Goal: Transaction & Acquisition: Register for event/course

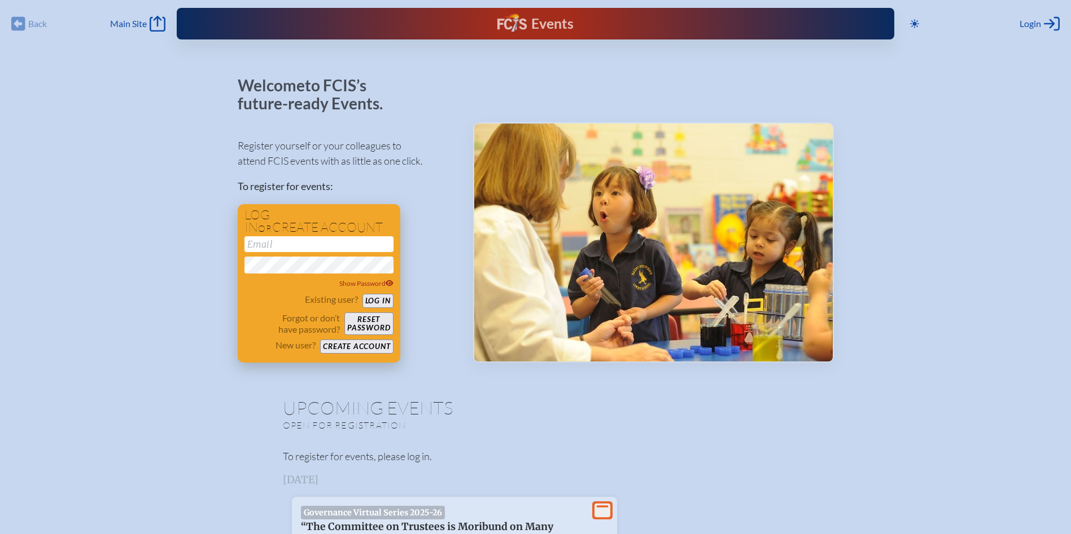
type input "[EMAIL_ADDRESS][DOMAIN_NAME]"
click at [376, 301] on button "Log in" at bounding box center [377, 301] width 31 height 14
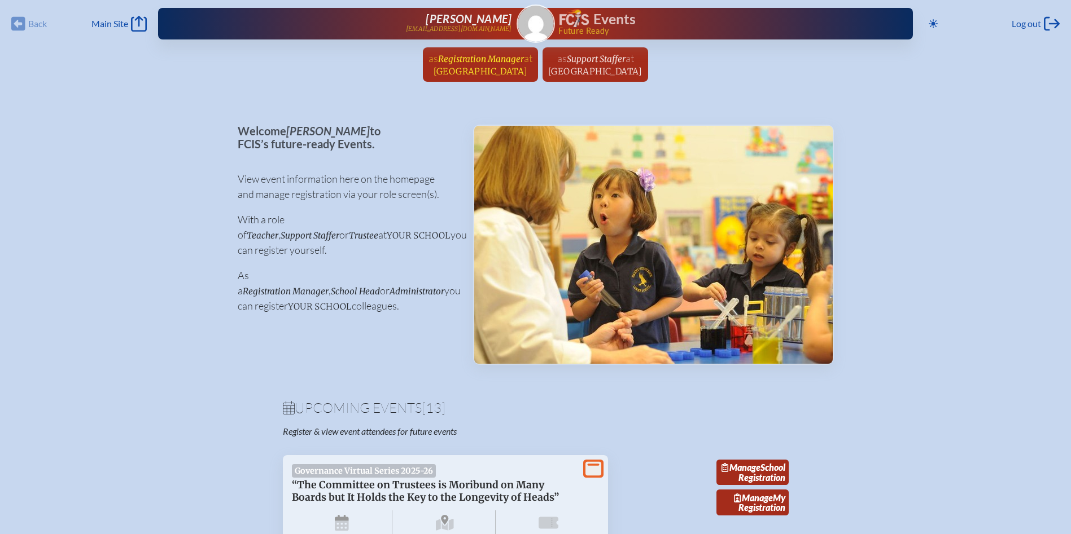
click at [488, 62] on span "Registration Manager" at bounding box center [481, 59] width 86 height 11
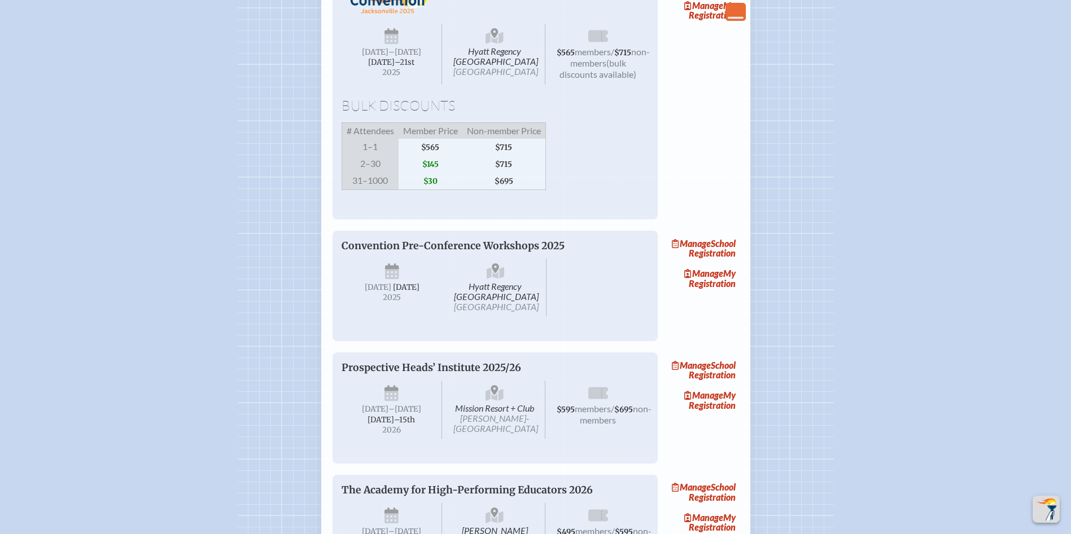
scroll to position [1467, 0]
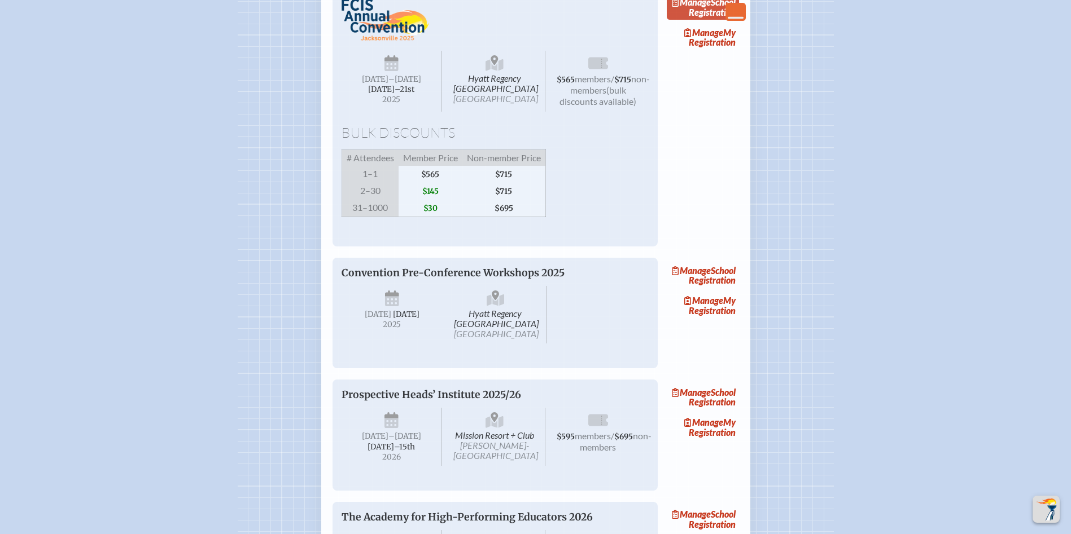
click at [723, 20] on link "Manage School Registration" at bounding box center [703, 7] width 72 height 26
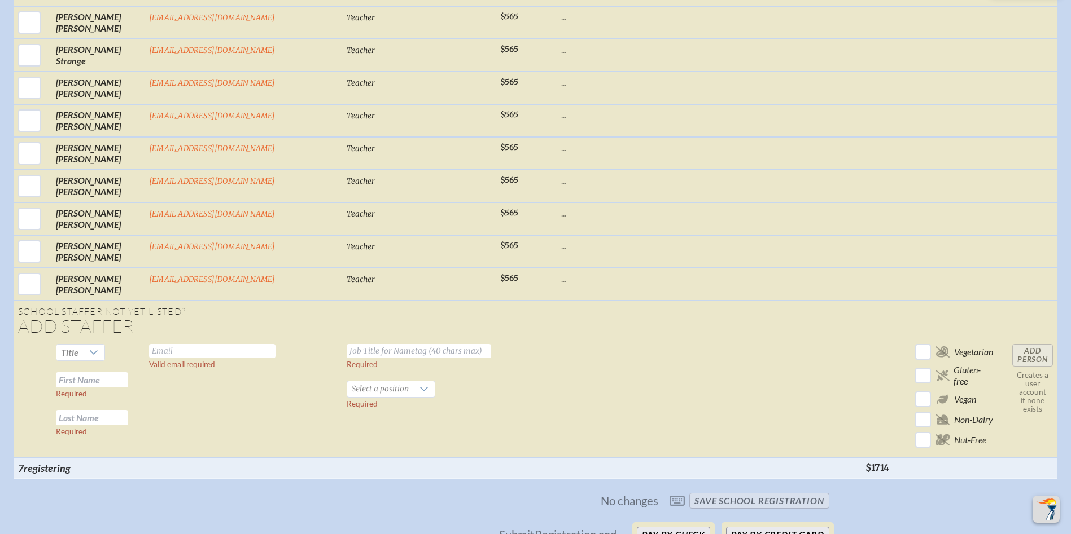
scroll to position [6142, 0]
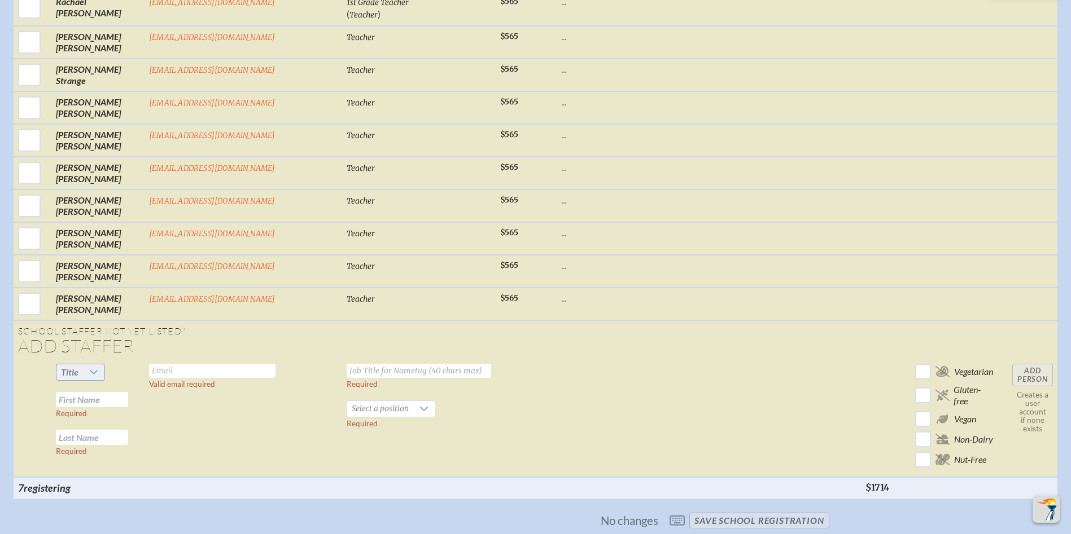
click at [89, 368] on icon at bounding box center [93, 372] width 9 height 9
click at [71, 274] on li "Mrs" at bounding box center [75, 275] width 49 height 16
click at [91, 392] on input "text" at bounding box center [92, 399] width 72 height 15
type input "Rachel"
click at [91, 430] on input "text" at bounding box center [92, 437] width 72 height 15
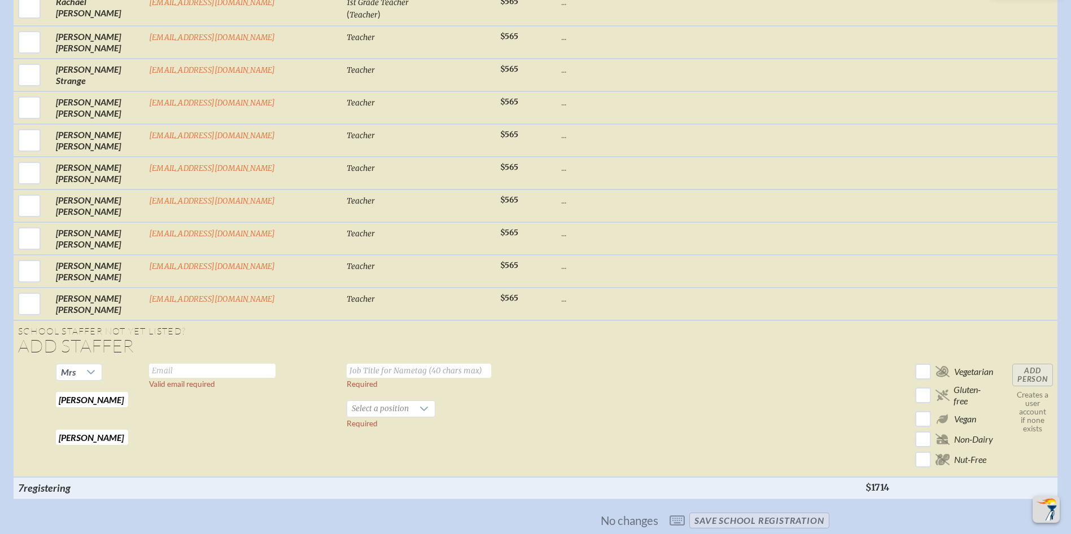
type input "Smith"
click at [162, 364] on input "text" at bounding box center [212, 371] width 126 height 14
click at [72, 392] on input "Rachel" at bounding box center [92, 399] width 72 height 15
type input "Rachael"
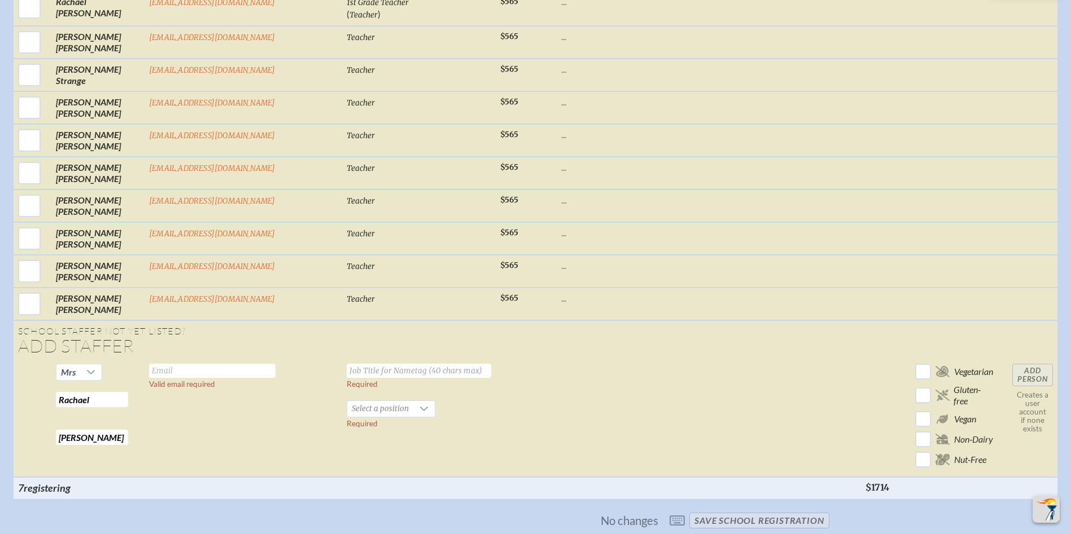
click at [220, 364] on input "text" at bounding box center [212, 371] width 126 height 14
type input "rachaelsmith@maclay.org"
click at [347, 364] on input "text" at bounding box center [419, 371] width 144 height 14
type input "Teacher"
click at [419, 405] on icon at bounding box center [423, 409] width 9 height 9
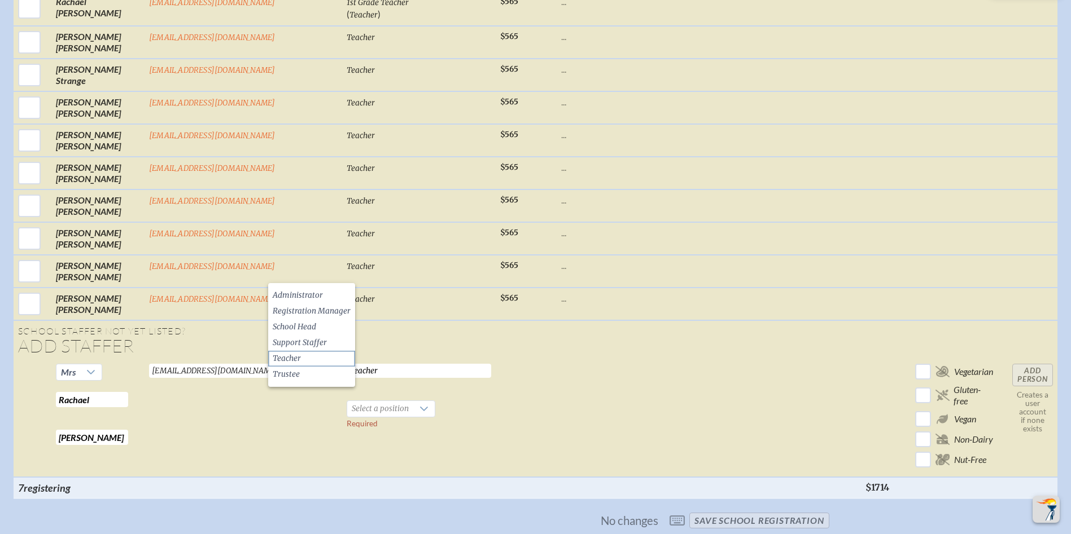
click at [308, 360] on li "Teacher" at bounding box center [311, 359] width 87 height 16
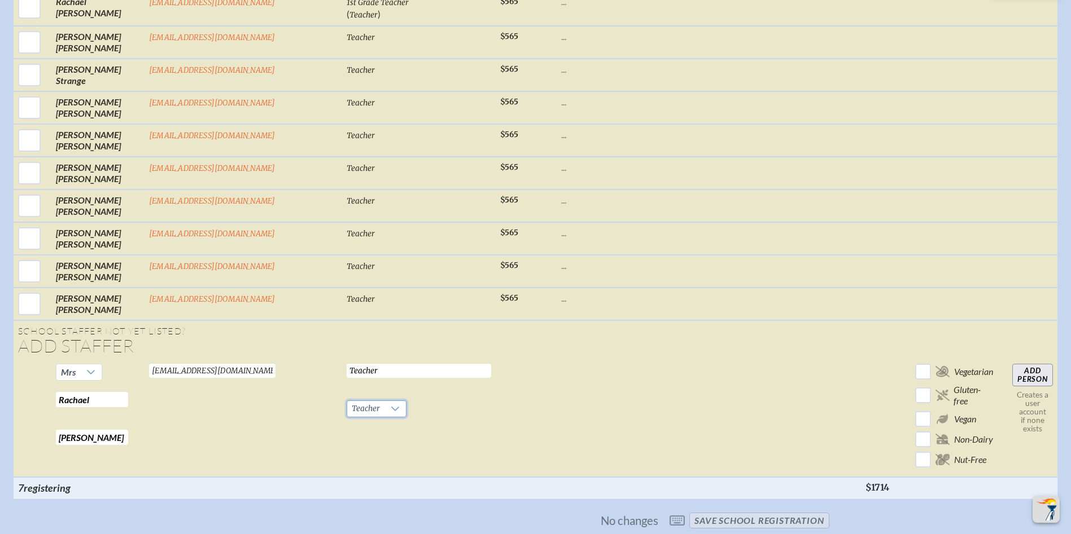
click at [1027, 364] on input "Add Person" at bounding box center [1032, 375] width 41 height 23
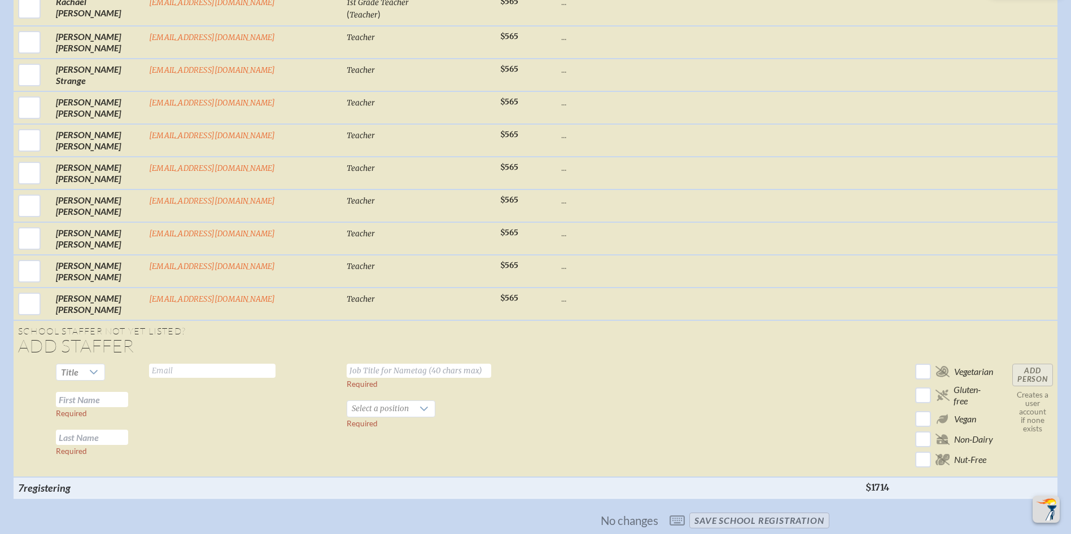
checkbox input "false"
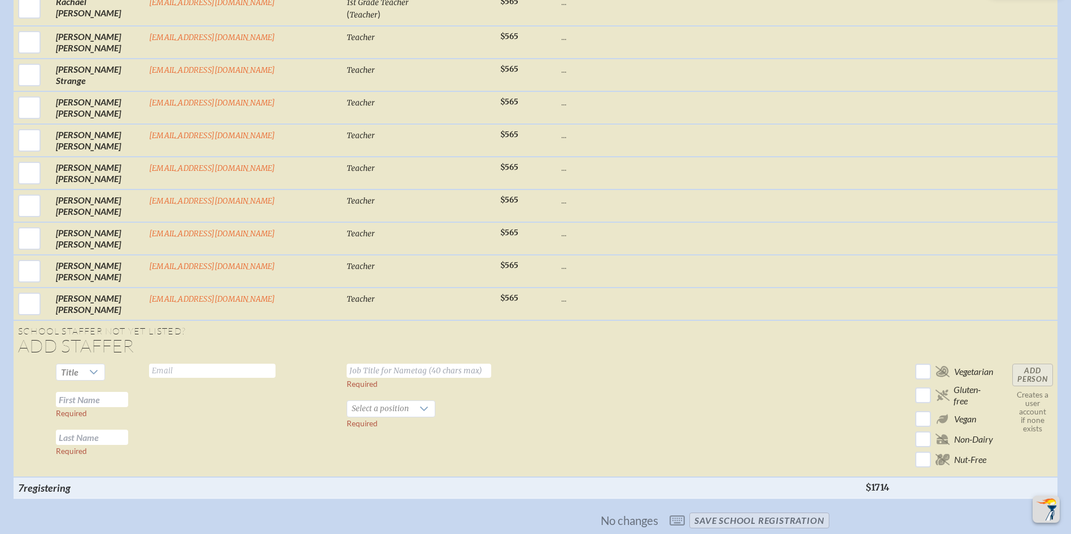
checkbox input "false"
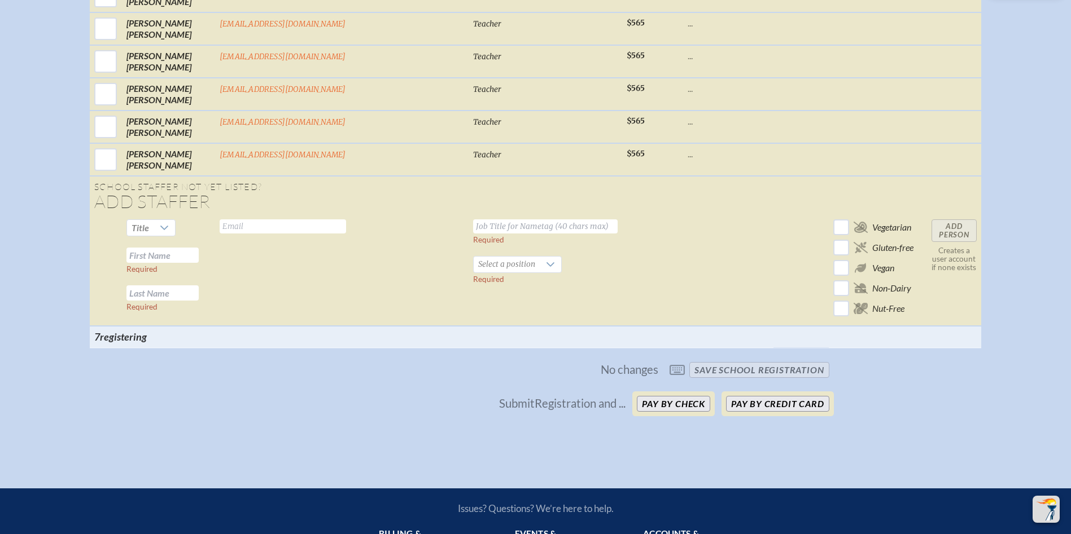
checkbox input "true"
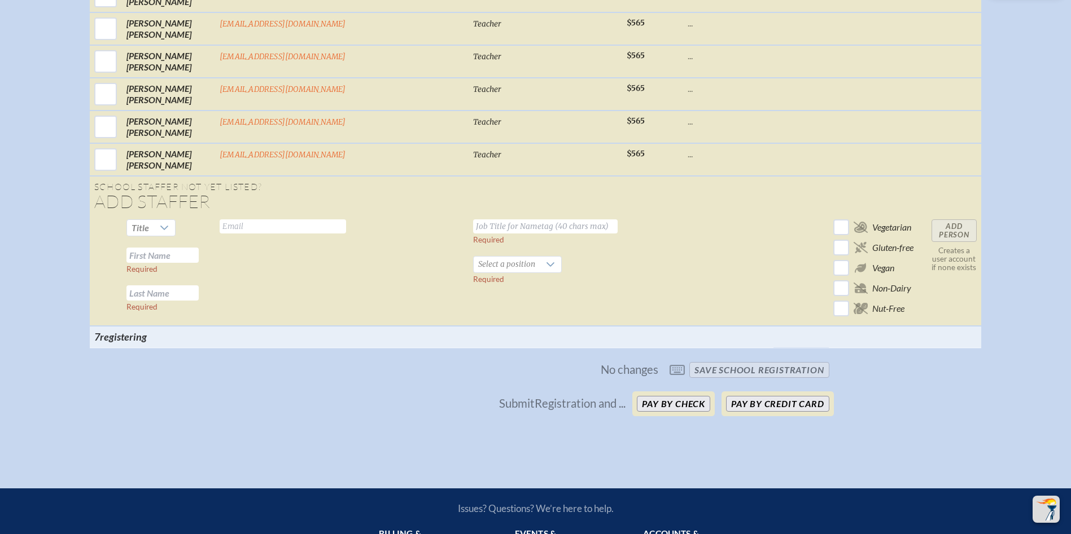
checkbox input "true"
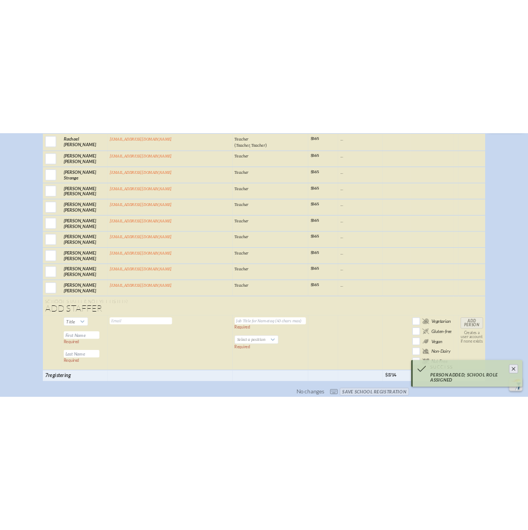
scroll to position [3130, 0]
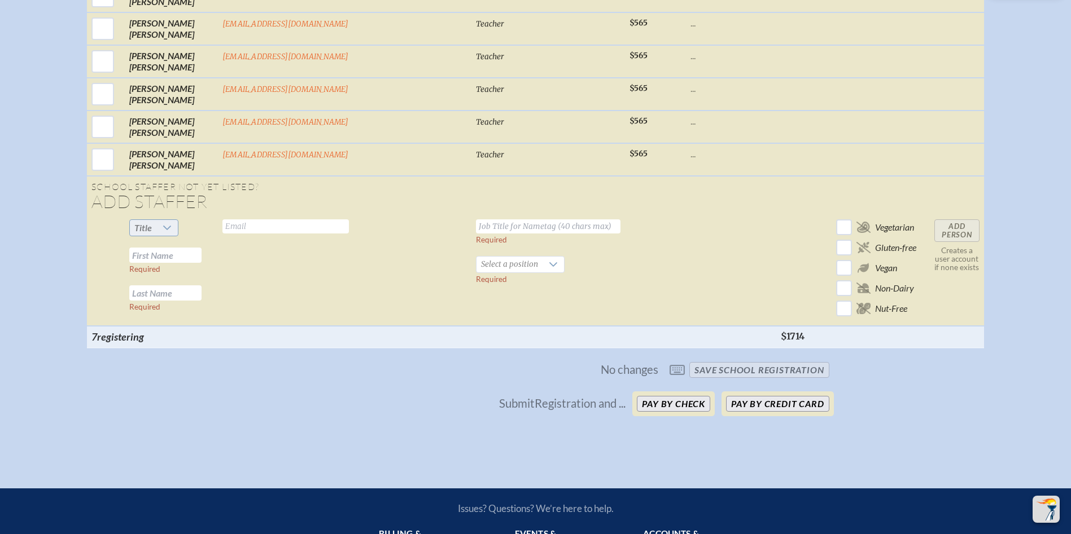
click at [178, 236] on div at bounding box center [166, 228] width 21 height 16
click at [220, 273] on li "Mrs" at bounding box center [216, 275] width 49 height 16
click at [201, 263] on input "text" at bounding box center [165, 255] width 72 height 15
type input "Claudia"
click at [201, 297] on input "text" at bounding box center [165, 293] width 72 height 15
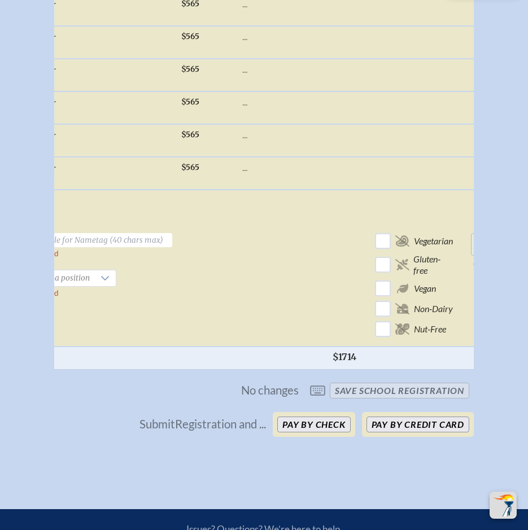
scroll to position [0, 0]
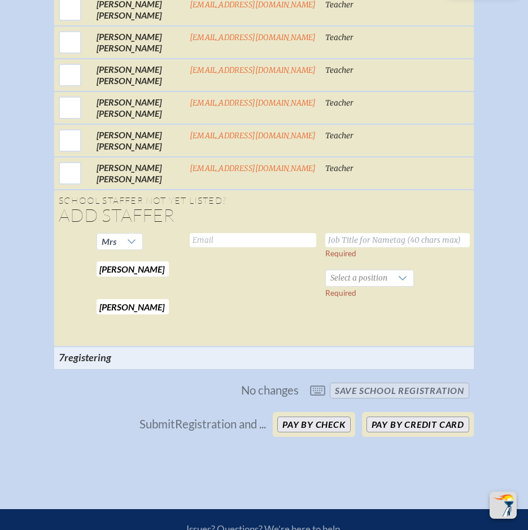
type input "Willis"
click at [202, 247] on input "text" at bounding box center [253, 240] width 126 height 14
click at [214, 245] on input "text" at bounding box center [253, 240] width 126 height 14
type input "cwillis@maclay.org"
click at [336, 246] on input "text" at bounding box center [397, 240] width 144 height 14
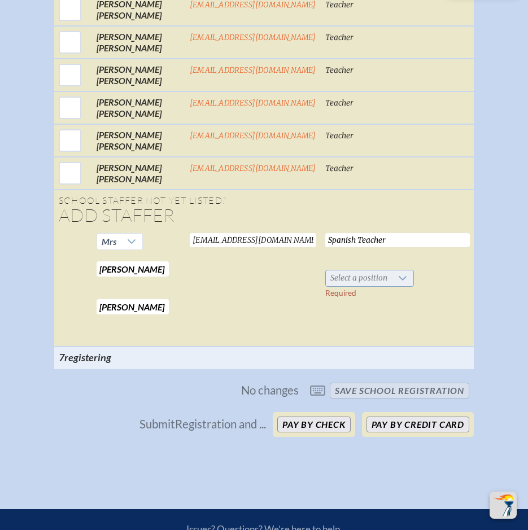
type input "Spanish Teacher"
click at [398, 283] on icon at bounding box center [402, 278] width 9 height 9
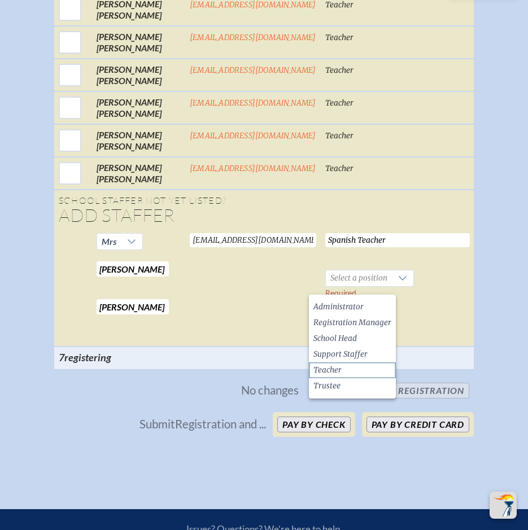
click at [336, 369] on span "Teacher" at bounding box center [327, 370] width 28 height 11
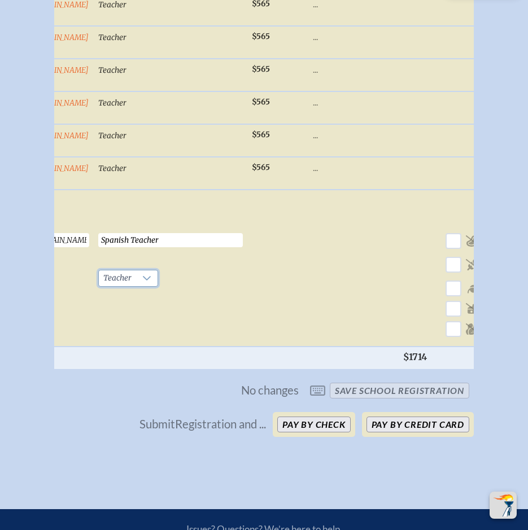
scroll to position [0, 297]
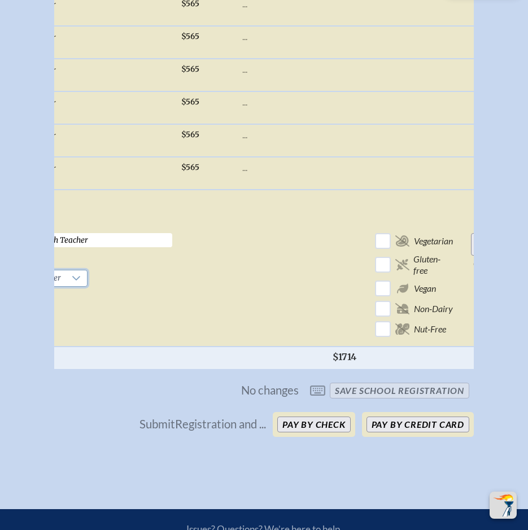
click at [471, 253] on input "Add Person" at bounding box center [489, 244] width 36 height 23
checkbox input "false"
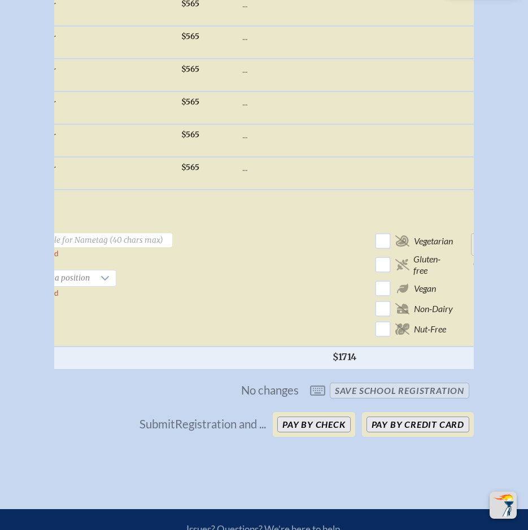
checkbox input "false"
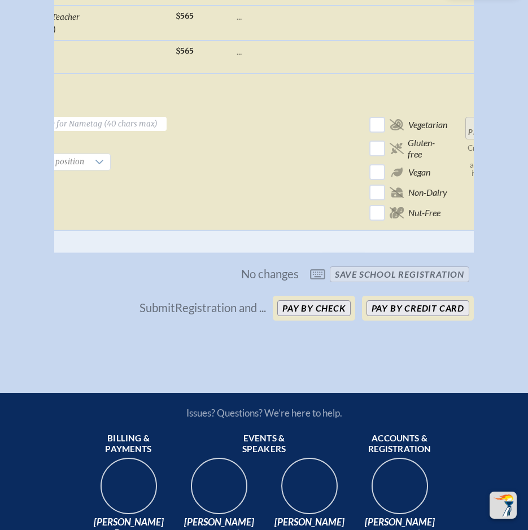
scroll to position [0, 0]
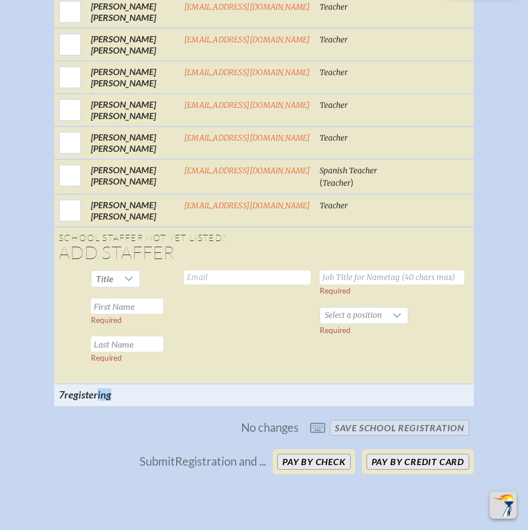
checkbox input "true"
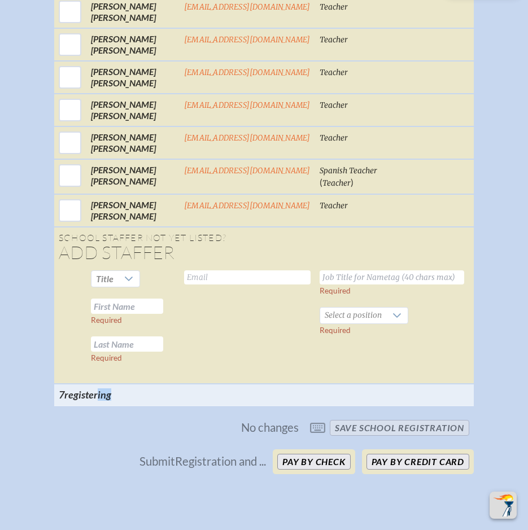
checkbox input "true"
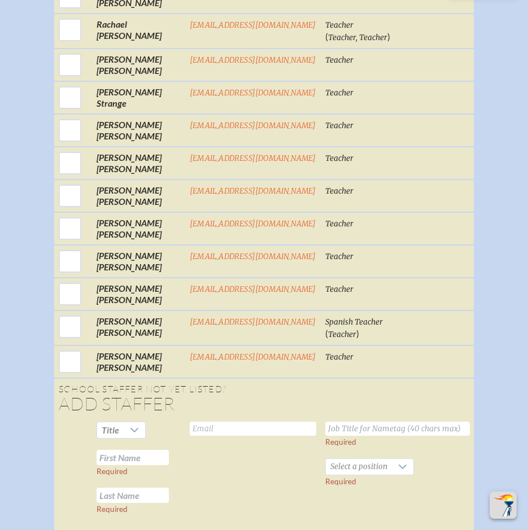
scroll to position [3130, 0]
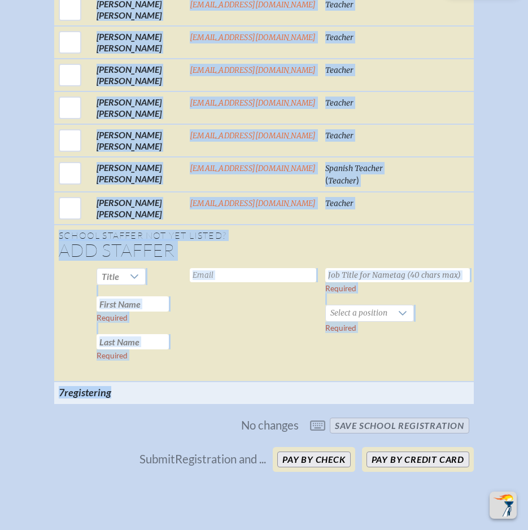
drag, startPoint x: 283, startPoint y: 389, endPoint x: 7, endPoint y: 400, distance: 276.2
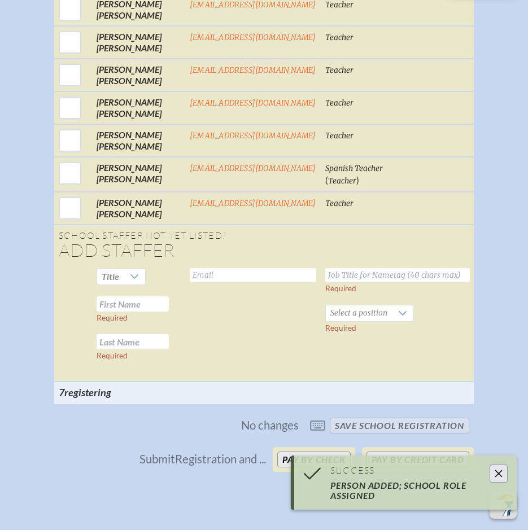
drag, startPoint x: 7, startPoint y: 400, endPoint x: 126, endPoint y: 470, distance: 138.1
click at [139, 469] on div "Submit Registration and ... Pay by Check Pay by Credit Card" at bounding box center [263, 459] width 419 height 25
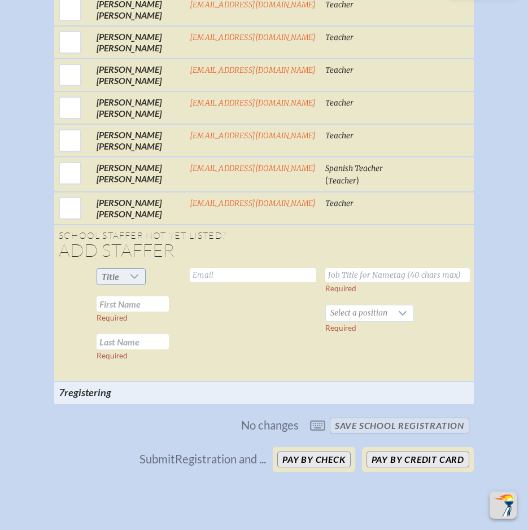
click at [117, 284] on span "Title" at bounding box center [110, 277] width 27 height 16
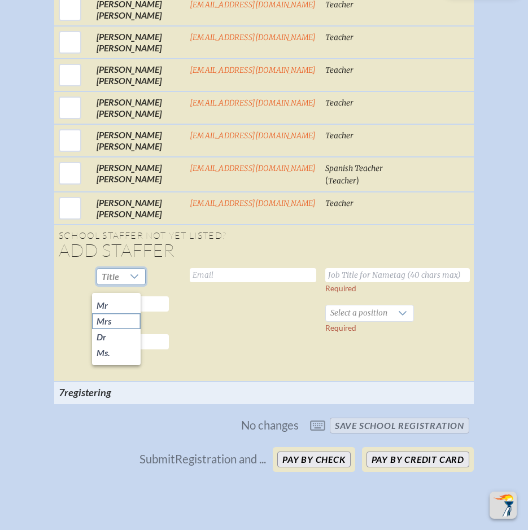
click at [117, 321] on li "Mrs" at bounding box center [116, 321] width 49 height 16
click at [123, 310] on input "text" at bounding box center [133, 303] width 72 height 15
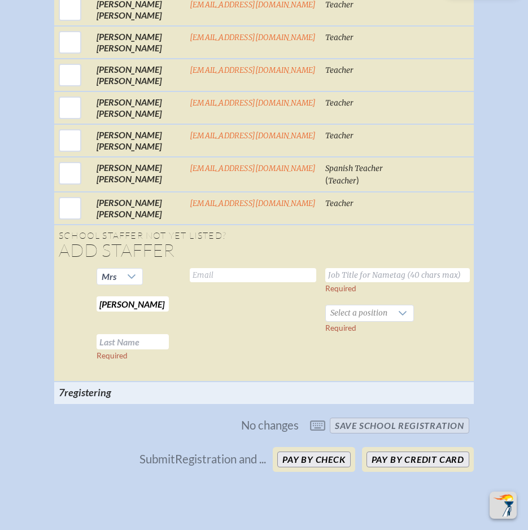
type input "Renata"
click at [138, 349] on input "text" at bounding box center [133, 341] width 72 height 15
type input "Federici"
click at [219, 282] on input "text" at bounding box center [253, 275] width 126 height 14
click at [200, 282] on input "text" at bounding box center [253, 275] width 126 height 14
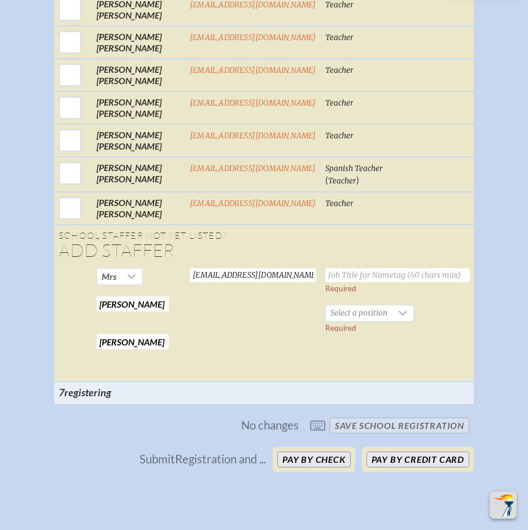
type input "renatafederici@maclay.org"
click at [348, 281] on input "text" at bounding box center [397, 275] width 144 height 14
type input "Spanish Teacher"
click at [392, 321] on div at bounding box center [402, 313] width 21 height 16
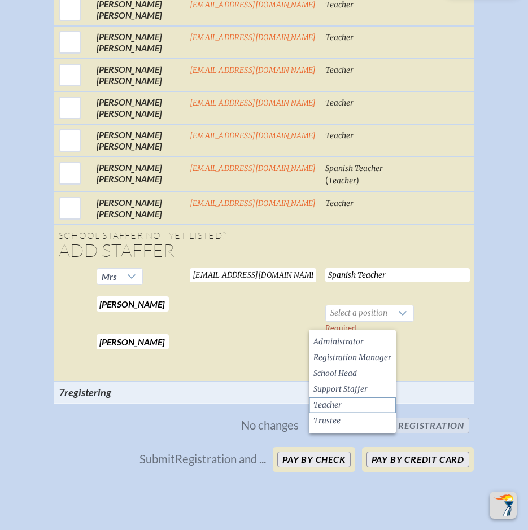
click at [354, 400] on li "Teacher" at bounding box center [352, 405] width 87 height 16
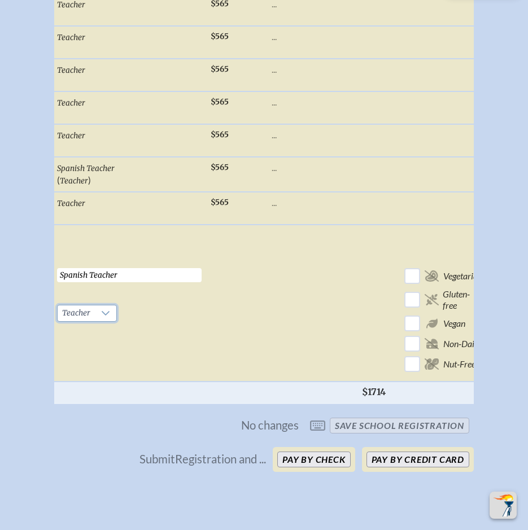
scroll to position [0, 297]
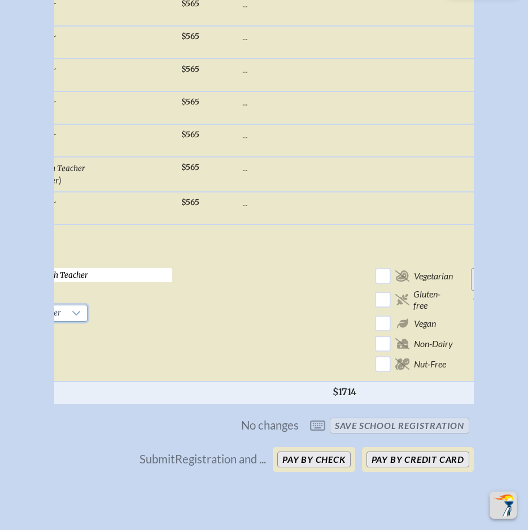
click at [471, 291] on input "Add Person" at bounding box center [489, 279] width 36 height 23
checkbox input "false"
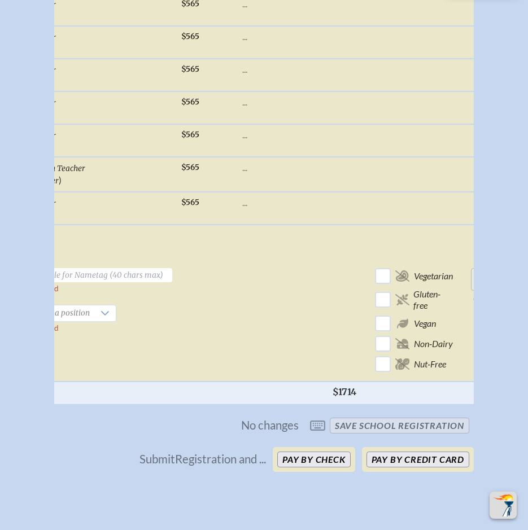
checkbox input "false"
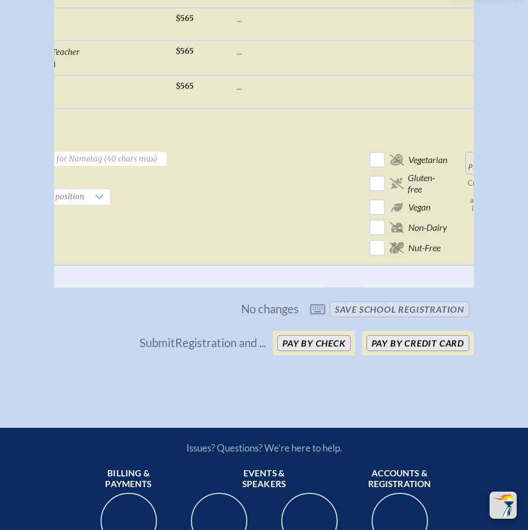
scroll to position [0, 293]
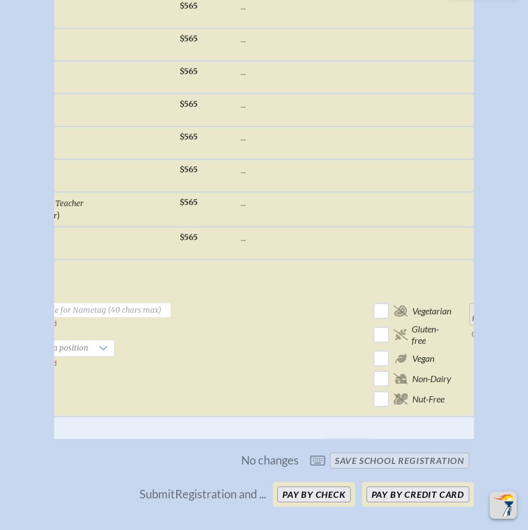
checkbox input "true"
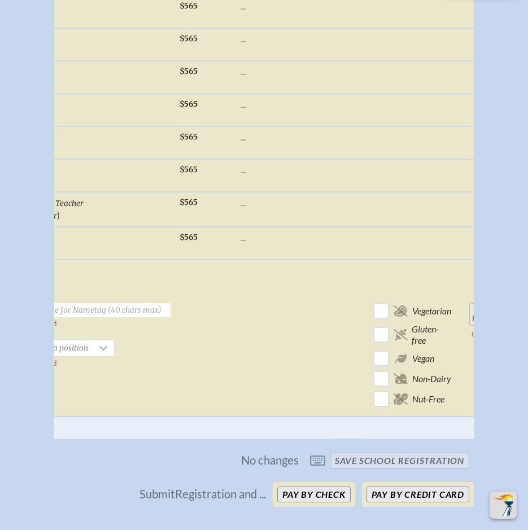
checkbox input "true"
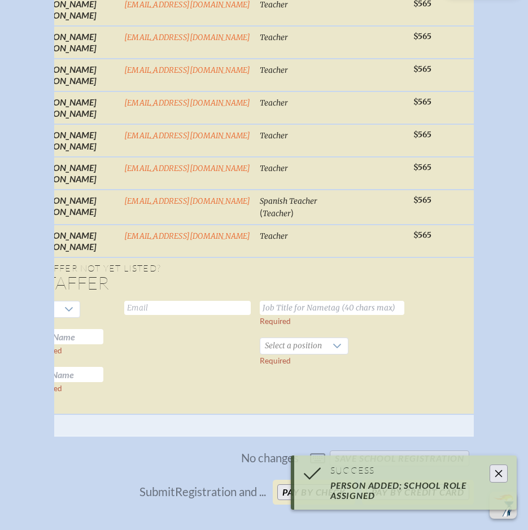
scroll to position [0, 0]
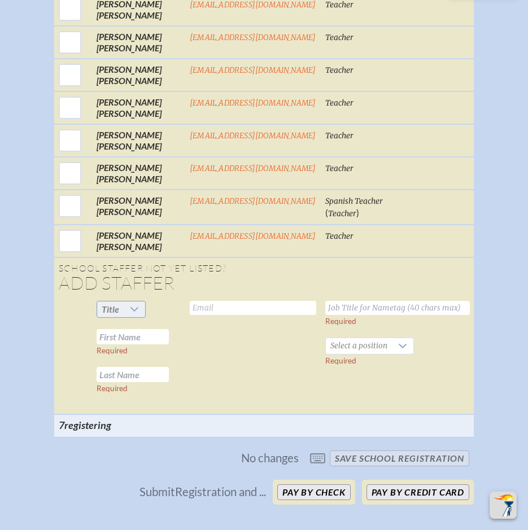
click at [131, 314] on icon at bounding box center [134, 309] width 9 height 9
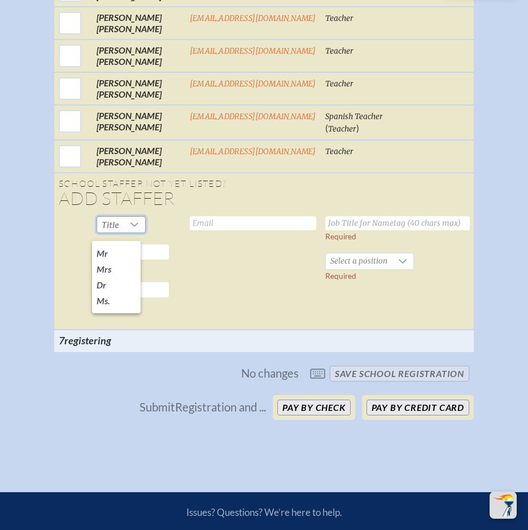
scroll to position [3216, 0]
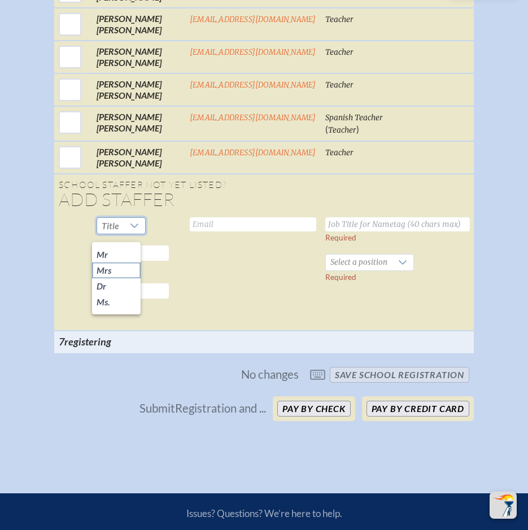
click at [106, 270] on span "Mrs" at bounding box center [104, 270] width 15 height 11
click at [124, 253] on input "text" at bounding box center [133, 253] width 72 height 15
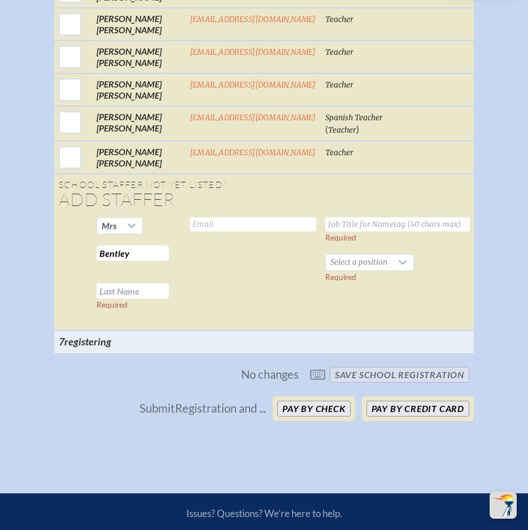
type input "Bentley"
click at [120, 292] on input "text" at bounding box center [133, 290] width 72 height 15
type input "Harris"
click at [216, 231] on input "text" at bounding box center [253, 224] width 126 height 14
type input "bharris@maclay.org"
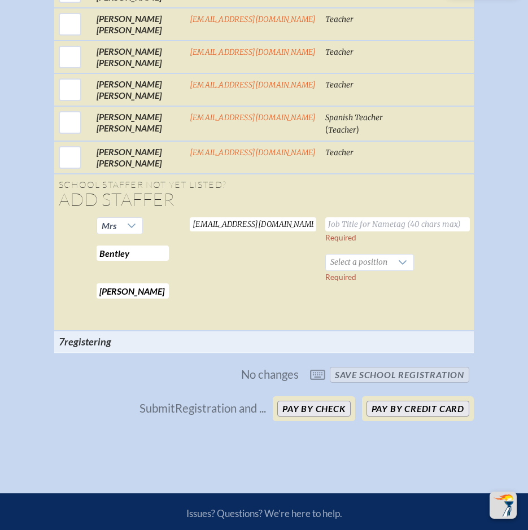
click at [335, 231] on input "text" at bounding box center [397, 224] width 144 height 14
type input "Lower School Director"
click at [336, 269] on span "Select a position" at bounding box center [359, 263] width 66 height 16
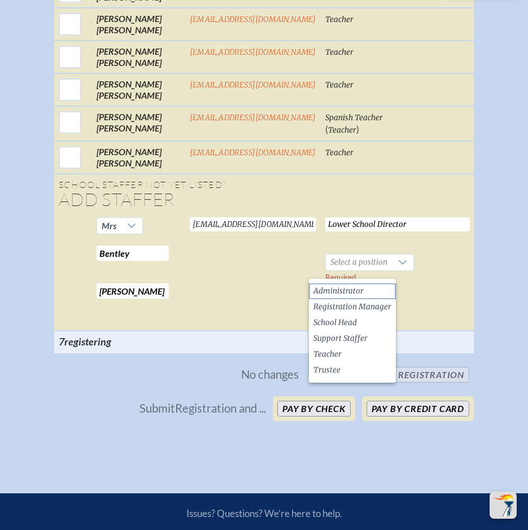
click at [327, 295] on span "Administrator" at bounding box center [338, 291] width 50 height 11
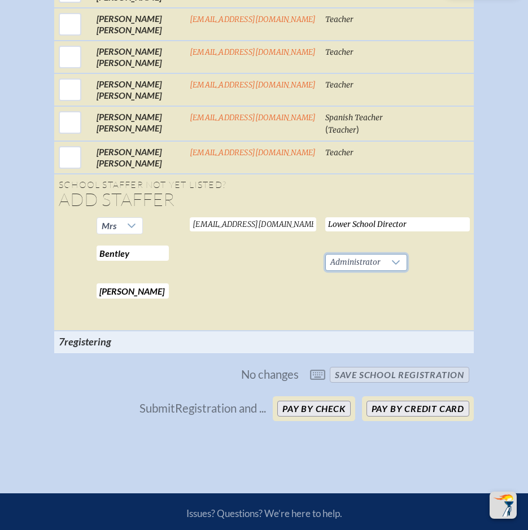
scroll to position [0, 297]
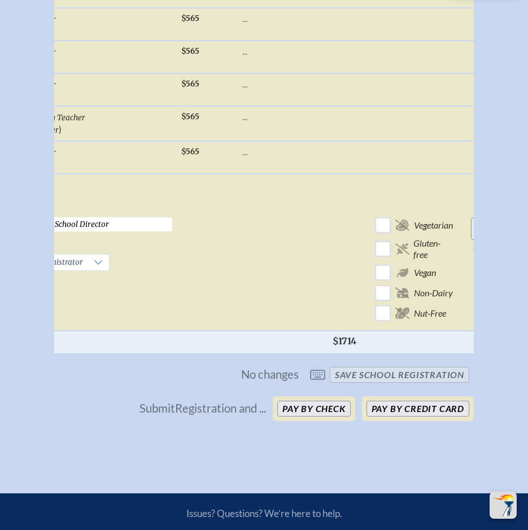
click at [471, 237] on input "Add Person" at bounding box center [489, 228] width 36 height 23
checkbox input "false"
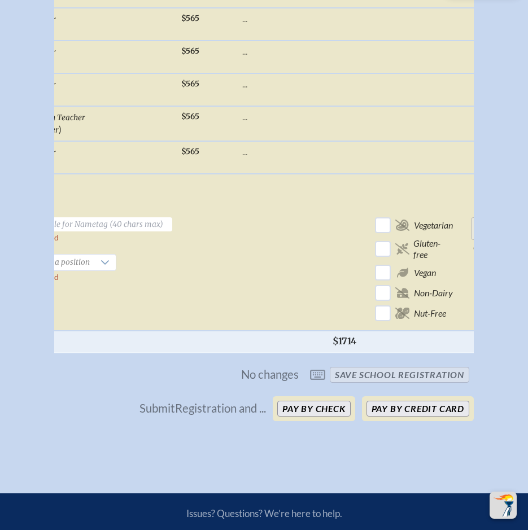
checkbox input "false"
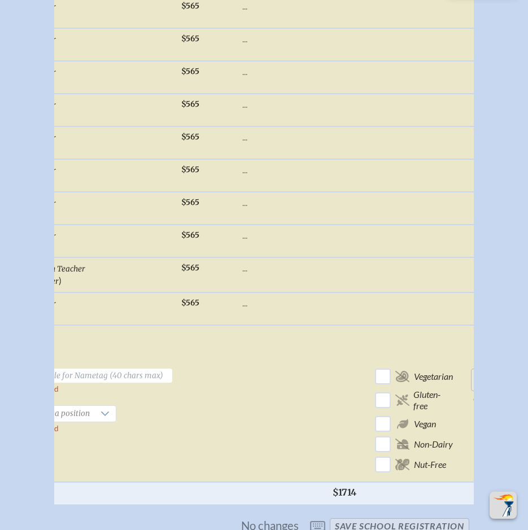
scroll to position [0, 293]
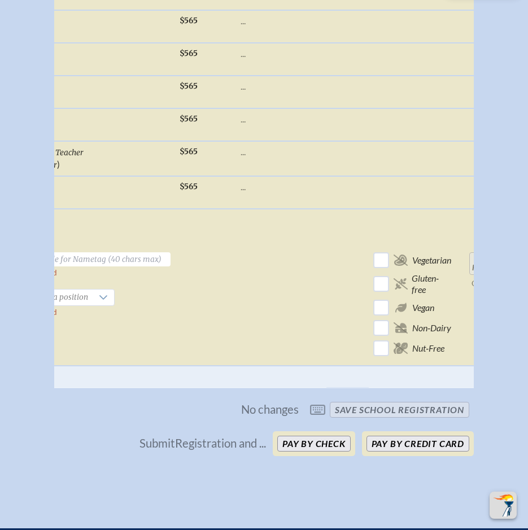
checkbox input "true"
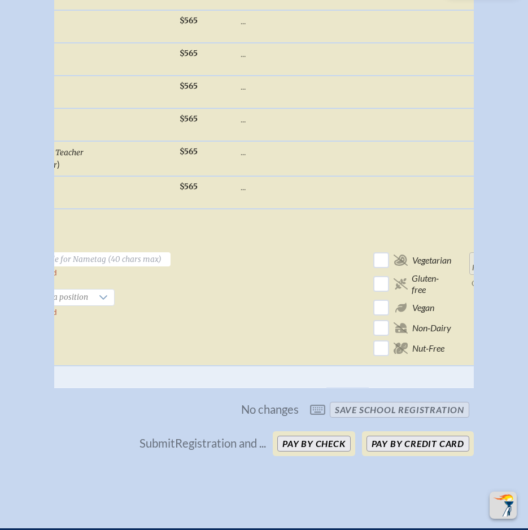
checkbox input "true"
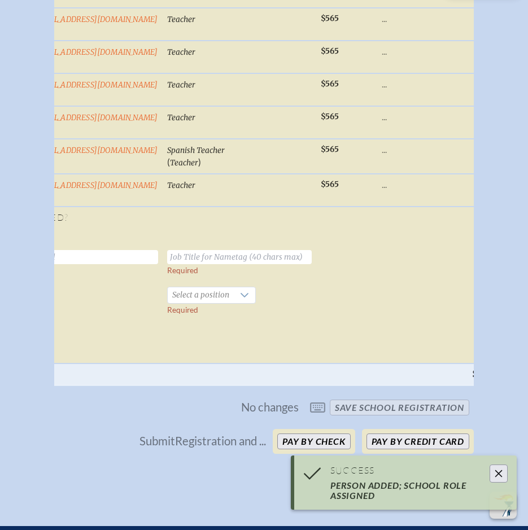
scroll to position [0, 0]
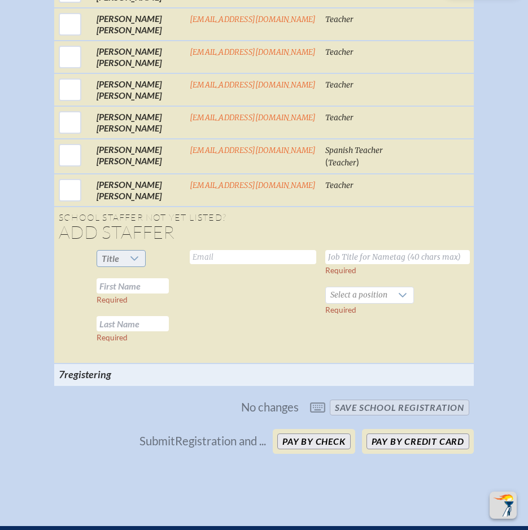
click at [130, 261] on icon at bounding box center [134, 258] width 8 height 5
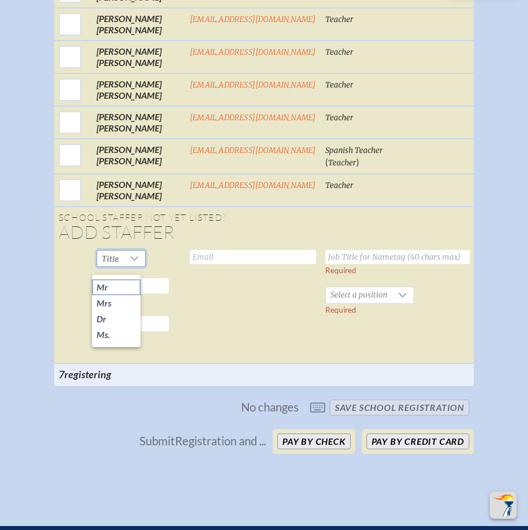
click at [120, 287] on li "Mr" at bounding box center [116, 287] width 49 height 16
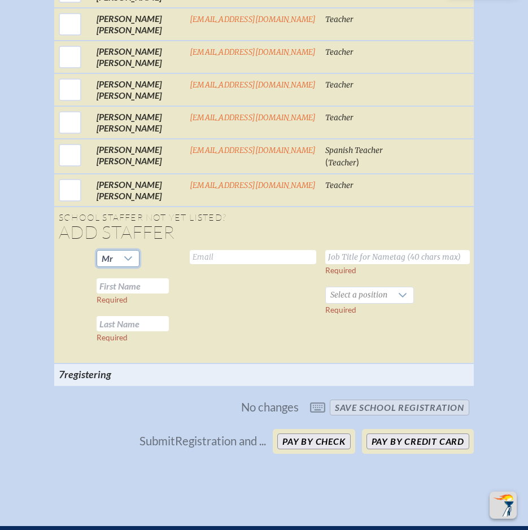
click at [123, 290] on input "text" at bounding box center [133, 285] width 72 height 15
type input "Daron"
click at [146, 330] on input "text" at bounding box center [133, 323] width 72 height 15
type input "Gallina"
click at [205, 264] on input "text" at bounding box center [253, 257] width 126 height 14
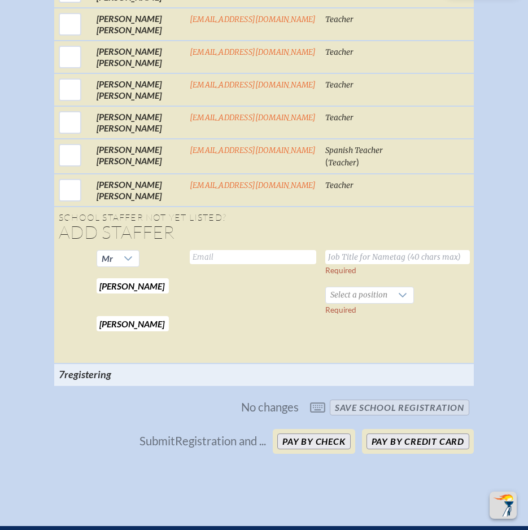
click at [262, 264] on input "text" at bounding box center [253, 257] width 126 height 14
type input "dgallina@maclay.org"
click at [371, 264] on input "text" at bounding box center [397, 257] width 144 height 14
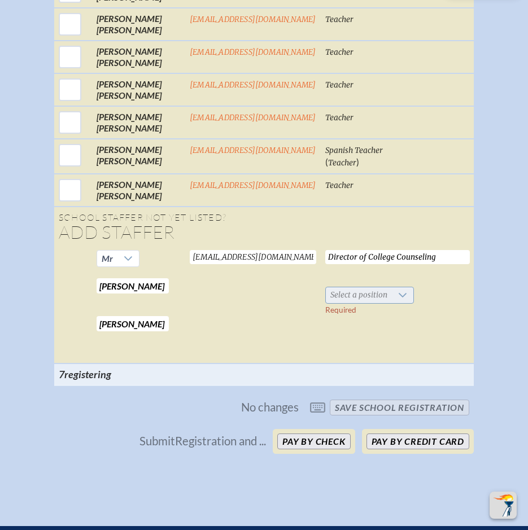
type input "Director of College Counseling"
click at [398, 297] on icon at bounding box center [402, 295] width 8 height 5
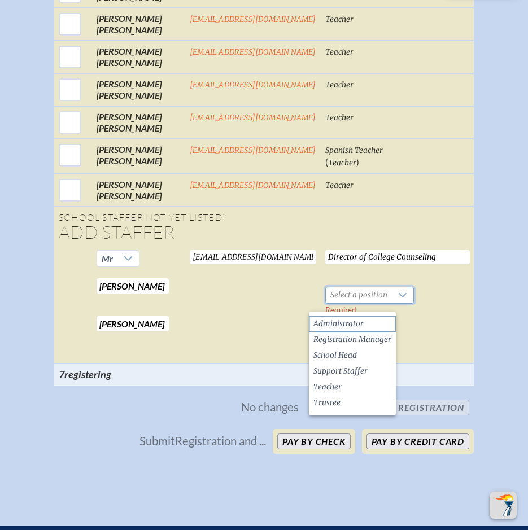
click at [358, 325] on span "Administrator" at bounding box center [338, 323] width 50 height 11
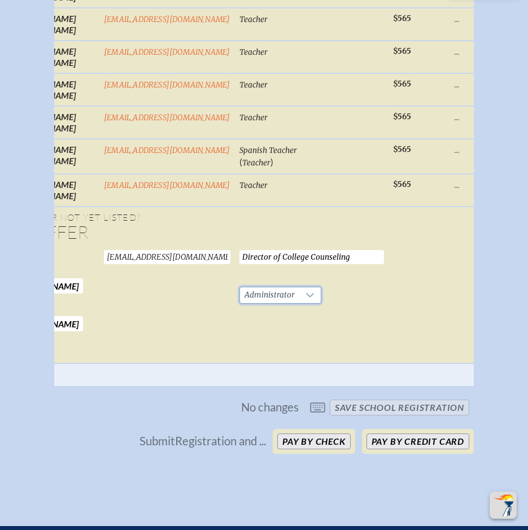
scroll to position [0, 297]
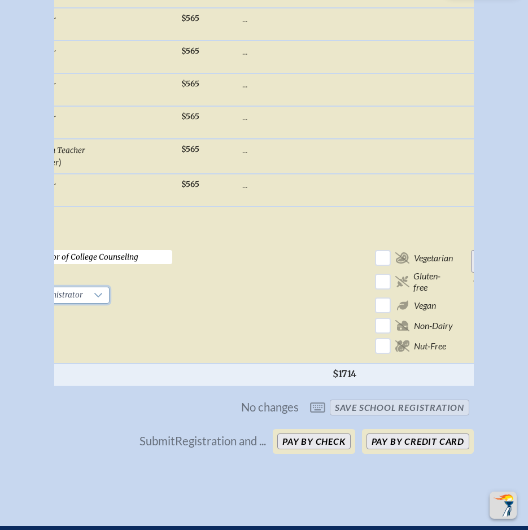
click at [471, 270] on input "Add Person" at bounding box center [489, 261] width 36 height 23
checkbox input "false"
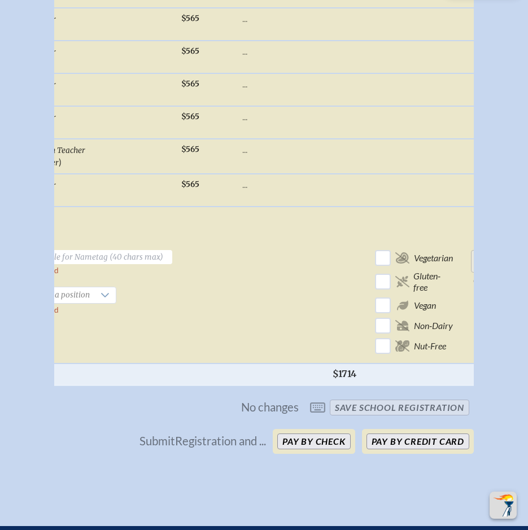
checkbox input "false"
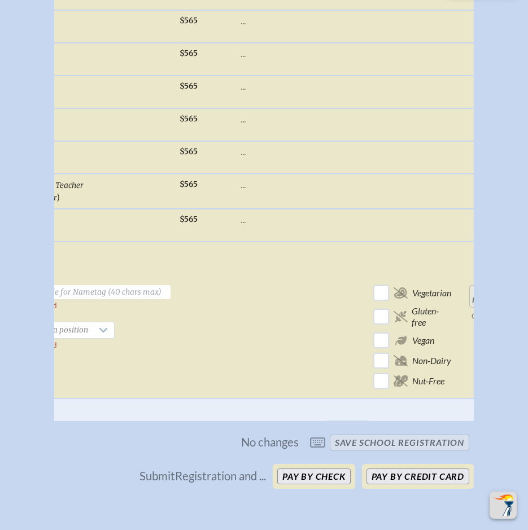
checkbox input "true"
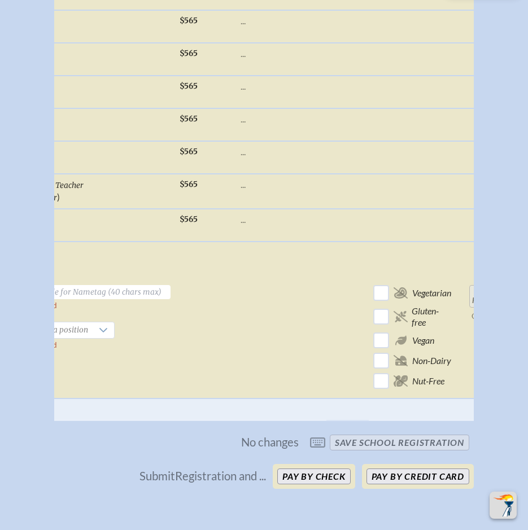
checkbox input "true"
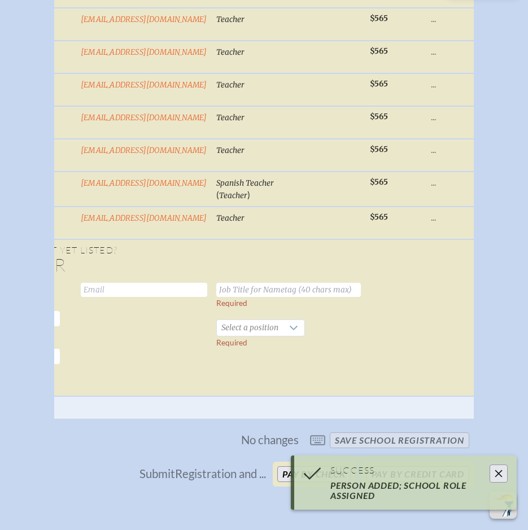
scroll to position [0, 0]
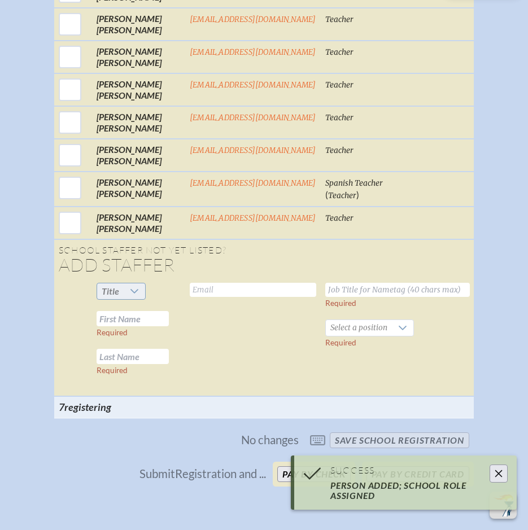
click at [134, 295] on icon at bounding box center [134, 291] width 9 height 9
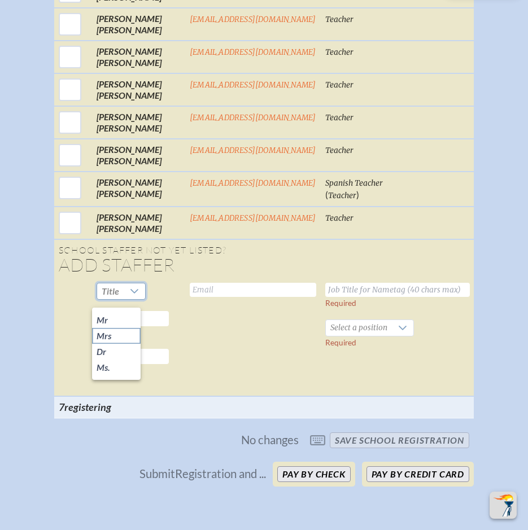
click at [111, 335] on li "Mrs" at bounding box center [116, 336] width 49 height 16
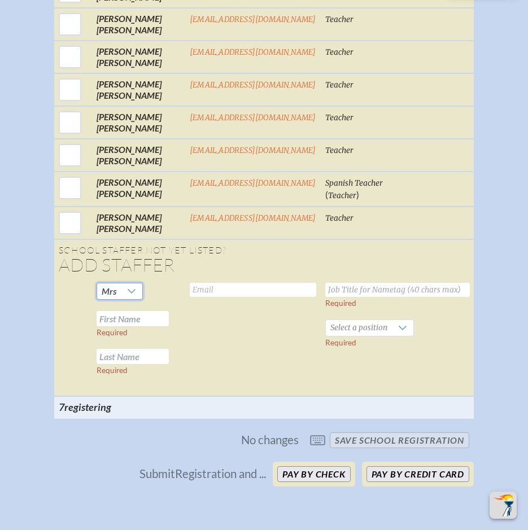
click at [138, 319] on input "text" at bounding box center [133, 318] width 72 height 15
type input "Lauren"
click at [132, 362] on input "text" at bounding box center [133, 356] width 72 height 15
type input "Furman"
click at [209, 297] on input "text" at bounding box center [253, 290] width 126 height 14
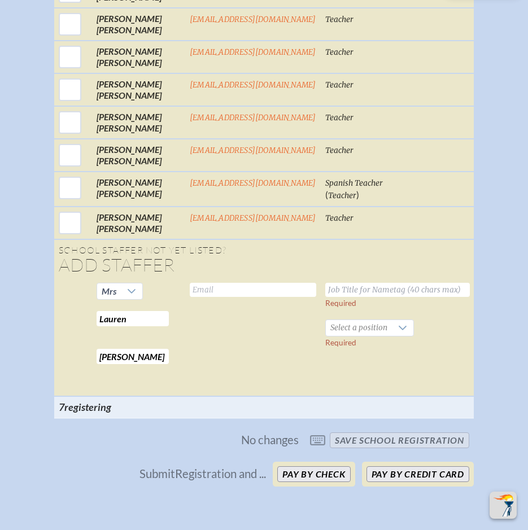
click at [227, 305] on td "Valid email required" at bounding box center [252, 337] width 135 height 118
click at [226, 297] on input "text" at bounding box center [253, 290] width 126 height 14
type input "laurenfurman@maclay.org"
click at [381, 297] on input "text" at bounding box center [397, 290] width 144 height 14
click at [387, 297] on input "text" at bounding box center [397, 290] width 144 height 14
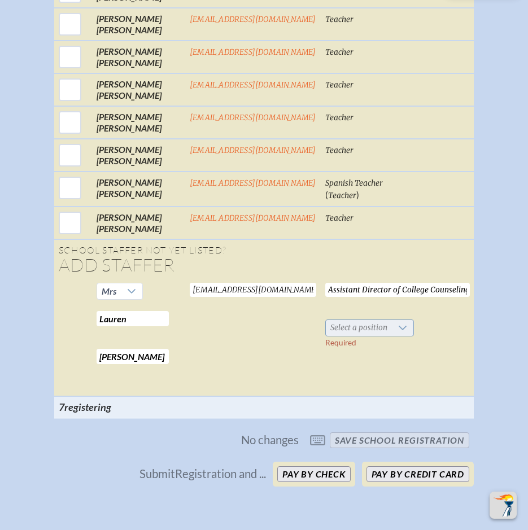
type input "Assistant Director of College Counseling"
click at [398, 332] on icon at bounding box center [402, 327] width 9 height 9
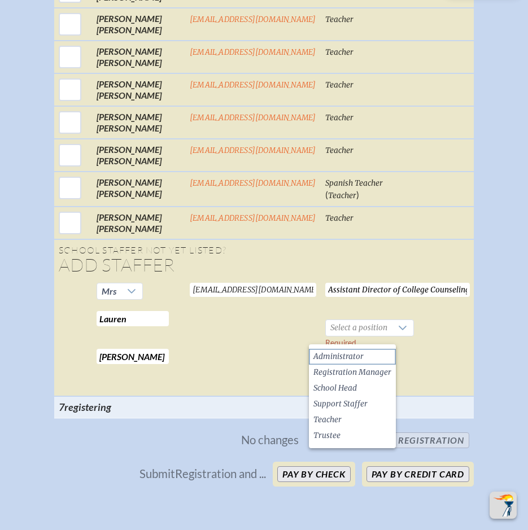
click at [380, 349] on li "Administrator" at bounding box center [352, 357] width 87 height 16
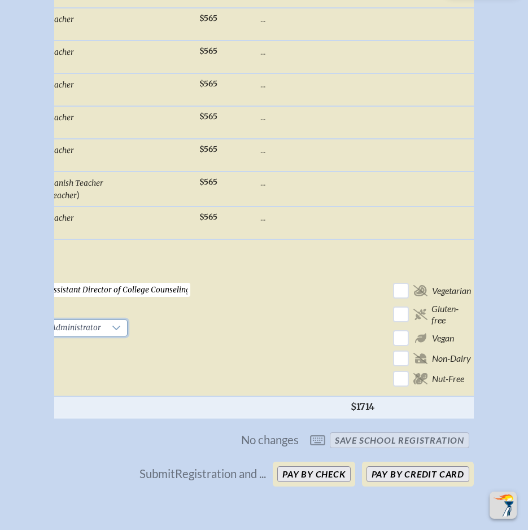
scroll to position [0, 297]
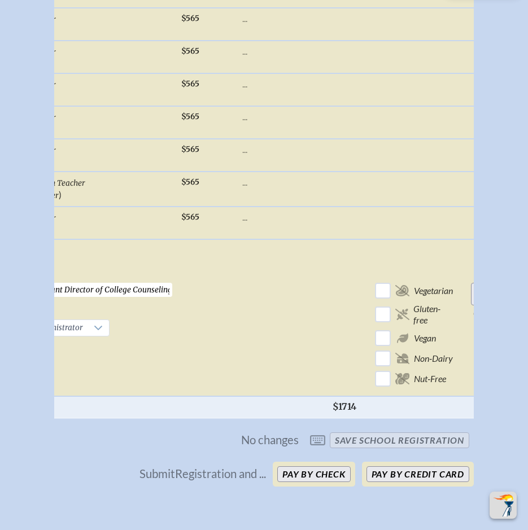
click at [471, 299] on input "Add Person" at bounding box center [489, 294] width 36 height 23
checkbox input "false"
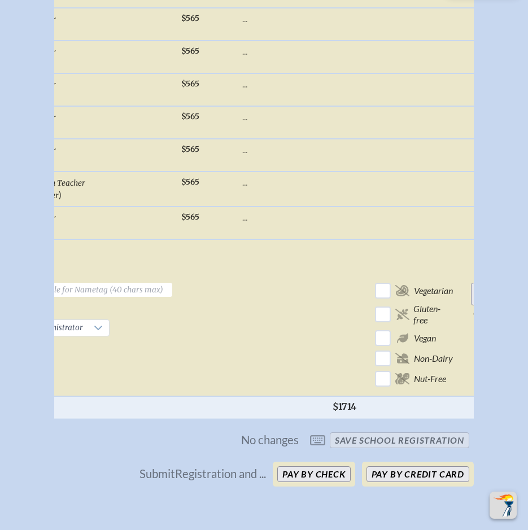
checkbox input "false"
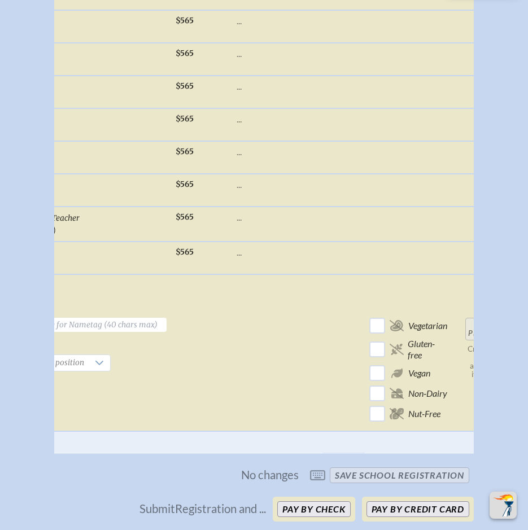
scroll to position [0, 293]
checkbox input "true"
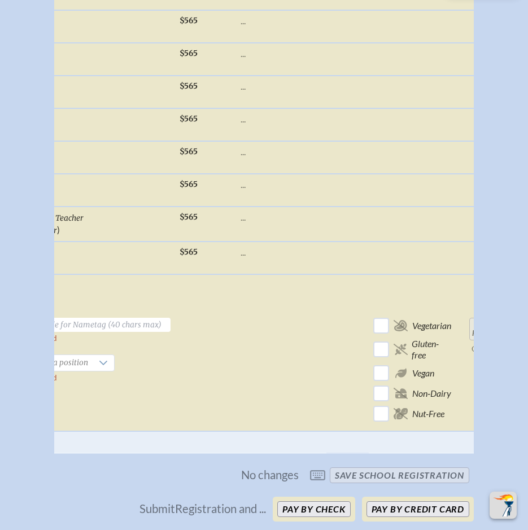
checkbox input "true"
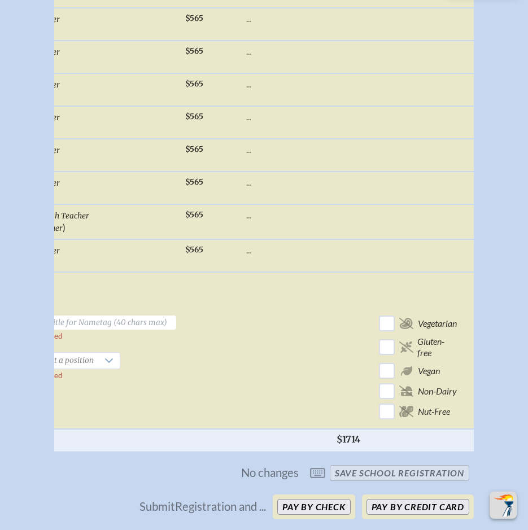
scroll to position [0, 14]
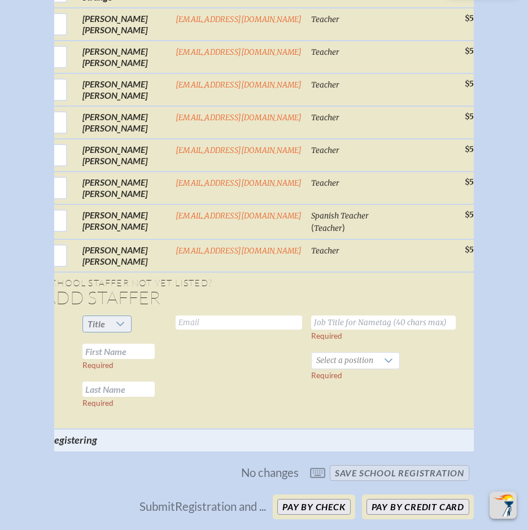
click at [109, 332] on div at bounding box center [119, 324] width 21 height 16
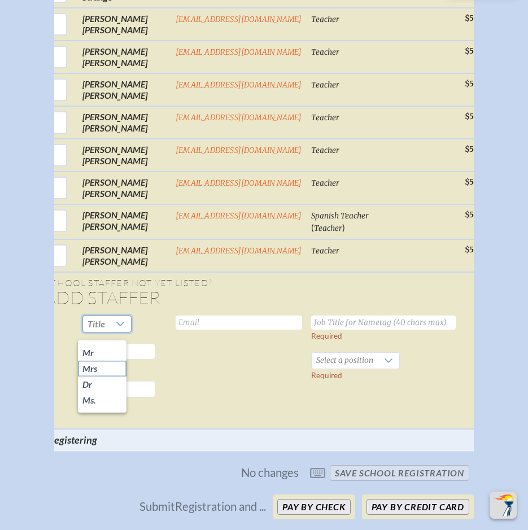
click at [99, 371] on li "Mrs" at bounding box center [102, 369] width 49 height 16
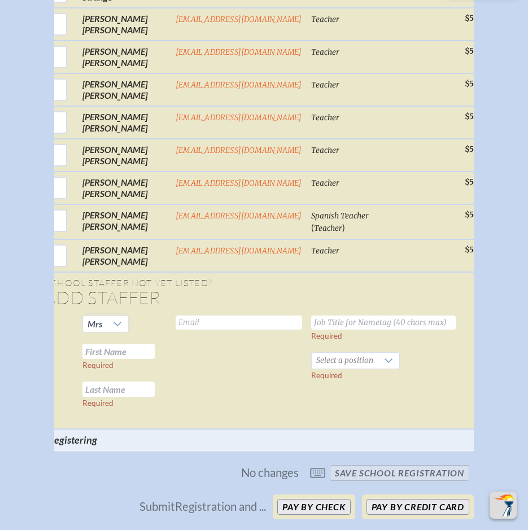
click at [109, 359] on input "text" at bounding box center [118, 351] width 72 height 15
type input "Shana"
type input "McComb"
click at [176, 325] on input "text" at bounding box center [239, 322] width 126 height 14
click at [186, 330] on input "text" at bounding box center [239, 322] width 126 height 14
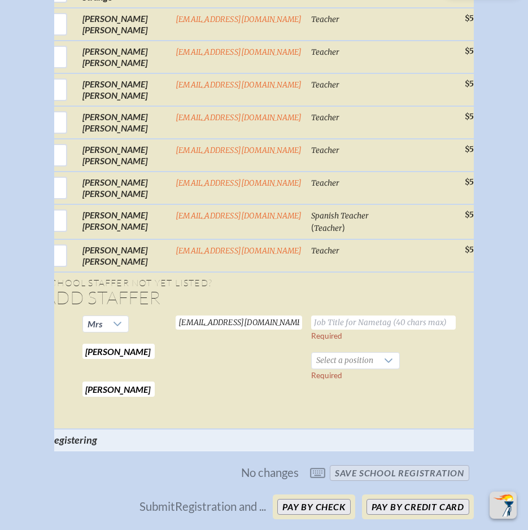
type input "smccomb@maclay.org"
click at [329, 330] on input "text" at bounding box center [383, 322] width 144 height 14
type input "College Counselor"
click at [346, 366] on span "Select a position" at bounding box center [345, 361] width 66 height 16
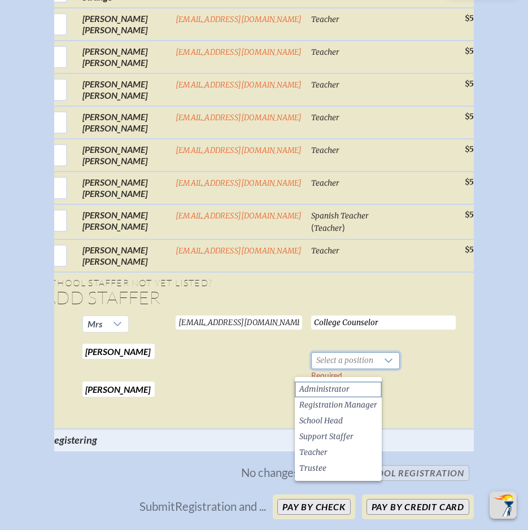
click at [333, 386] on span "Administrator" at bounding box center [324, 389] width 50 height 11
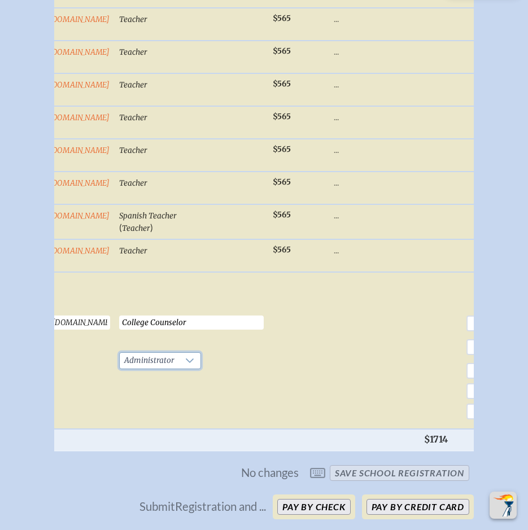
scroll to position [0, 297]
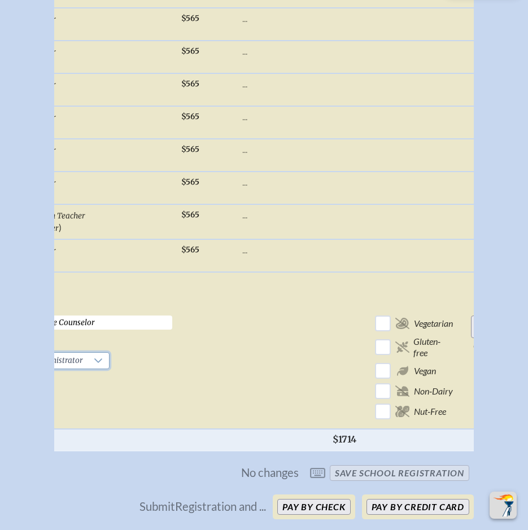
click at [471, 335] on input "Add Person" at bounding box center [489, 326] width 36 height 23
checkbox input "false"
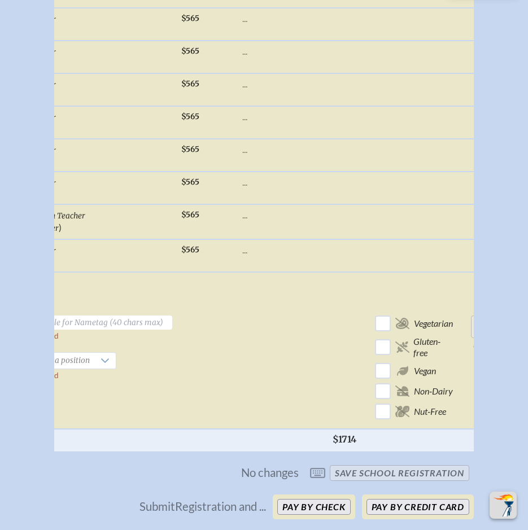
checkbox input "false"
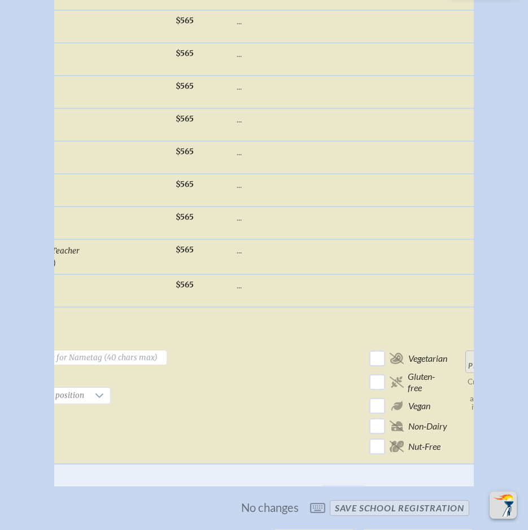
scroll to position [0, 293]
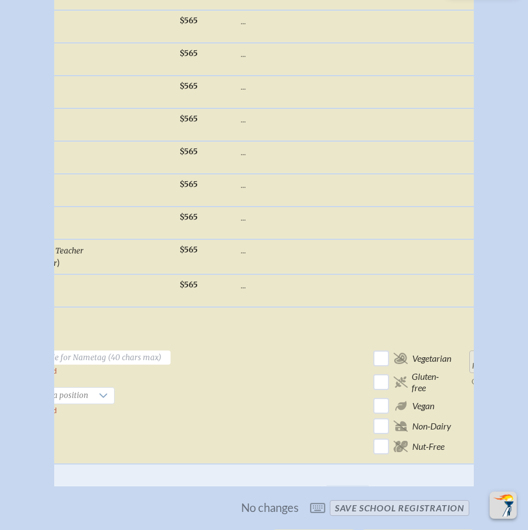
checkbox input "true"
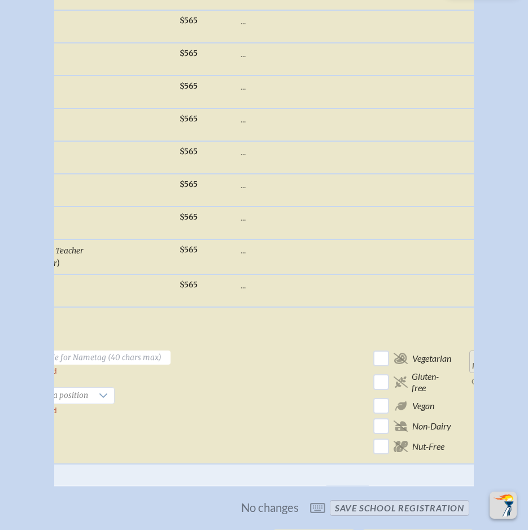
checkbox input "true"
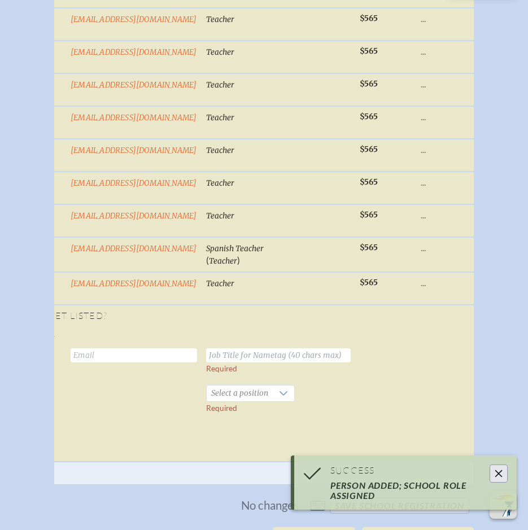
scroll to position [0, 0]
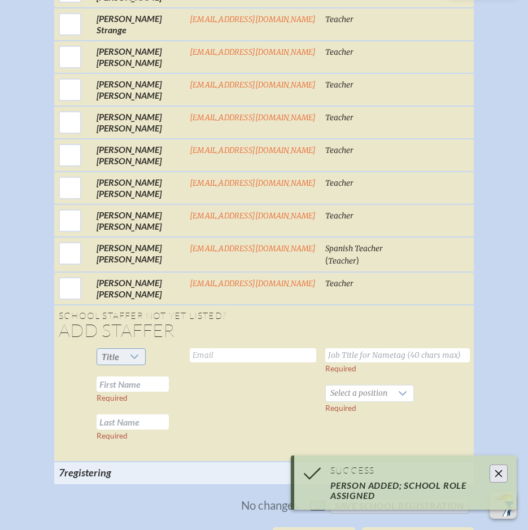
click at [117, 365] on span "Title" at bounding box center [110, 357] width 27 height 16
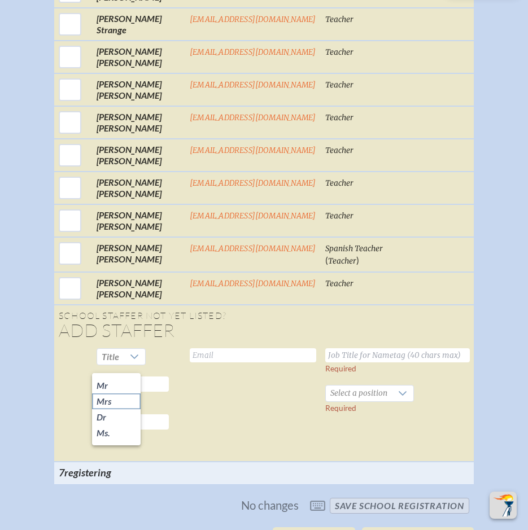
click at [117, 403] on li "Mrs" at bounding box center [116, 401] width 49 height 16
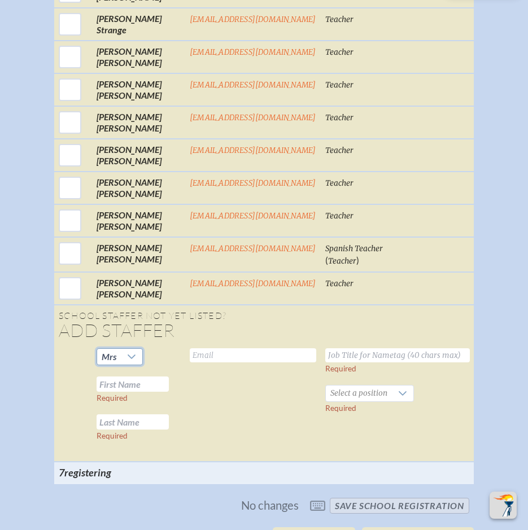
click at [132, 391] on input "text" at bounding box center [133, 383] width 72 height 15
type input "Janine"
click at [140, 430] on input "text" at bounding box center [133, 421] width 72 height 15
type input "Couch"
click at [192, 358] on input "text" at bounding box center [253, 355] width 126 height 14
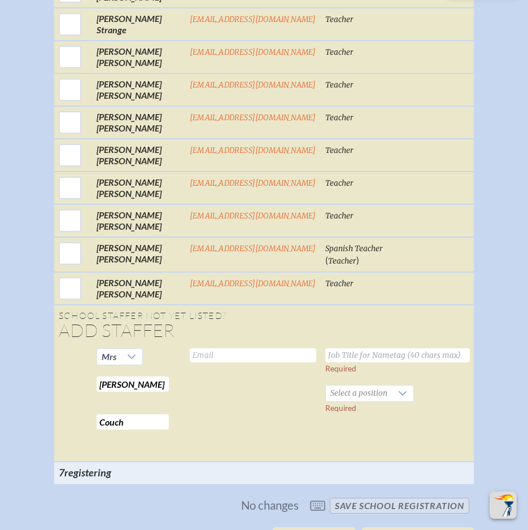
click at [204, 357] on input "text" at bounding box center [253, 355] width 126 height 14
type input "jcouch@maclay.org"
click at [405, 362] on input "text" at bounding box center [397, 355] width 144 height 14
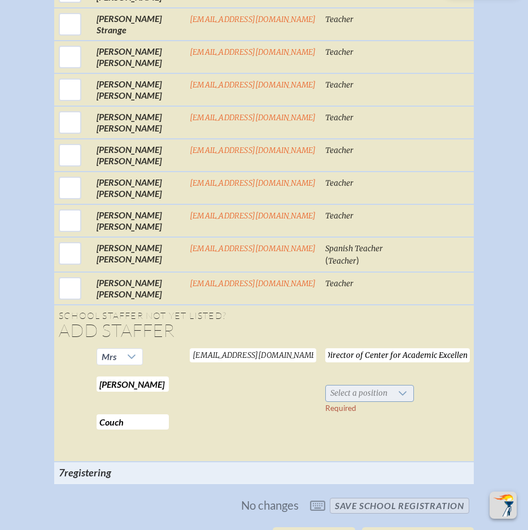
type input "Director of Faculty Development and Director of Center for Academic Excellence"
click at [398, 398] on icon at bounding box center [402, 393] width 9 height 9
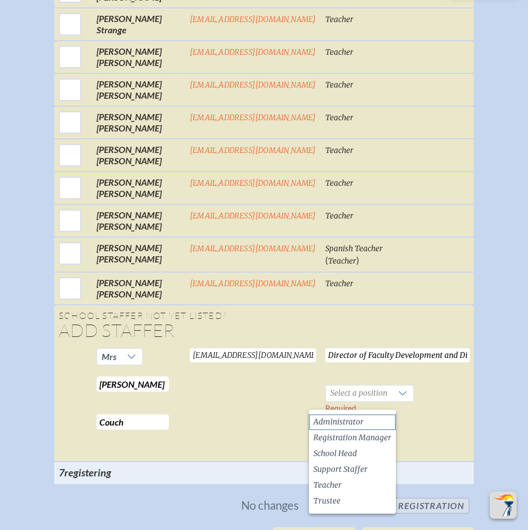
click at [368, 420] on li "Administrator" at bounding box center [352, 422] width 87 height 16
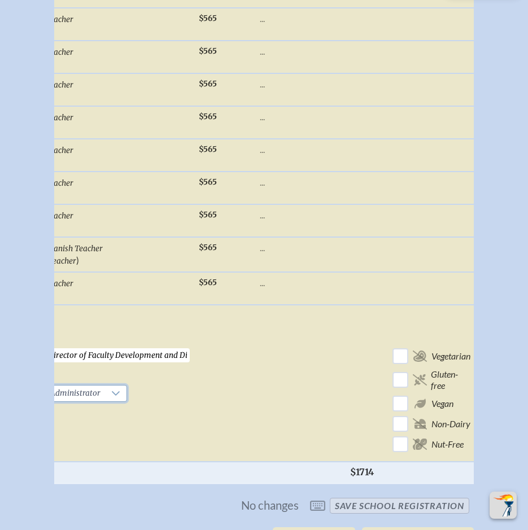
scroll to position [0, 297]
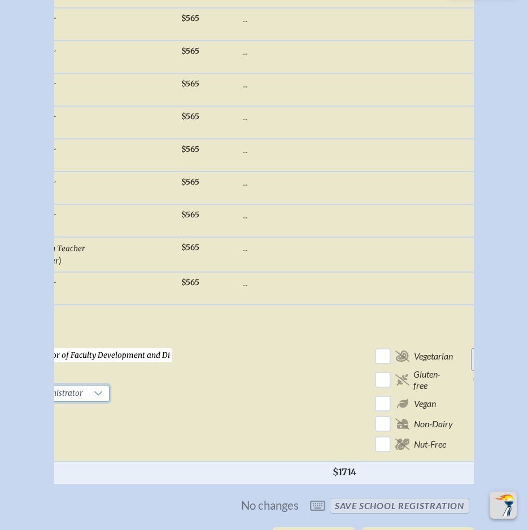
click at [471, 370] on input "Add Person" at bounding box center [489, 359] width 36 height 23
checkbox input "false"
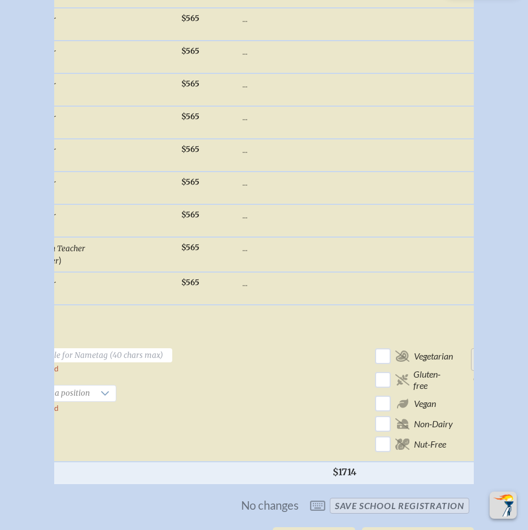
checkbox input "false"
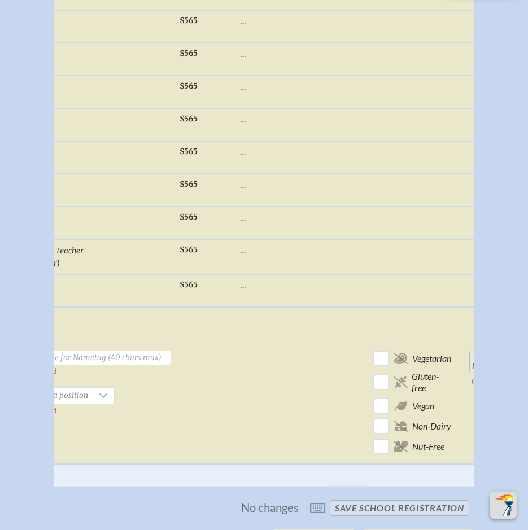
checkbox input "true"
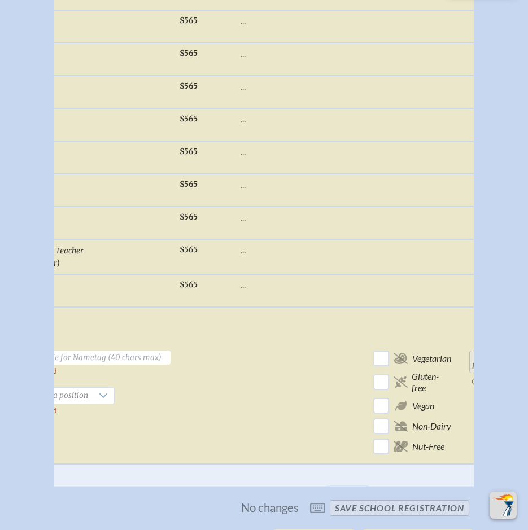
checkbox input "true"
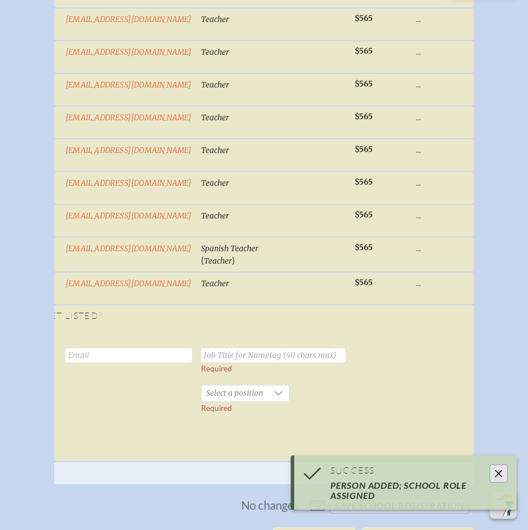
scroll to position [0, 0]
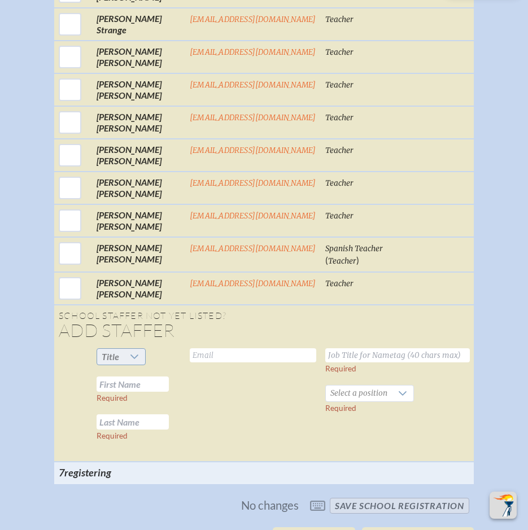
click at [124, 364] on div at bounding box center [134, 357] width 21 height 16
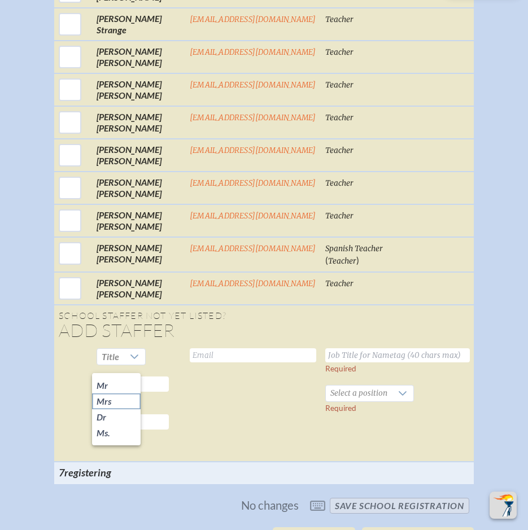
click at [105, 399] on span "Mrs" at bounding box center [104, 401] width 15 height 11
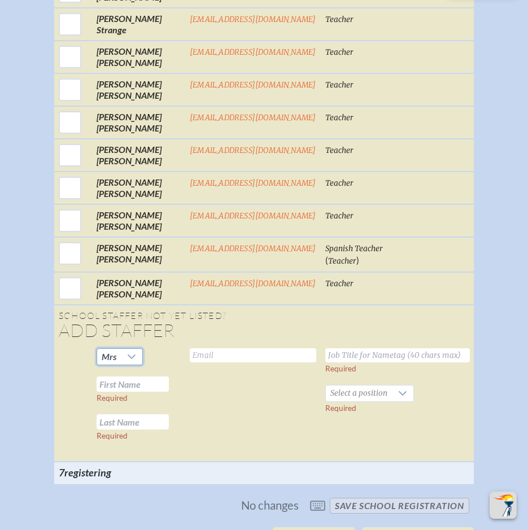
click at [124, 400] on td "Mrs Required Required" at bounding box center [138, 403] width 93 height 118
click at [124, 392] on input "text" at bounding box center [133, 383] width 72 height 15
type input "Garrett"
type input "Robinson"
click at [214, 361] on input "text" at bounding box center [253, 355] width 126 height 14
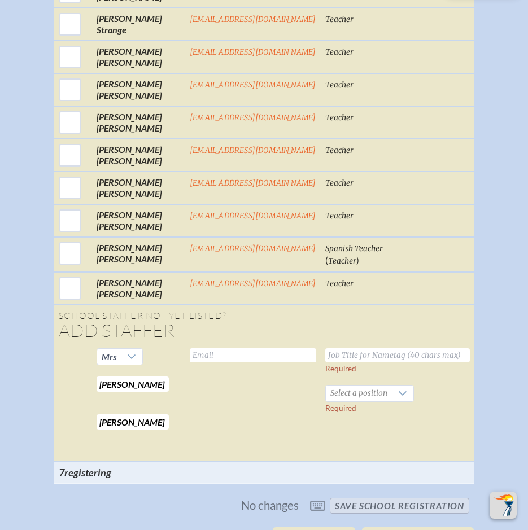
click at [230, 362] on input "text" at bounding box center [253, 355] width 126 height 14
type input "grobinson@maclay.org"
click at [326, 362] on input "text" at bounding box center [397, 355] width 144 height 14
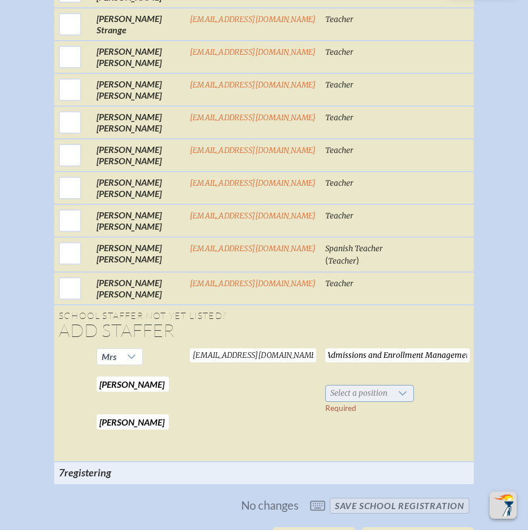
type input "Assistant Director of Admissions and Enrollment Management"
click at [372, 395] on span "Select a position" at bounding box center [359, 393] width 66 height 16
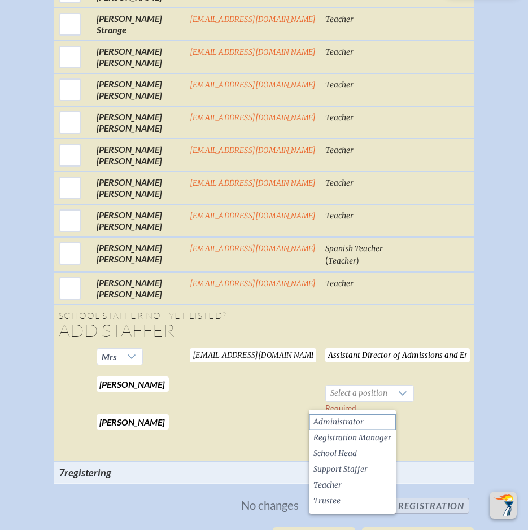
click at [357, 424] on span "Administrator" at bounding box center [338, 422] width 50 height 11
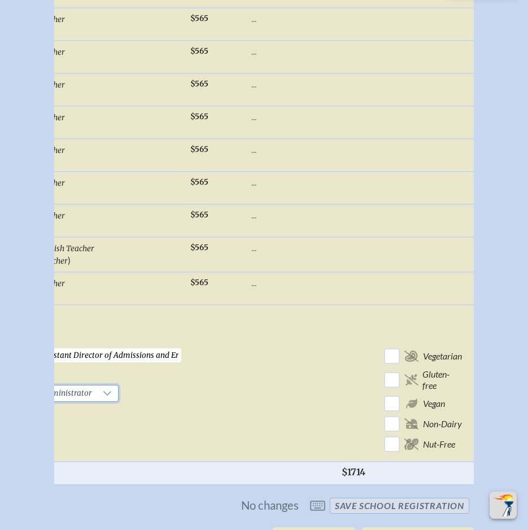
scroll to position [0, 297]
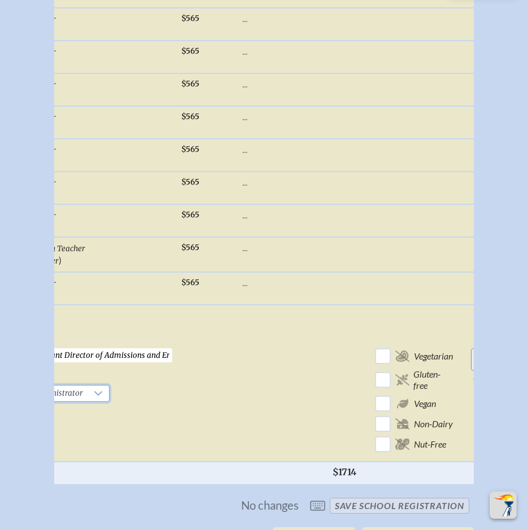
click at [471, 367] on input "Add Person" at bounding box center [489, 359] width 36 height 23
checkbox input "false"
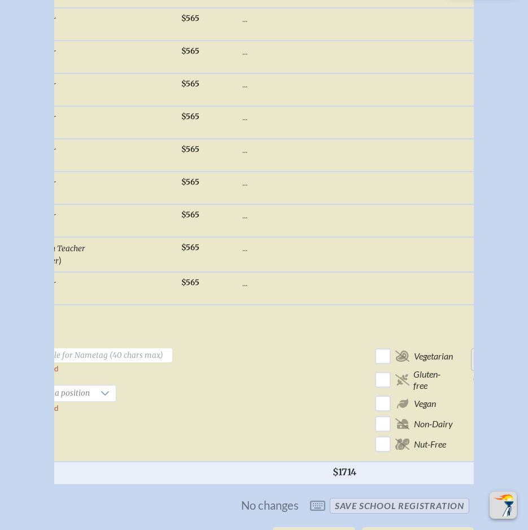
checkbox input "false"
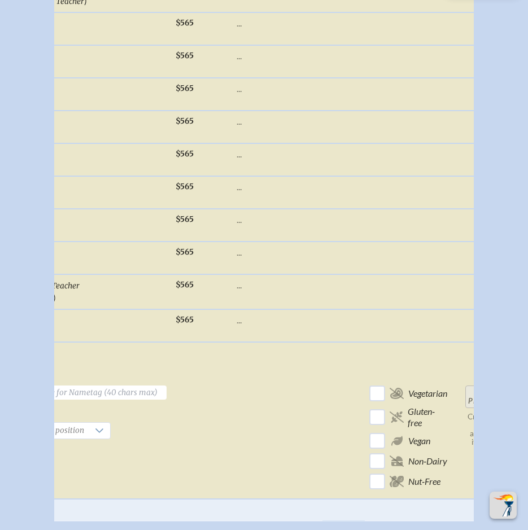
scroll to position [0, 293]
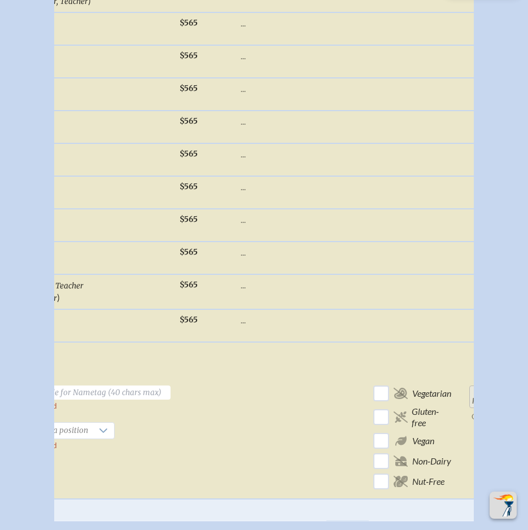
checkbox input "true"
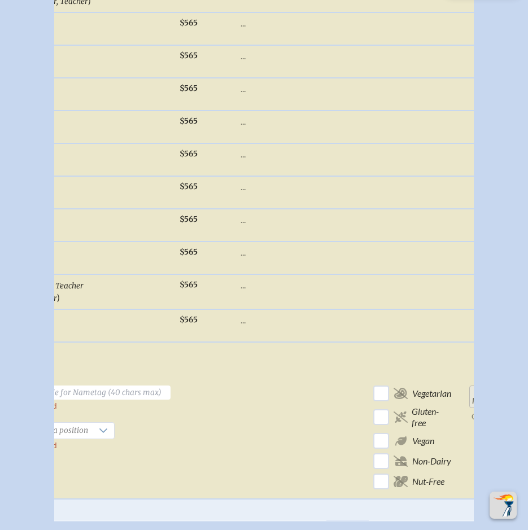
checkbox input "true"
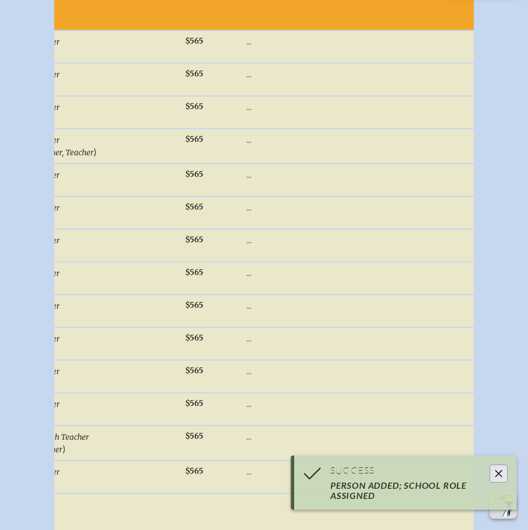
scroll to position [3264, 0]
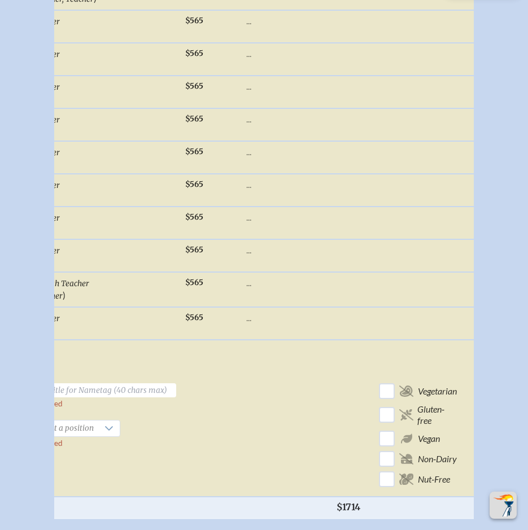
drag, startPoint x: 131, startPoint y: 491, endPoint x: 139, endPoint y: 484, distance: 10.8
click at [132, 491] on td "Required Select a position Required" at bounding box center [104, 438] width 154 height 118
click at [139, 475] on td "Required Select a position Required" at bounding box center [104, 438] width 154 height 118
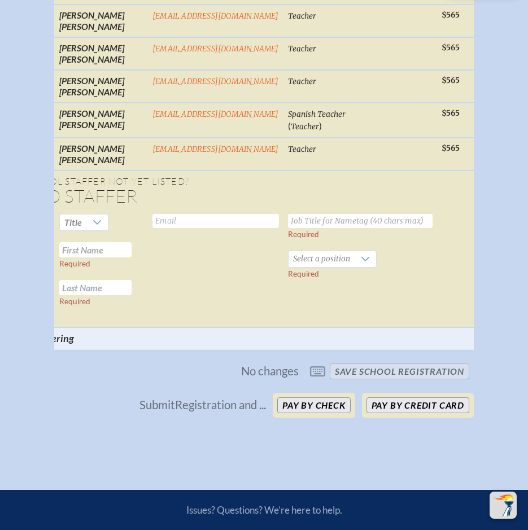
scroll to position [0, 0]
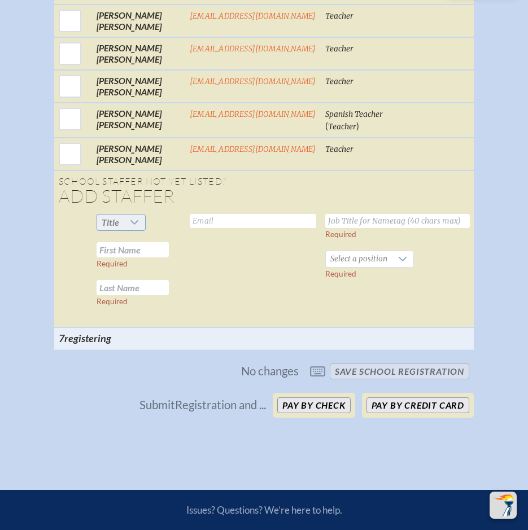
click at [131, 227] on icon at bounding box center [134, 222] width 9 height 9
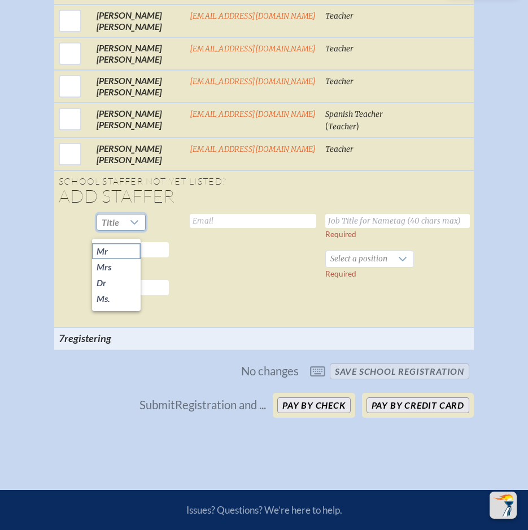
click at [123, 256] on li "Mr" at bounding box center [116, 251] width 49 height 16
click at [128, 255] on input "text" at bounding box center [133, 249] width 72 height 15
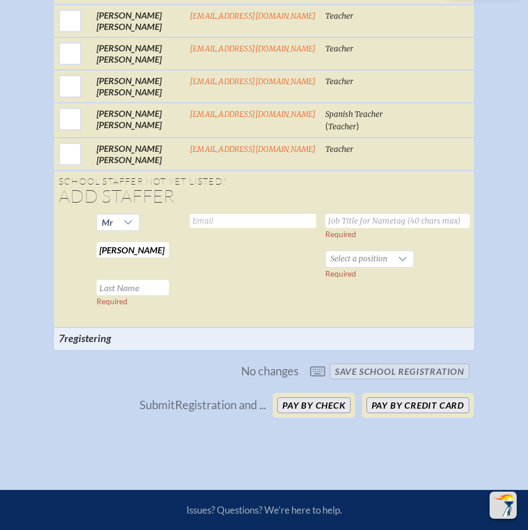
type input "Erik"
click at [134, 295] on input "text" at bounding box center [133, 287] width 72 height 15
drag, startPoint x: 213, startPoint y: 232, endPoint x: 201, endPoint y: 224, distance: 14.6
click at [213, 228] on input "text" at bounding box center [253, 221] width 126 height 14
click at [193, 226] on input "text" at bounding box center [253, 221] width 126 height 14
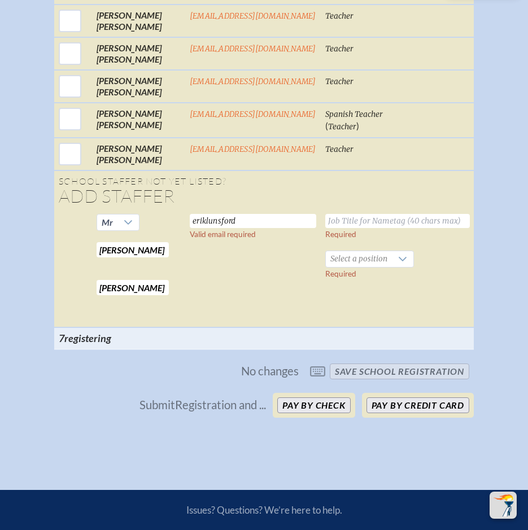
scroll to position [3359, 0]
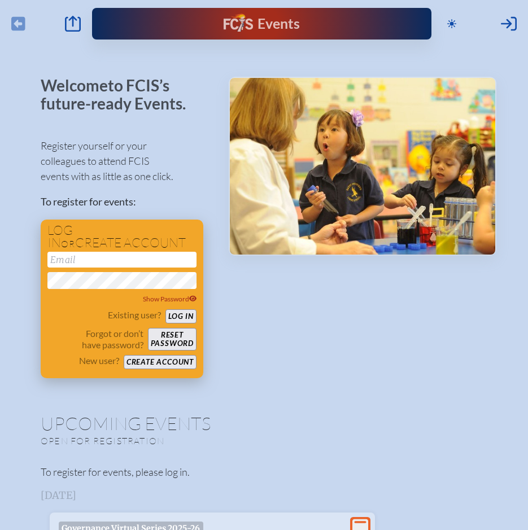
type input "[EMAIL_ADDRESS][DOMAIN_NAME]"
click at [171, 317] on button "Log in" at bounding box center [180, 316] width 31 height 14
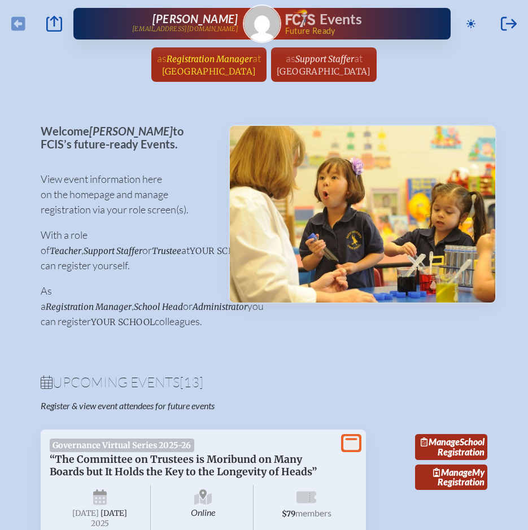
click at [205, 64] on span "Registration Manager" at bounding box center [209, 59] width 86 height 11
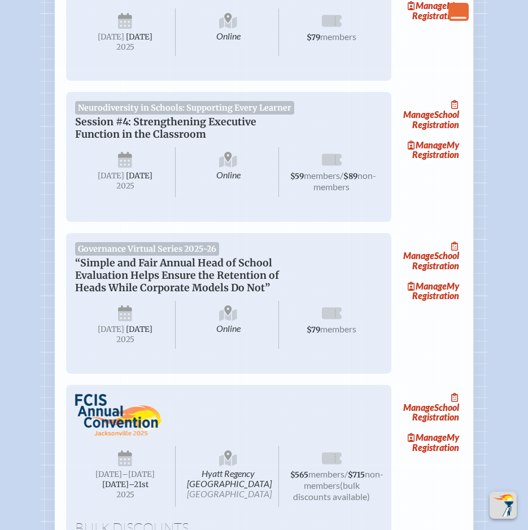
scroll to position [1411, 0]
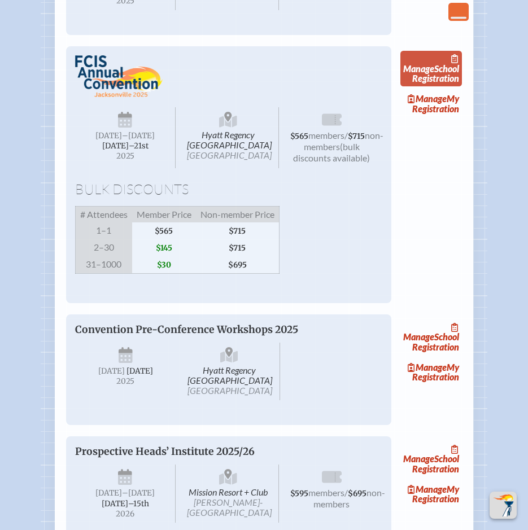
click at [425, 86] on link "Manage School Registration" at bounding box center [431, 69] width 62 height 36
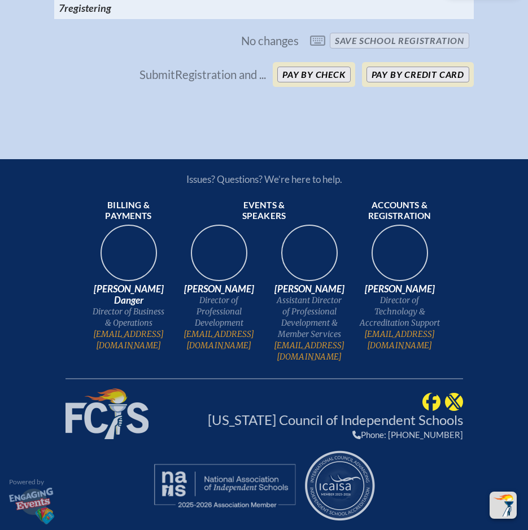
scroll to position [8479, 0]
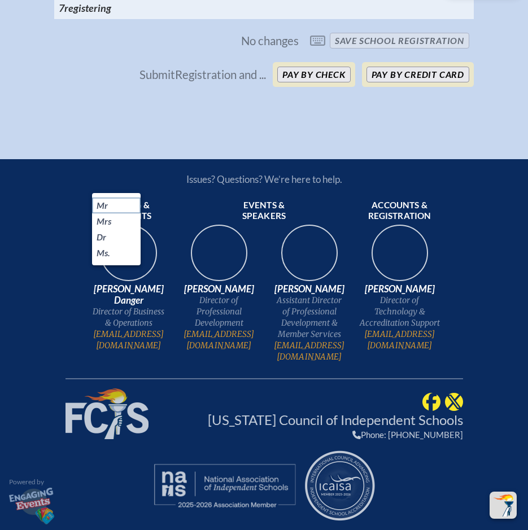
click at [113, 200] on li "Mr" at bounding box center [116, 206] width 49 height 16
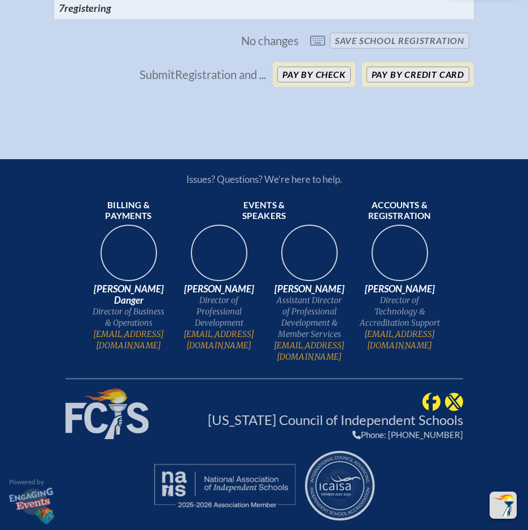
type input "Erik"
type input "Lunsford"
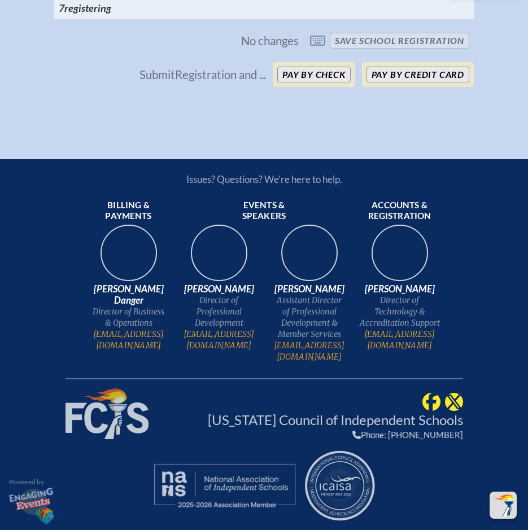
type input "eriklunsford@maclay.org"
type input "Spanish Teacher"
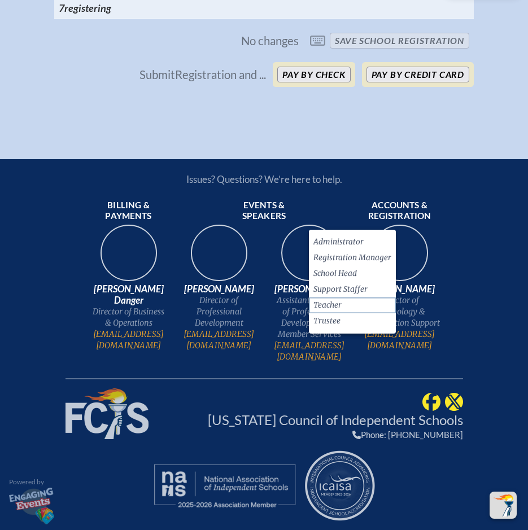
click at [337, 300] on span "Teacher" at bounding box center [327, 305] width 28 height 11
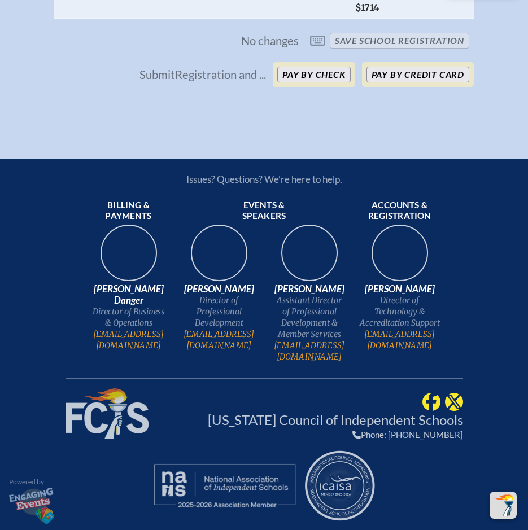
scroll to position [0, 376]
checkbox input "false"
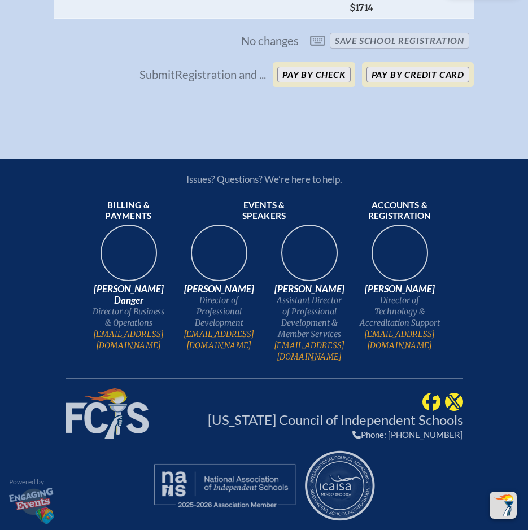
checkbox input "false"
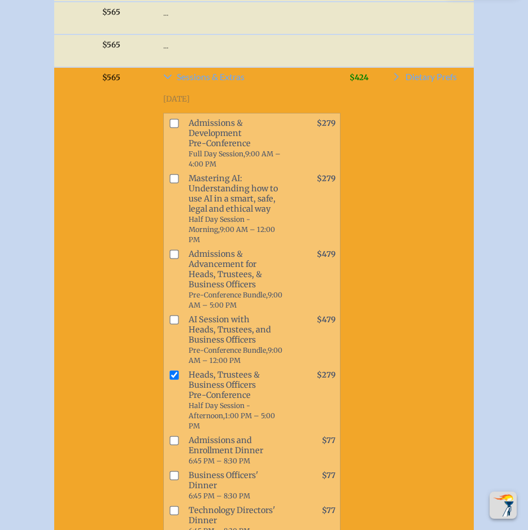
scroll to position [0, 293]
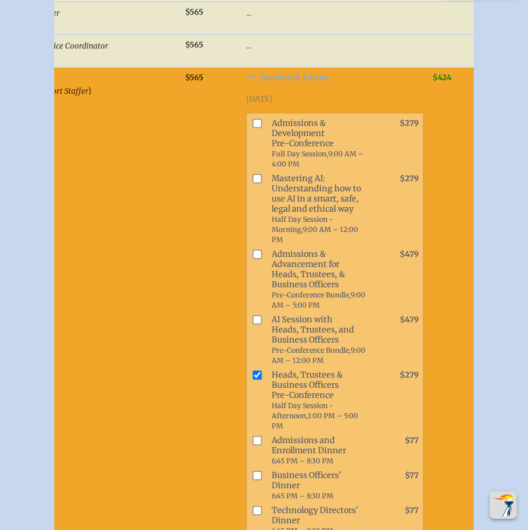
checkbox input "true"
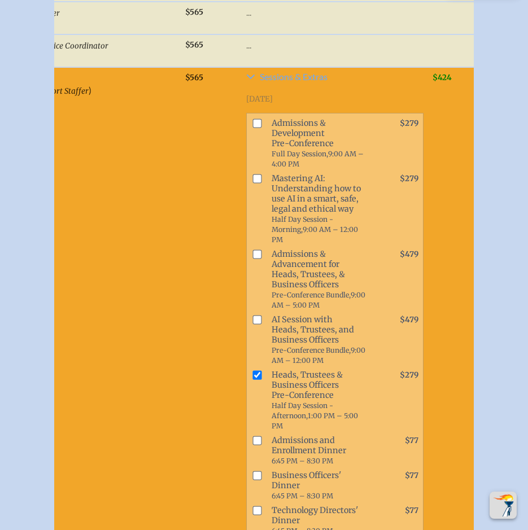
checkbox input "true"
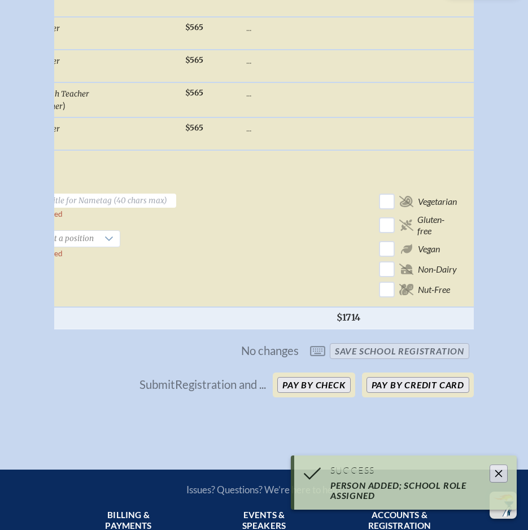
scroll to position [0, 0]
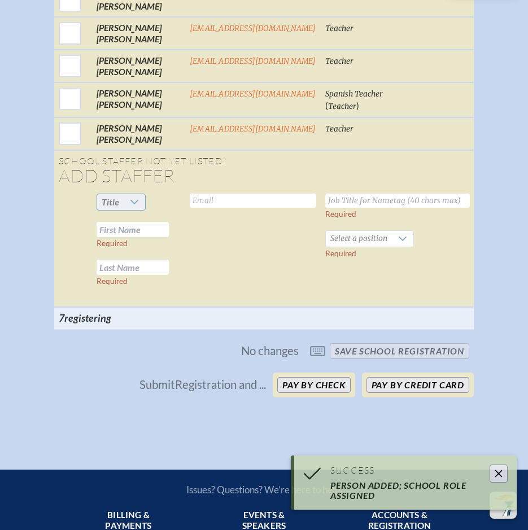
click at [117, 210] on span "Title" at bounding box center [110, 202] width 27 height 16
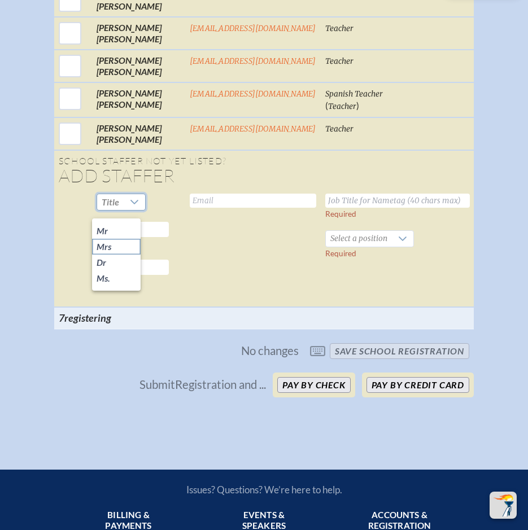
click at [110, 246] on span "Mrs" at bounding box center [104, 246] width 15 height 11
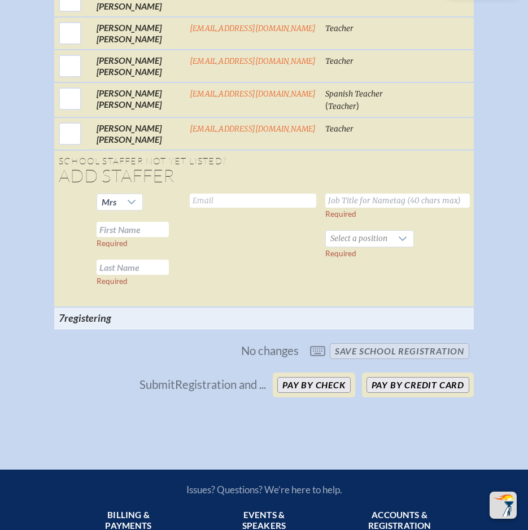
click at [121, 237] on input "text" at bounding box center [133, 229] width 72 height 15
type input "Jessica"
click at [109, 275] on input "text" at bounding box center [133, 267] width 72 height 15
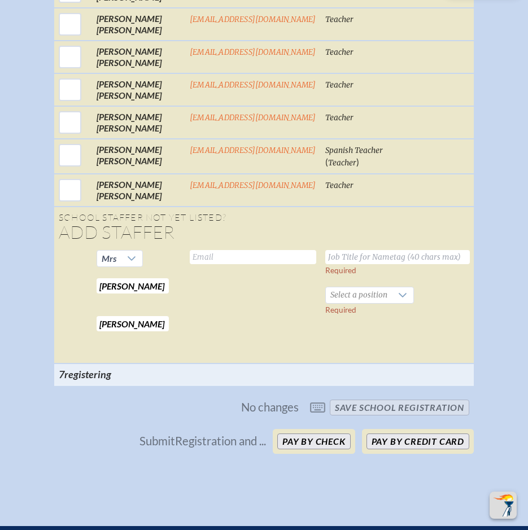
type input "Gonzalez Loumiet"
click at [190, 264] on input "text" at bounding box center [253, 257] width 126 height 14
click at [192, 260] on input "text" at bounding box center [253, 257] width 126 height 14
type input "jessica@maclay.org"
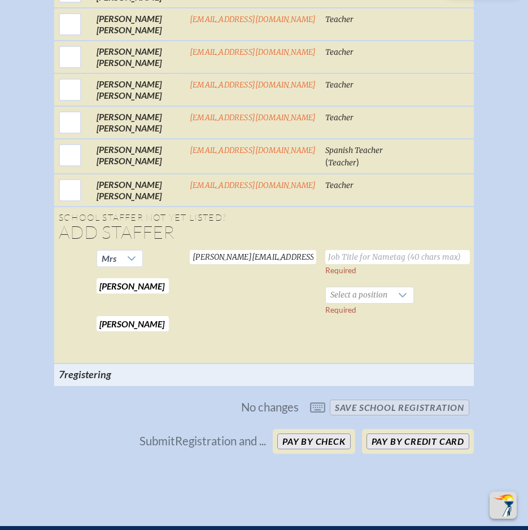
click at [387, 264] on input "text" at bounding box center [397, 257] width 144 height 14
type input "Senior Associate of Admissions and International Enrollment"
click at [361, 298] on span "Select a position" at bounding box center [359, 295] width 66 height 16
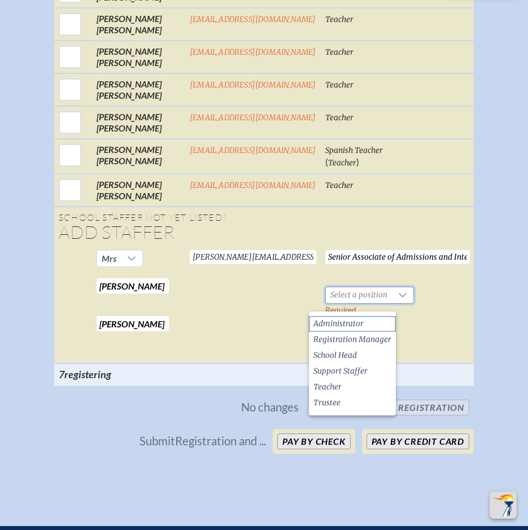
click at [346, 325] on span "Administrator" at bounding box center [338, 323] width 50 height 11
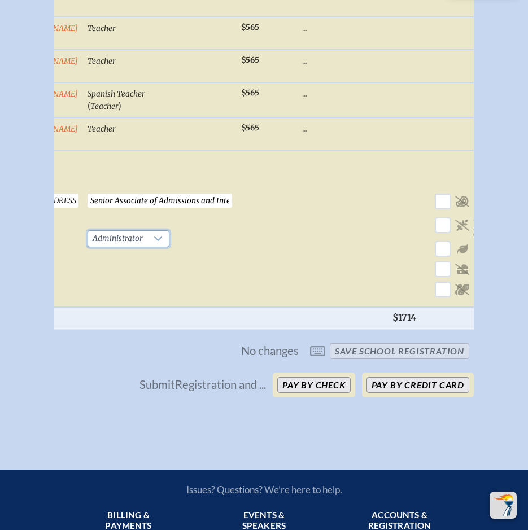
scroll to position [0, 297]
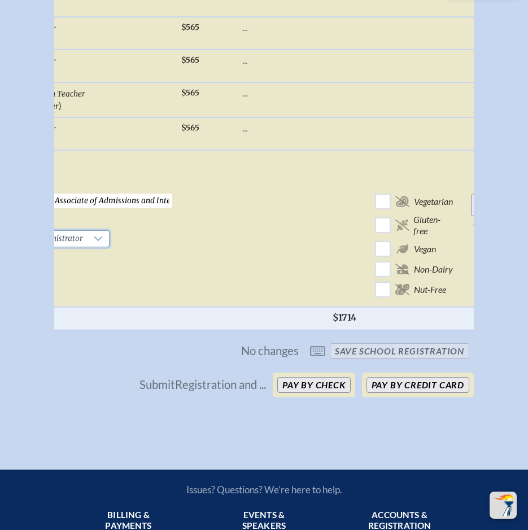
click at [471, 208] on input "Add Person" at bounding box center [489, 205] width 36 height 23
checkbox input "false"
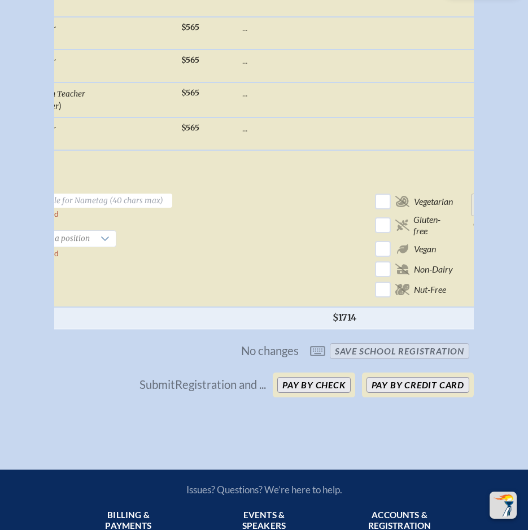
checkbox input "false"
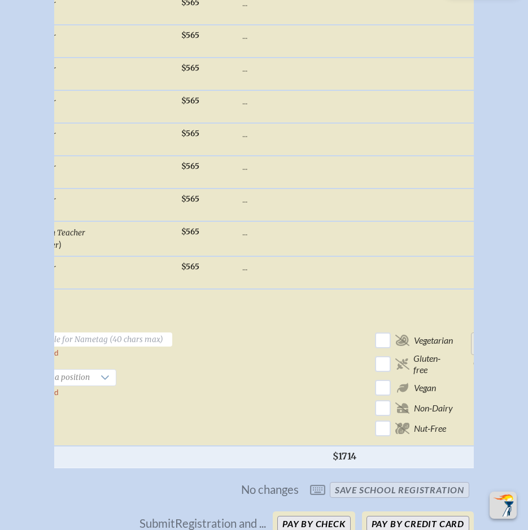
scroll to position [0, 293]
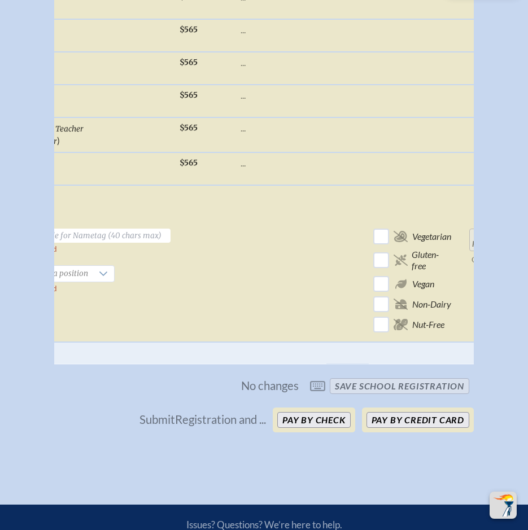
checkbox input "true"
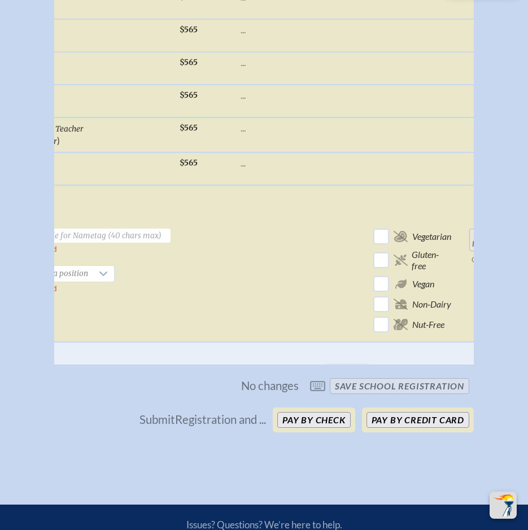
checkbox input "true"
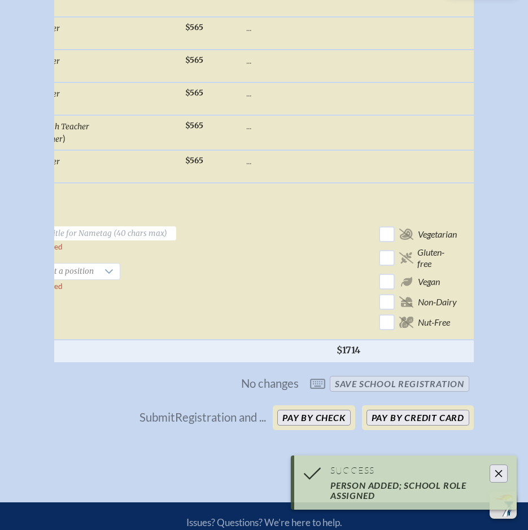
scroll to position [0, 0]
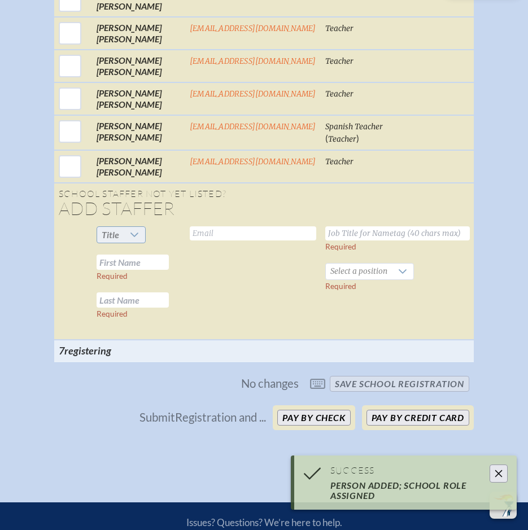
click at [130, 239] on icon at bounding box center [134, 234] width 9 height 9
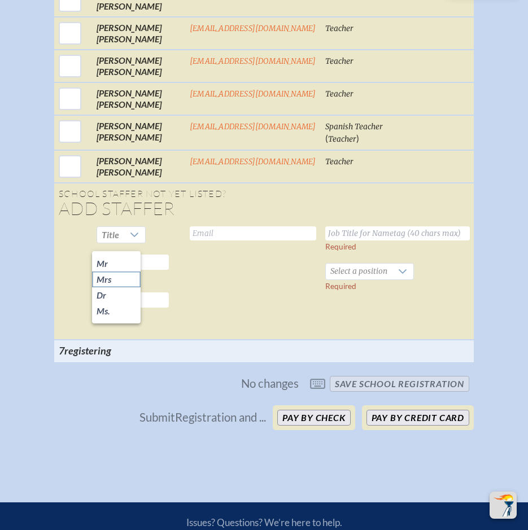
click at [109, 276] on span "Mrs" at bounding box center [104, 279] width 15 height 11
click at [142, 270] on input "text" at bounding box center [133, 262] width 72 height 15
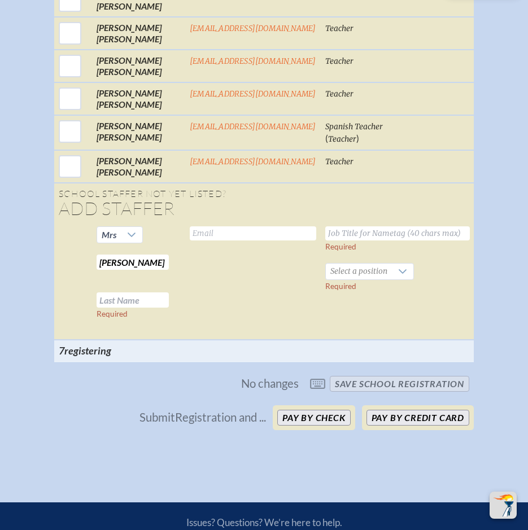
type input "Roxanne"
click at [152, 308] on input "text" at bounding box center [133, 299] width 72 height 15
type input "Robinton"
click at [195, 238] on input "text" at bounding box center [253, 233] width 126 height 14
click at [255, 240] on input "text" at bounding box center [253, 233] width 126 height 14
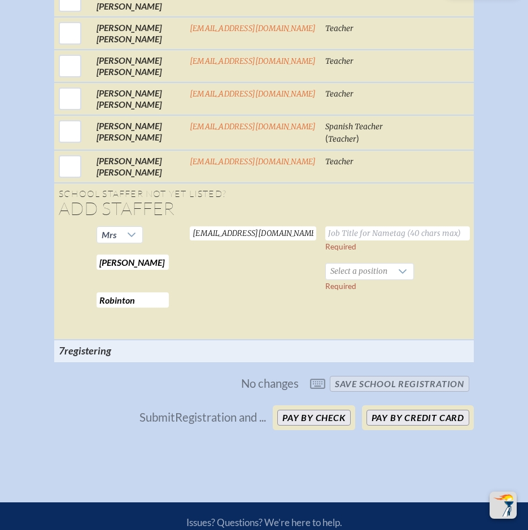
type input "roxannerobinton@maclay.org"
click at [365, 240] on input "text" at bounding box center [397, 233] width 144 height 14
click at [382, 236] on input "Admissions -+" at bounding box center [397, 233] width 144 height 14
type input "Admissions Associate"
click at [392, 279] on div at bounding box center [402, 272] width 21 height 16
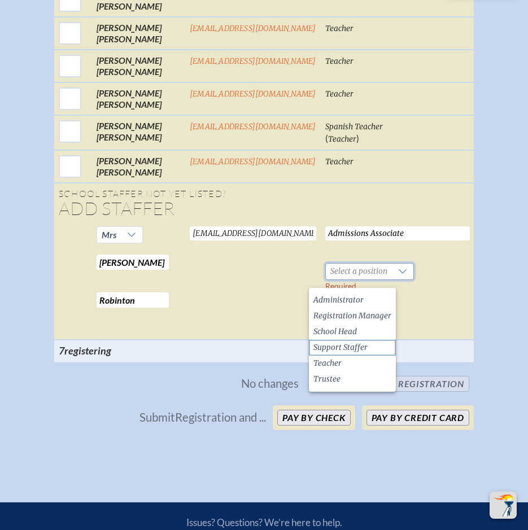
click at [362, 347] on span "Support Staffer" at bounding box center [340, 347] width 54 height 11
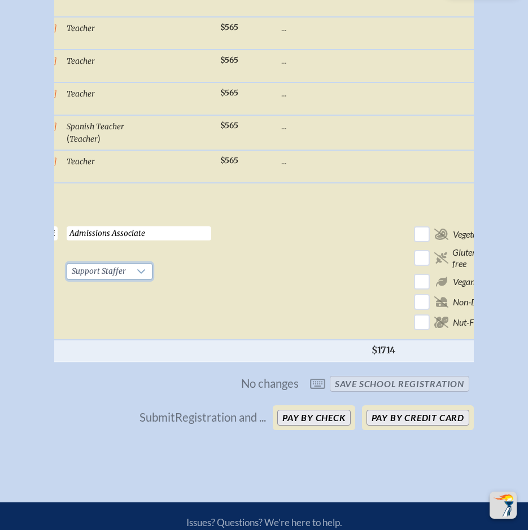
scroll to position [0, 297]
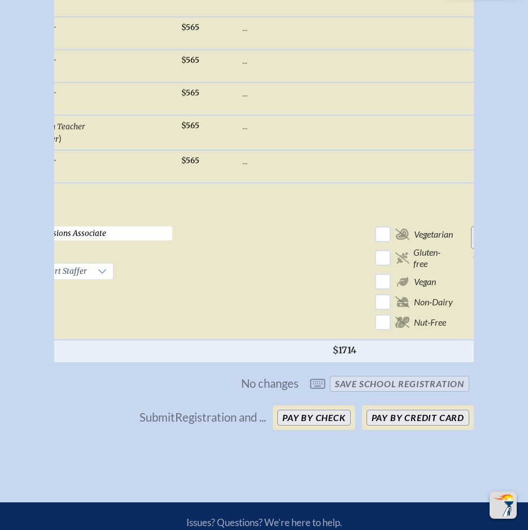
click at [471, 248] on input "Add Person" at bounding box center [489, 237] width 36 height 23
checkbox input "false"
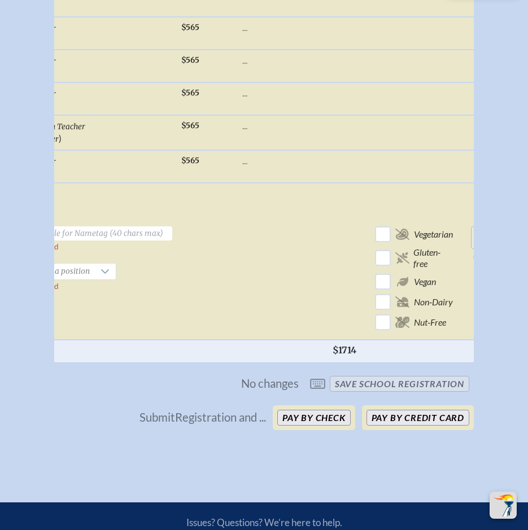
checkbox input "false"
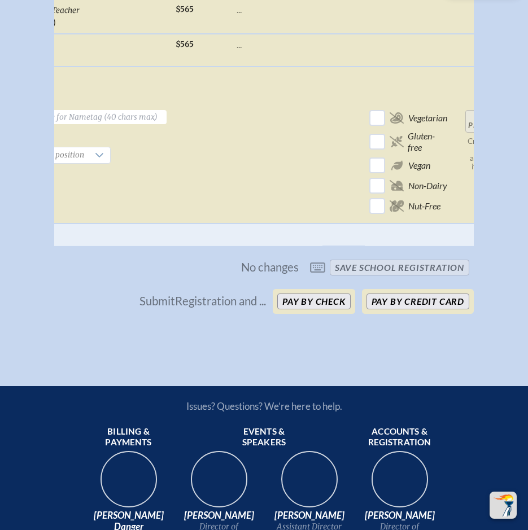
scroll to position [0, 293]
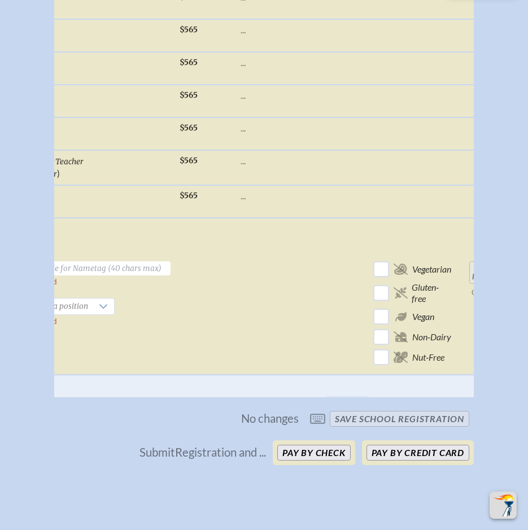
checkbox input "true"
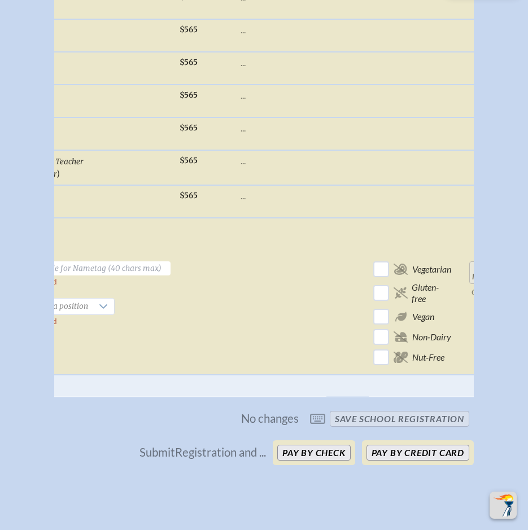
checkbox input "true"
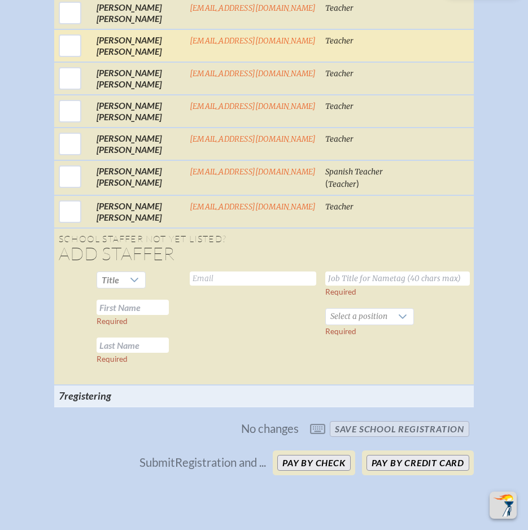
scroll to position [3506, 0]
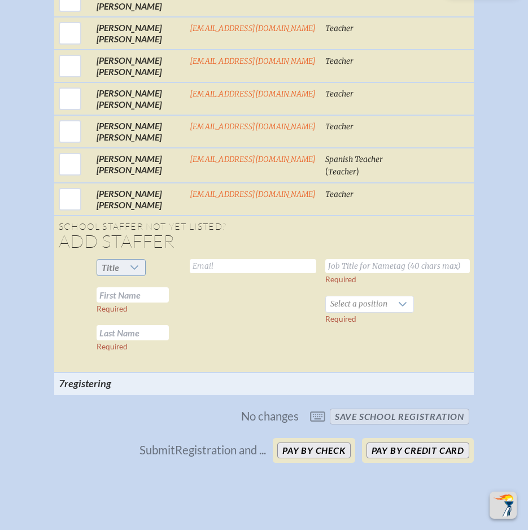
click at [133, 275] on div at bounding box center [134, 268] width 21 height 16
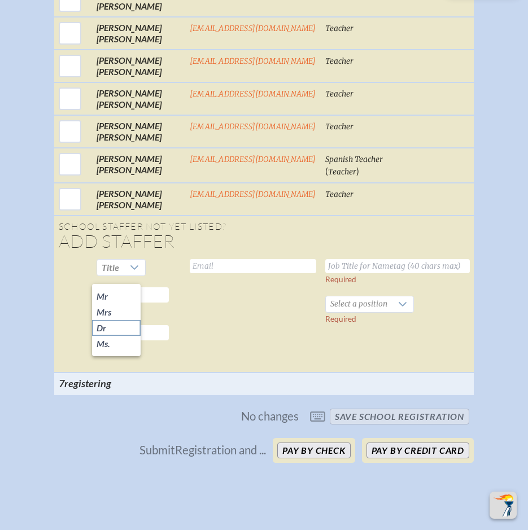
click at [105, 328] on span "Dr" at bounding box center [102, 327] width 10 height 11
click at [118, 303] on input "text" at bounding box center [133, 294] width 72 height 15
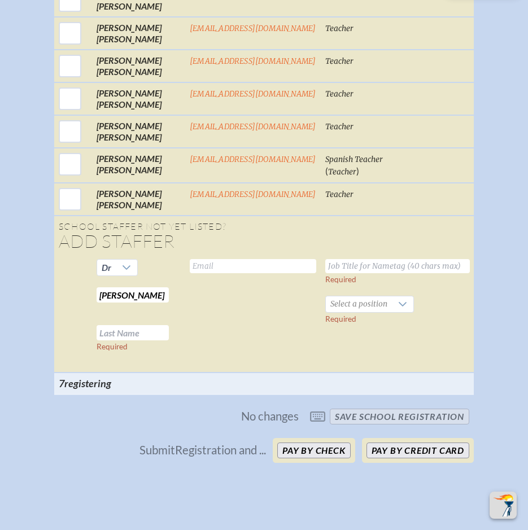
type input "Melacyn"
click at [120, 338] on input "text" at bounding box center [133, 332] width 72 height 15
type input "Turner"
click at [254, 273] on input "text" at bounding box center [253, 266] width 126 height 14
click at [215, 273] on input "text" at bounding box center [253, 266] width 126 height 14
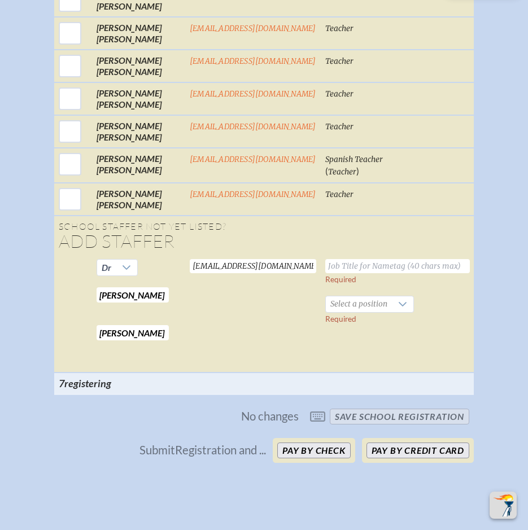
type input "melacynturner@maclay.org"
click at [384, 273] on input "text" at bounding box center [397, 266] width 144 height 14
type input "Middle School Dean"
click at [388, 323] on td "Middle School Dean Required Select a position Required" at bounding box center [398, 314] width 154 height 118
click at [392, 312] on div at bounding box center [402, 304] width 21 height 16
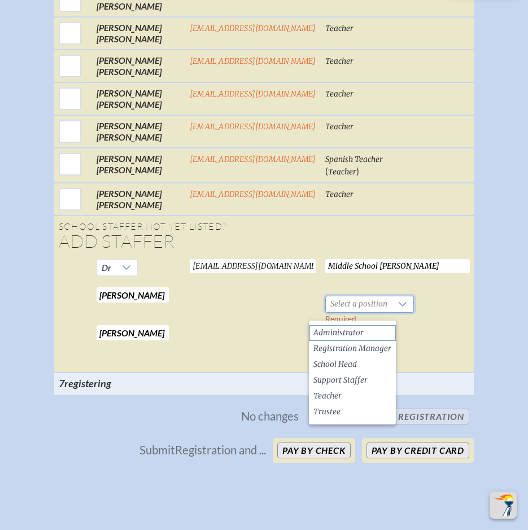
click at [354, 331] on span "Administrator" at bounding box center [338, 332] width 50 height 11
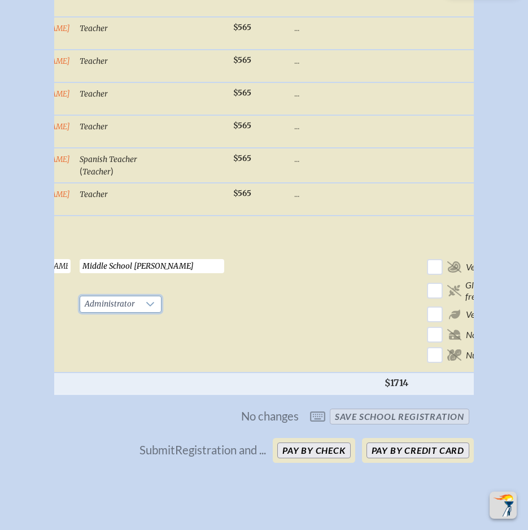
scroll to position [0, 297]
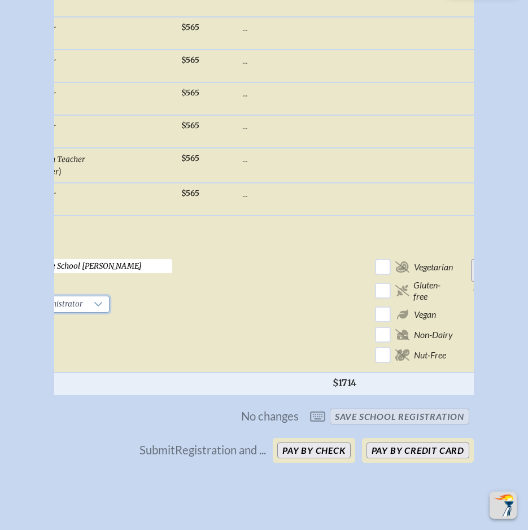
click at [471, 278] on input "Add Person" at bounding box center [489, 270] width 36 height 23
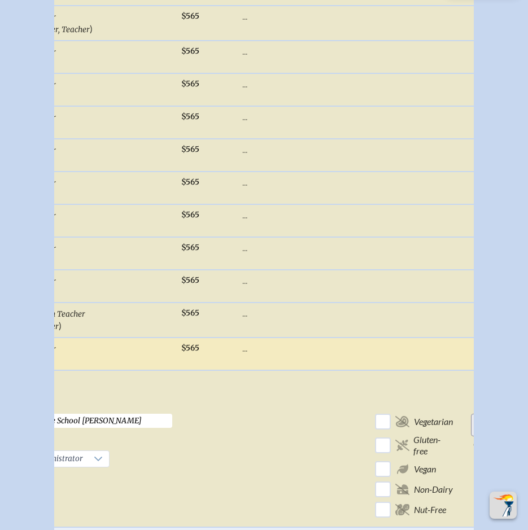
scroll to position [3111, 0]
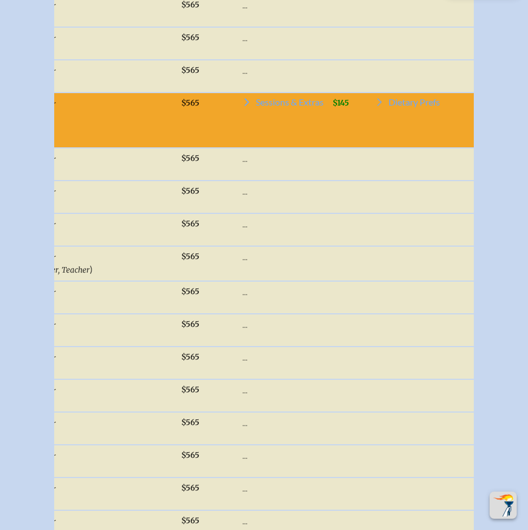
checkbox input "false"
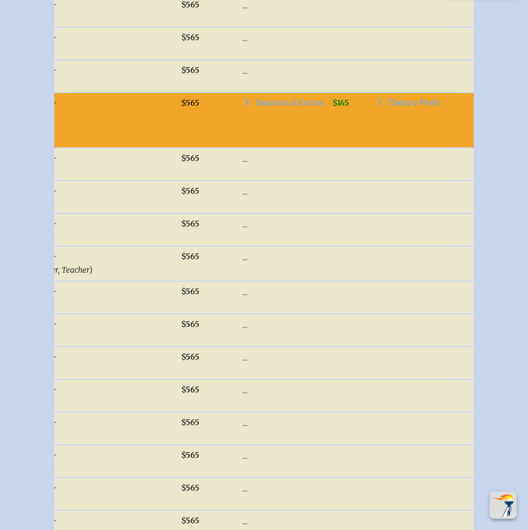
checkbox input "false"
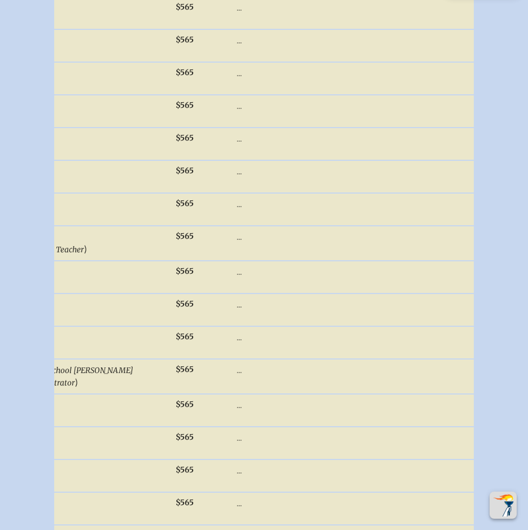
scroll to position [0, 293]
checkbox input "true"
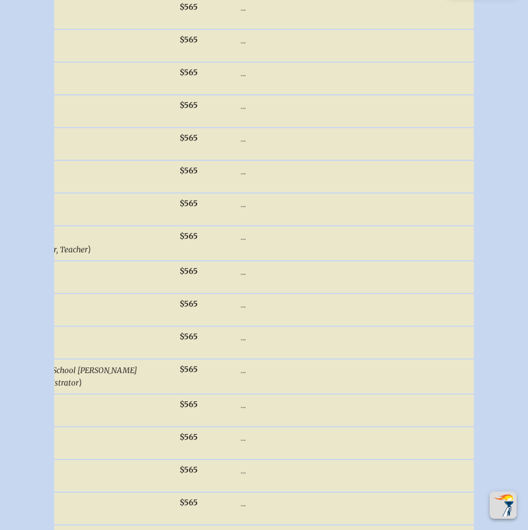
checkbox input "true"
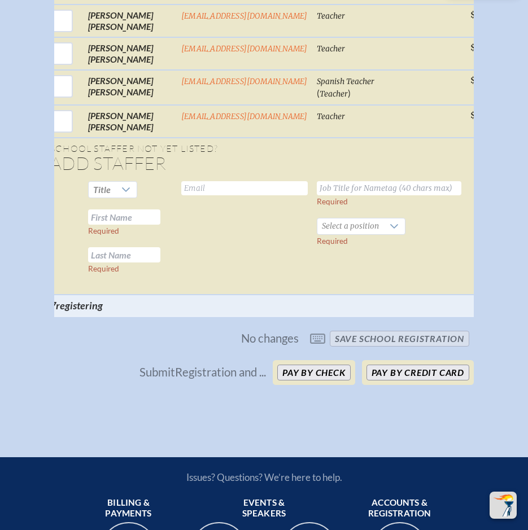
scroll to position [0, 0]
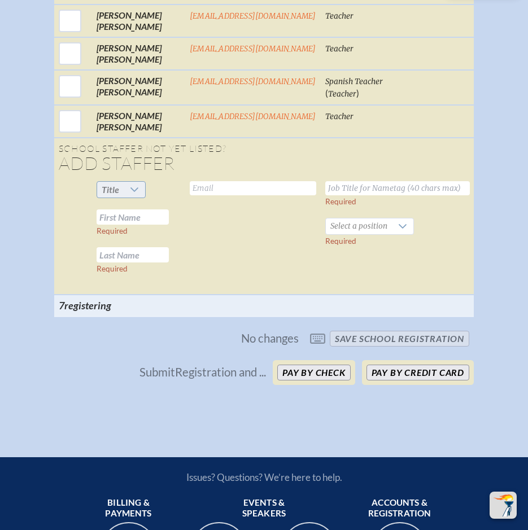
click at [133, 192] on icon at bounding box center [134, 189] width 8 height 5
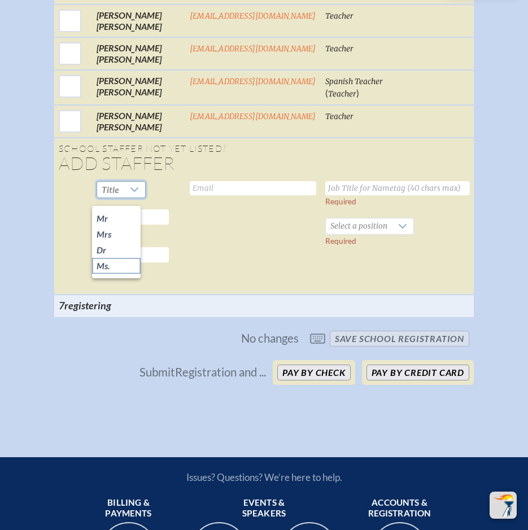
click at [114, 266] on li "Ms." at bounding box center [116, 266] width 49 height 16
click at [126, 225] on input "text" at bounding box center [133, 216] width 72 height 15
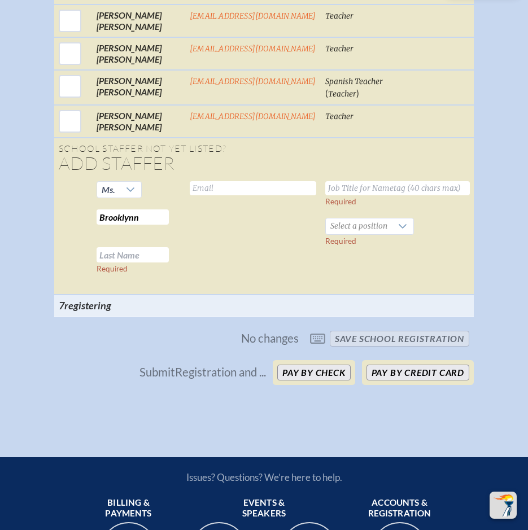
type input "Brooklynn"
type input "Turner"
click at [223, 195] on input "text" at bounding box center [253, 188] width 126 height 14
type input "brooklynnturner@maclay.org"
click at [389, 195] on input "text" at bounding box center [397, 188] width 144 height 14
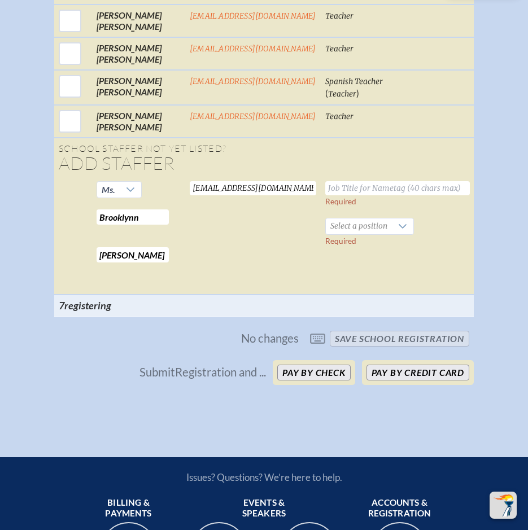
click at [427, 193] on input "text" at bounding box center [397, 188] width 144 height 14
type input "Math Teacher"
click at [398, 231] on icon at bounding box center [402, 226] width 9 height 9
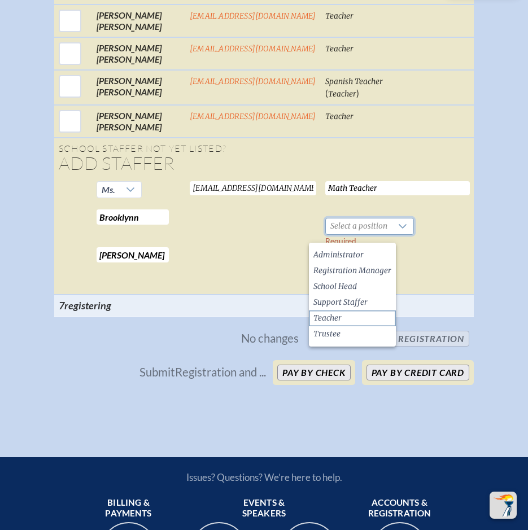
click at [337, 320] on span "Teacher" at bounding box center [327, 318] width 28 height 11
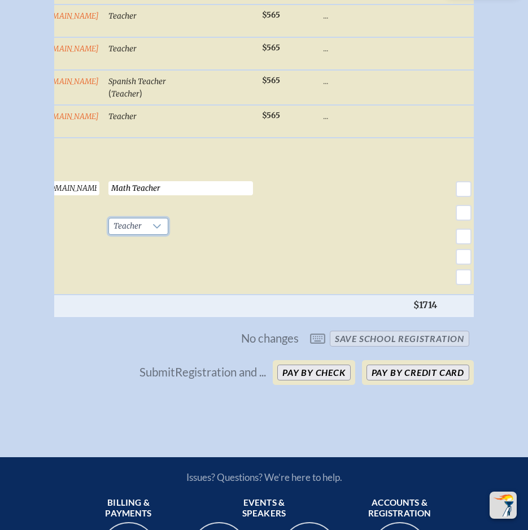
scroll to position [0, 297]
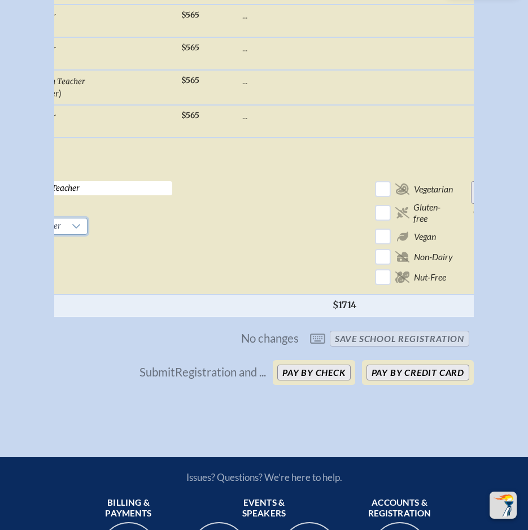
click at [471, 202] on input "Add Person" at bounding box center [489, 192] width 36 height 23
checkbox input "false"
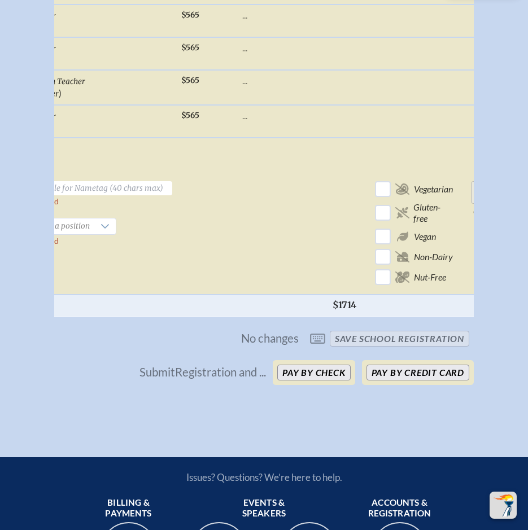
checkbox input "false"
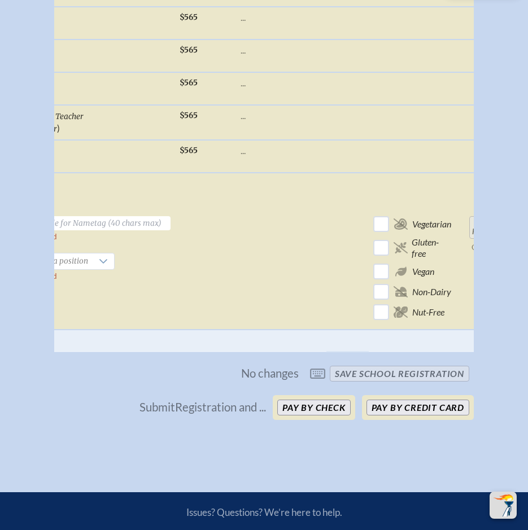
checkbox input "true"
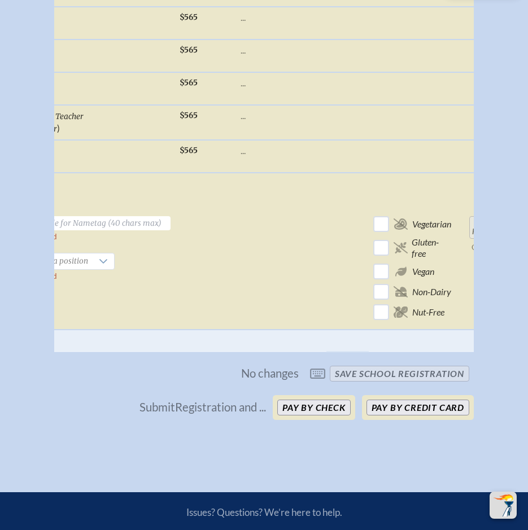
checkbox input "true"
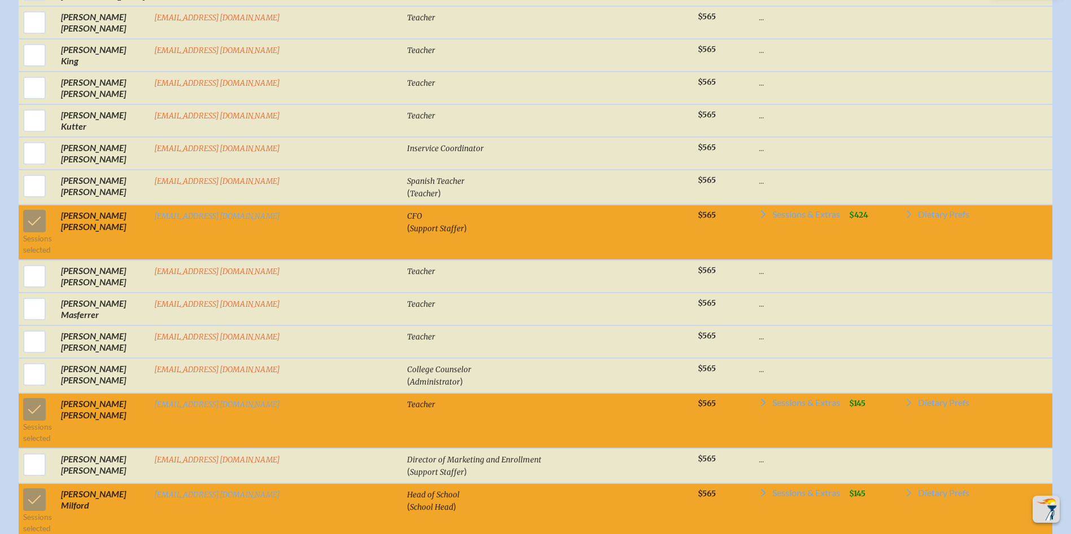
scroll to position [1872, 0]
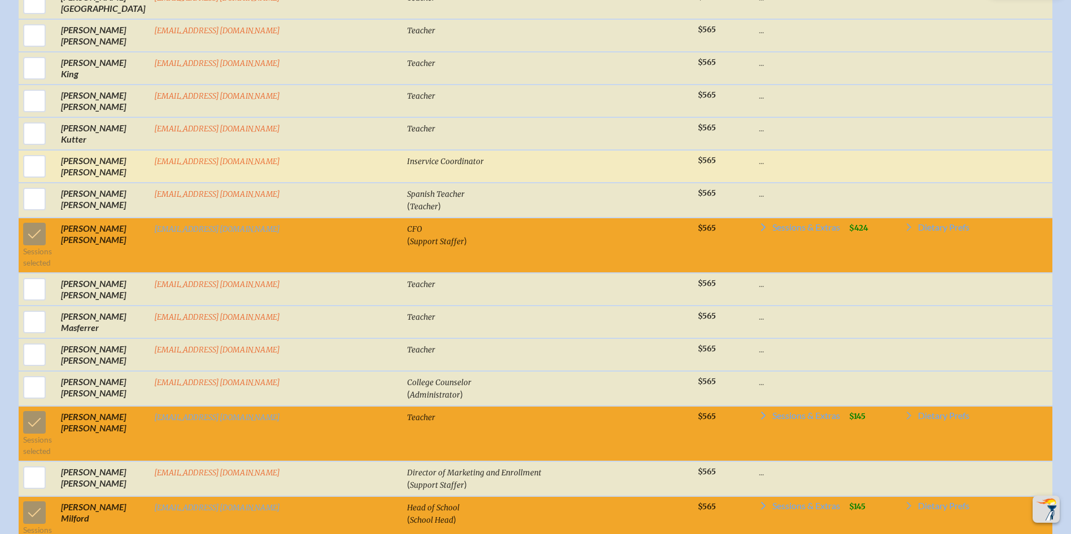
click at [536, 166] on p "..." at bounding box center [799, 160] width 81 height 11
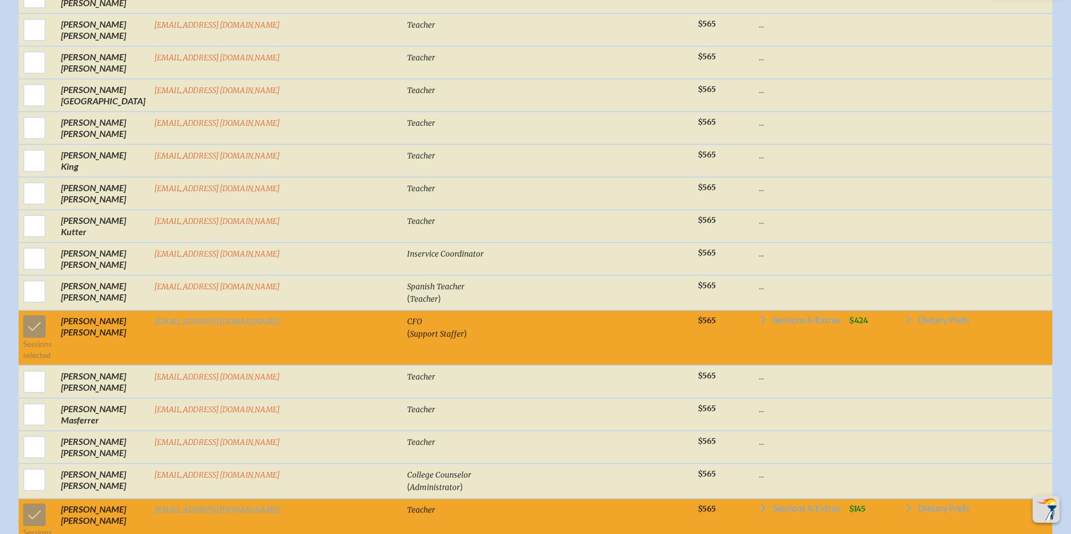
scroll to position [1759, 0]
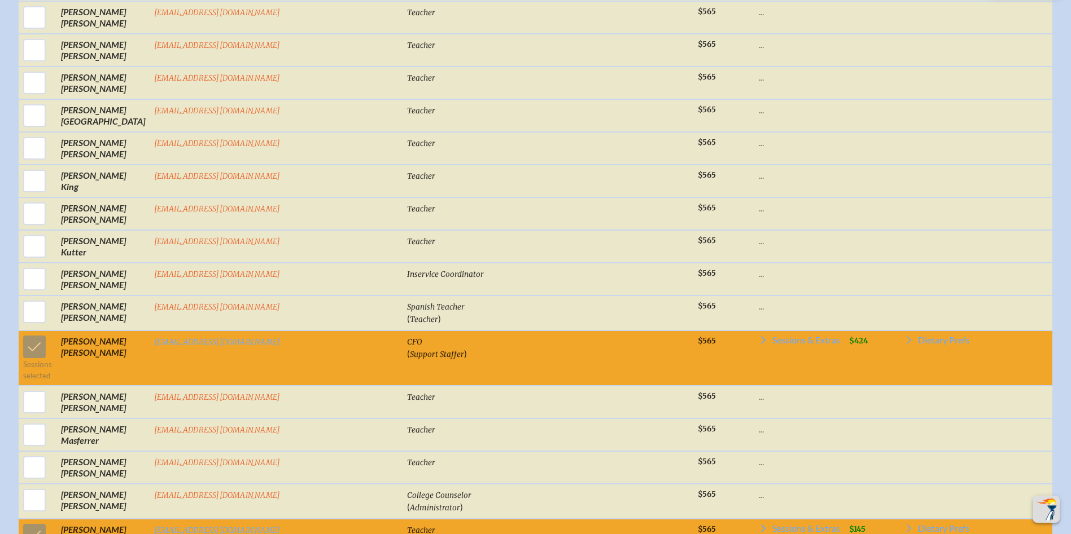
click at [536, 47] on div "Select First / Last Name Email Job Title for Nametag / (Positions) Base Memb . …" at bounding box center [536, 440] width 1044 height 3421
click at [536, 347] on td "Sessions & Extras Wednesday, November 19th, 2025 Admissions & Development Pre-C…" at bounding box center [799, 358] width 90 height 55
click at [536, 345] on icon at bounding box center [763, 340] width 9 height 9
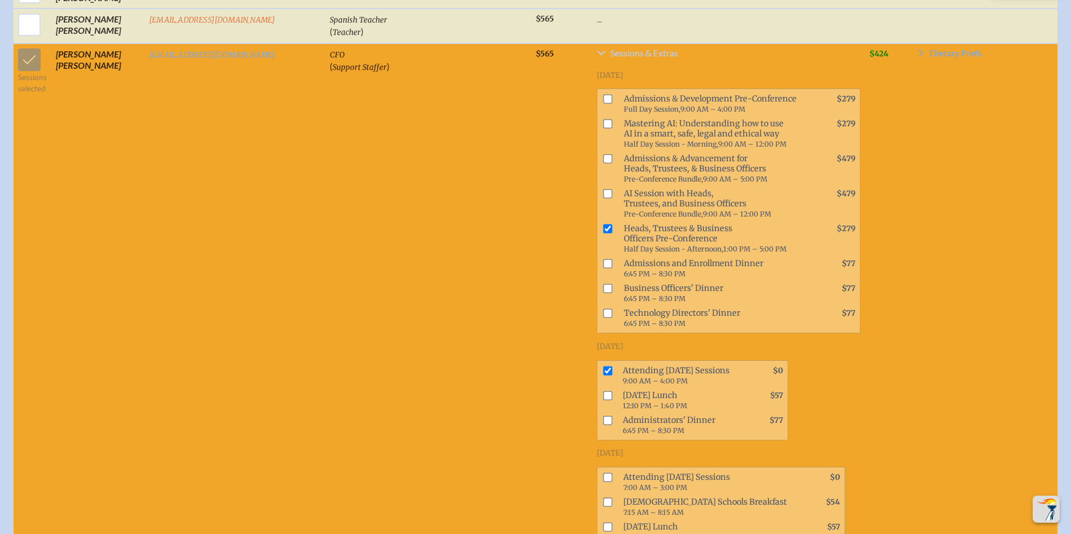
scroll to position [2065, 0]
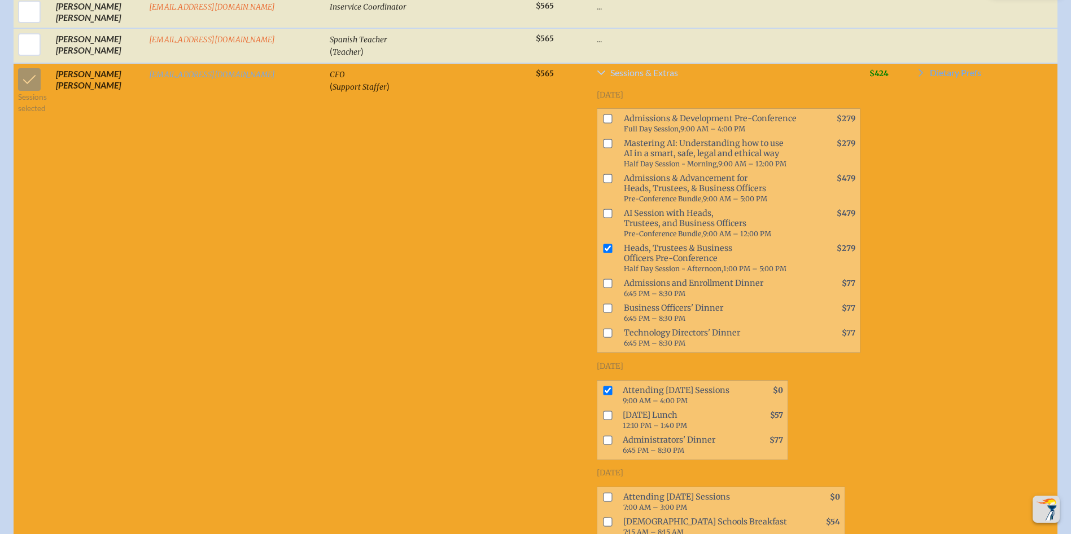
click at [440, 209] on td "CFO ( Support Staffer )" at bounding box center [428, 320] width 206 height 515
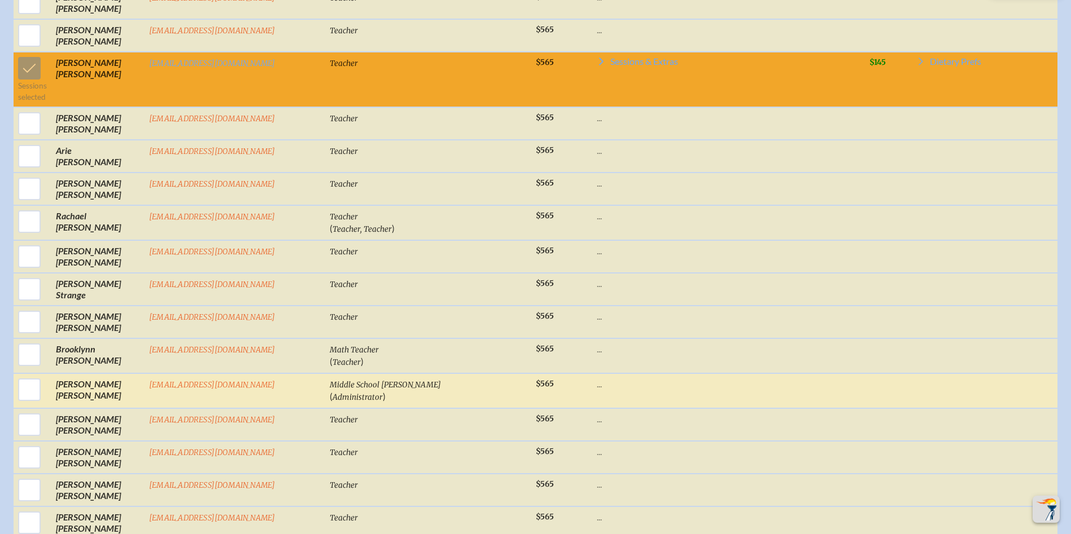
scroll to position [3588, 0]
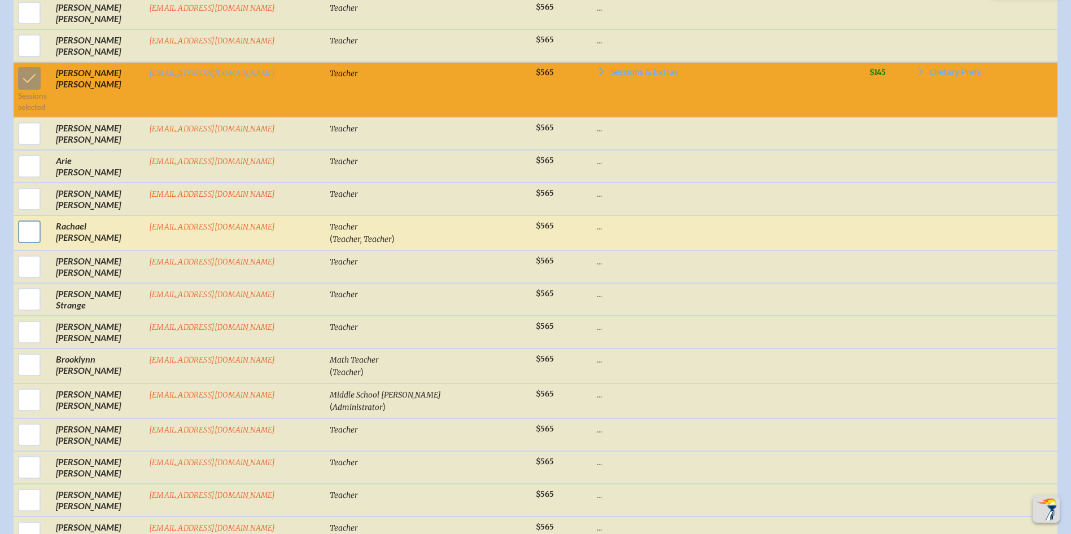
click at [28, 218] on input "checkbox" at bounding box center [29, 232] width 28 height 28
checkbox input "true"
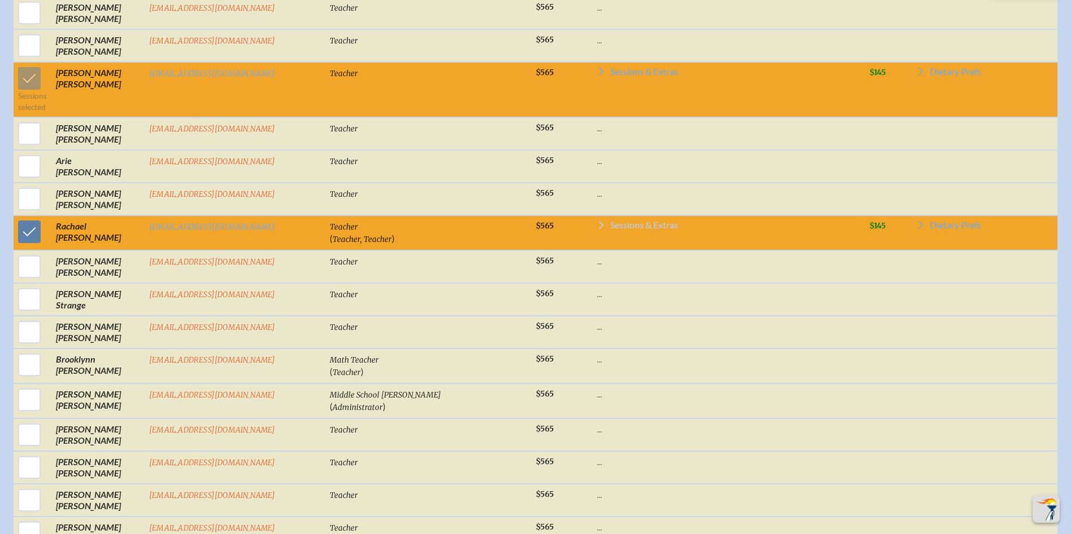
click at [536, 221] on icon at bounding box center [601, 225] width 9 height 9
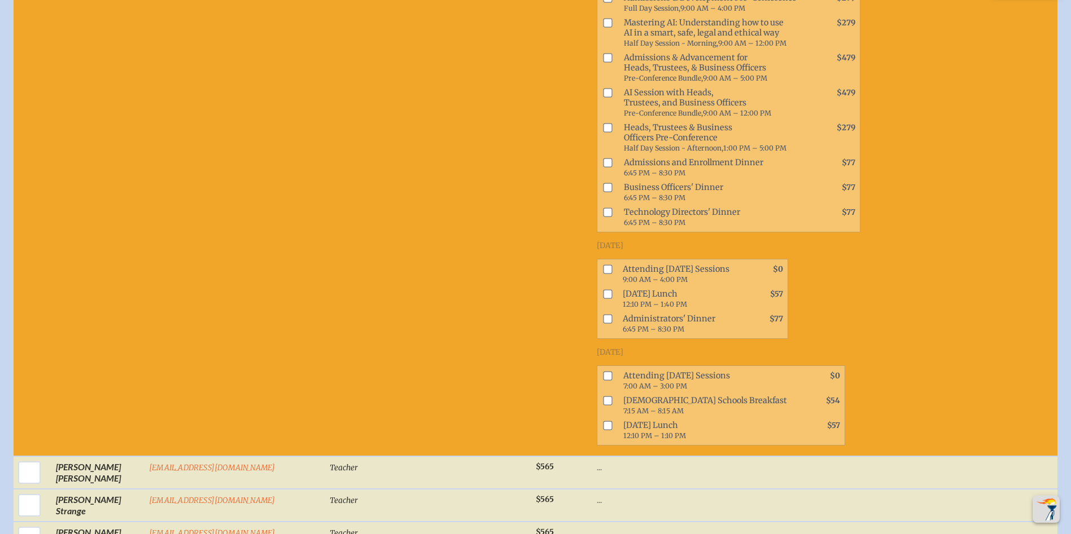
scroll to position [3871, 0]
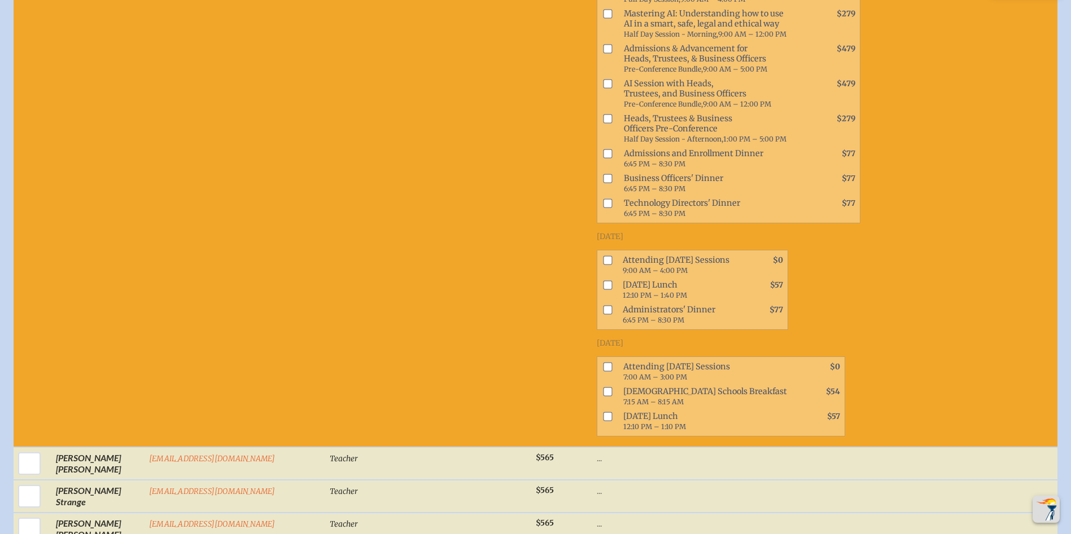
click at [536, 256] on input "checkbox" at bounding box center [607, 260] width 9 height 9
checkbox input "true"
click at [536, 363] on input "checkbox" at bounding box center [607, 367] width 9 height 9
checkbox input "true"
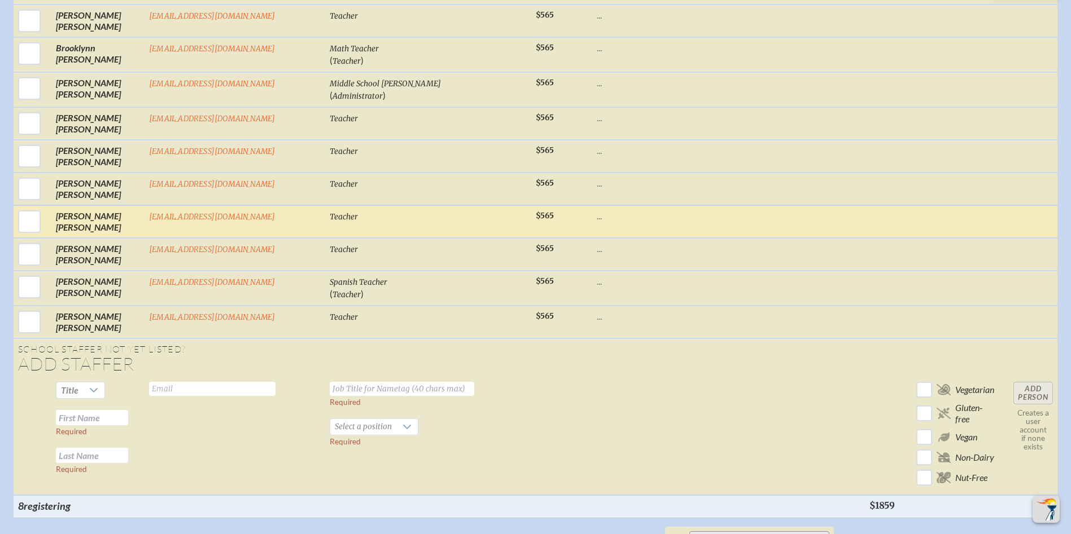
scroll to position [4379, 0]
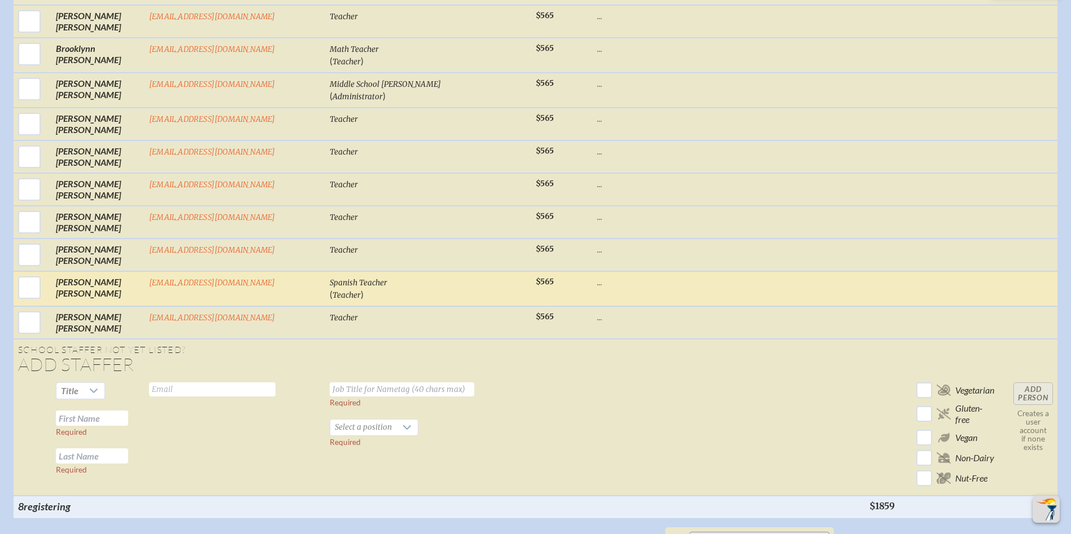
drag, startPoint x: 29, startPoint y: 231, endPoint x: 40, endPoint y: 230, distance: 10.9
click at [28, 274] on input "checkbox" at bounding box center [29, 288] width 28 height 28
checkbox input "true"
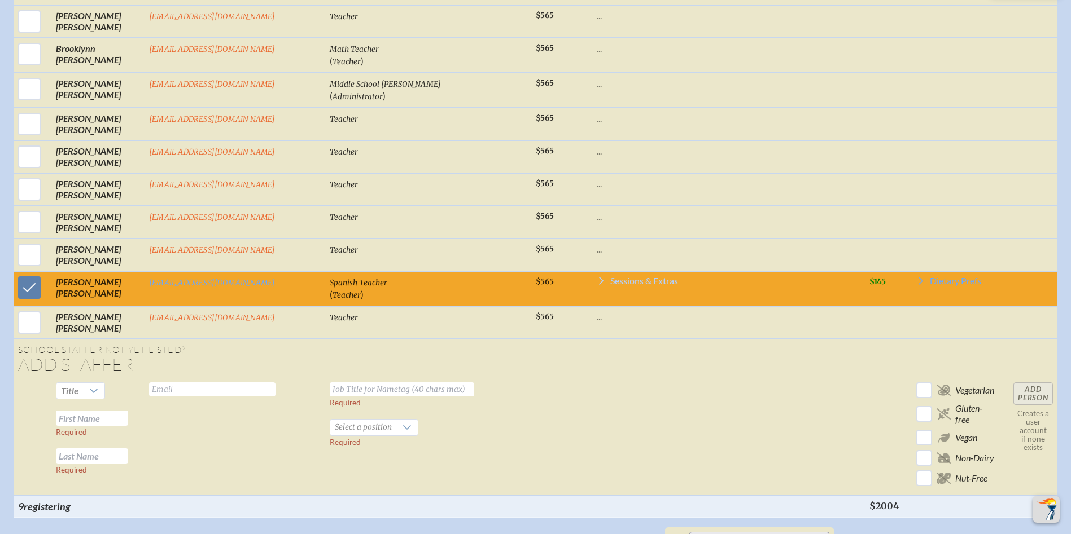
click at [536, 277] on span "Sessions & Extras" at bounding box center [644, 281] width 68 height 9
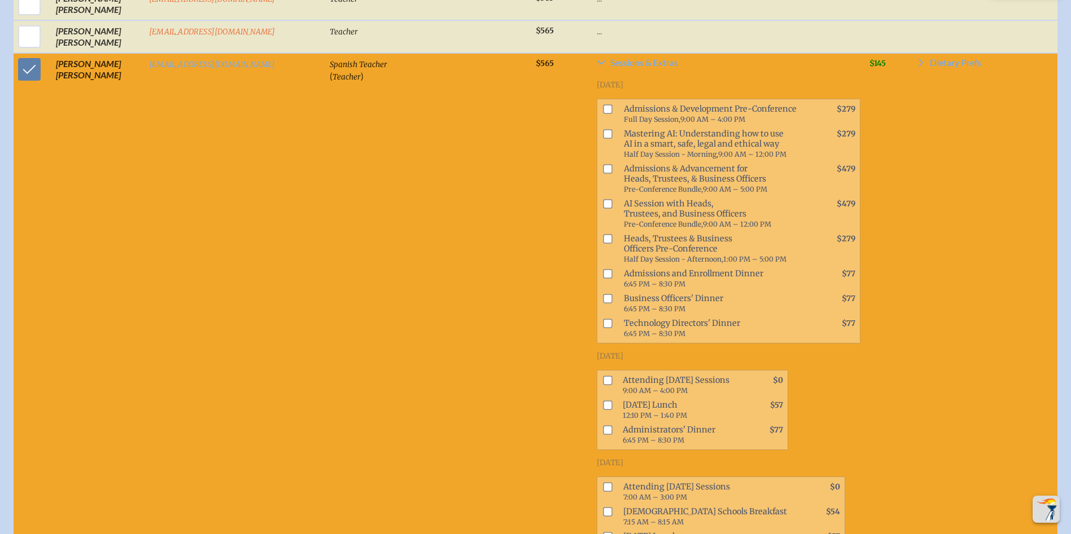
scroll to position [4661, 0]
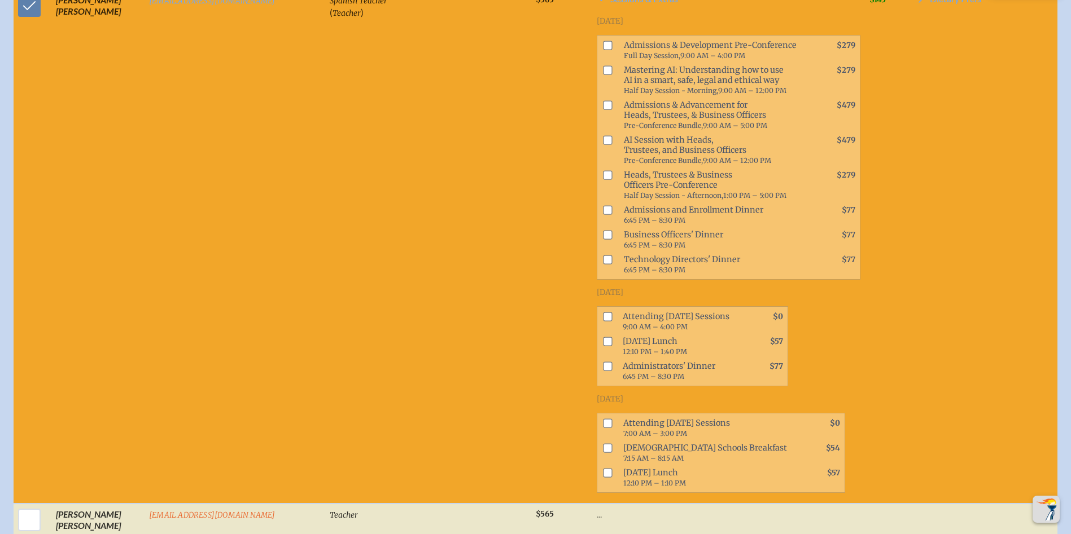
click at [536, 419] on input "checkbox" at bounding box center [607, 423] width 9 height 9
checkbox input "true"
click at [536, 312] on input "checkbox" at bounding box center [607, 316] width 9 height 9
checkbox input "true"
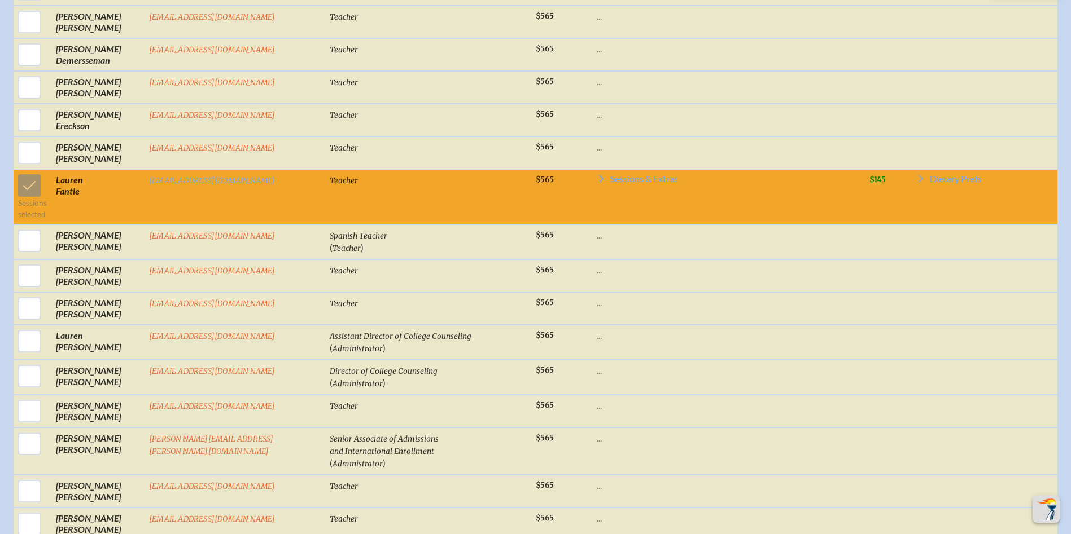
scroll to position [1088, 0]
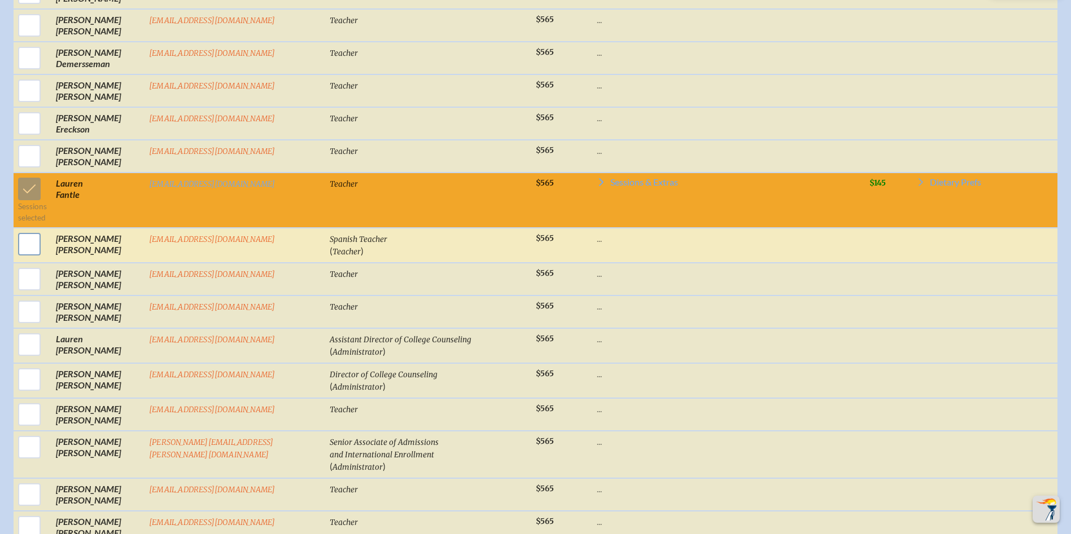
click at [32, 246] on input "checkbox" at bounding box center [29, 244] width 28 height 28
checkbox input "true"
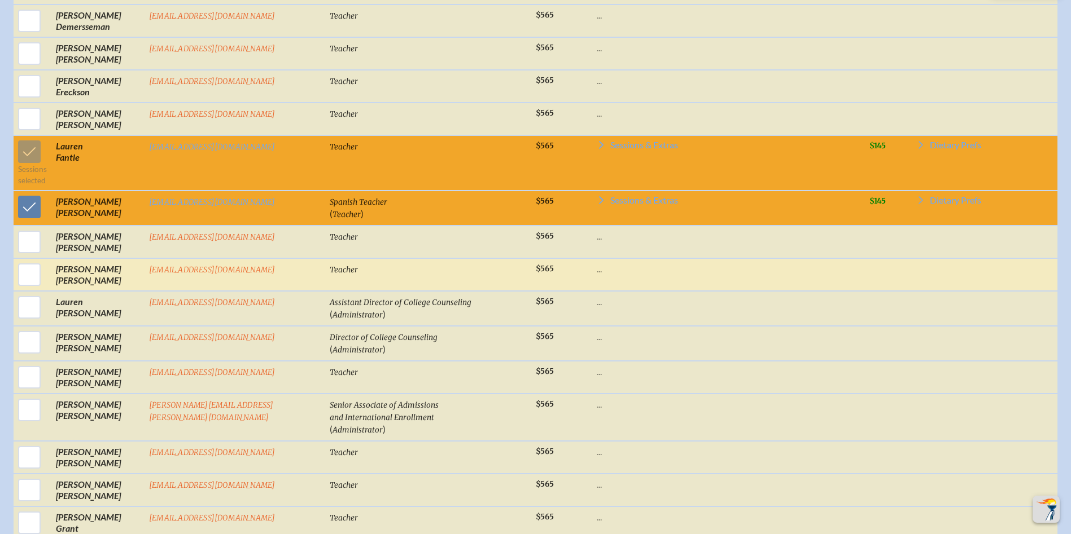
scroll to position [1145, 0]
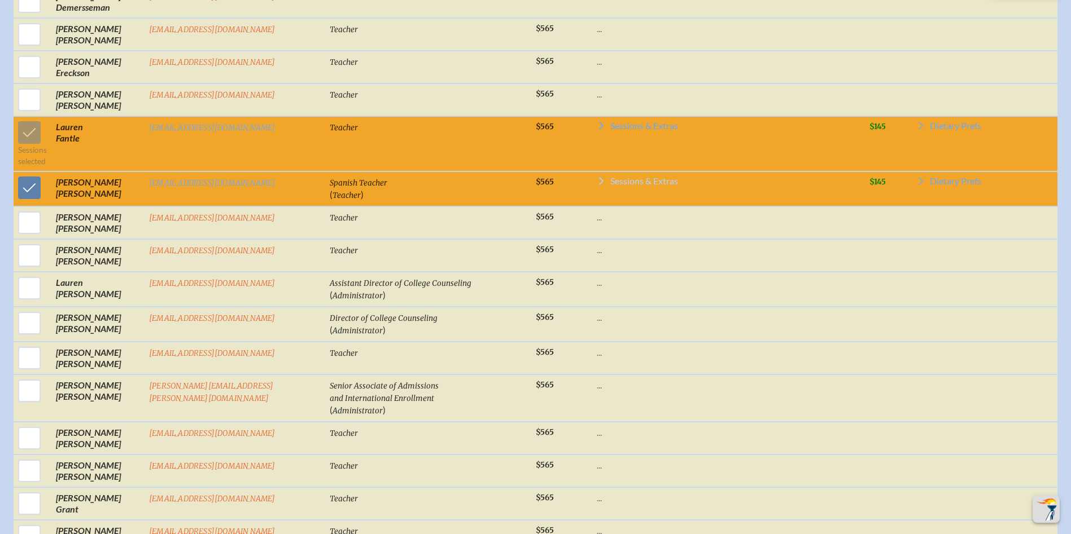
click at [536, 186] on span "Sessions & Extras" at bounding box center [644, 181] width 68 height 9
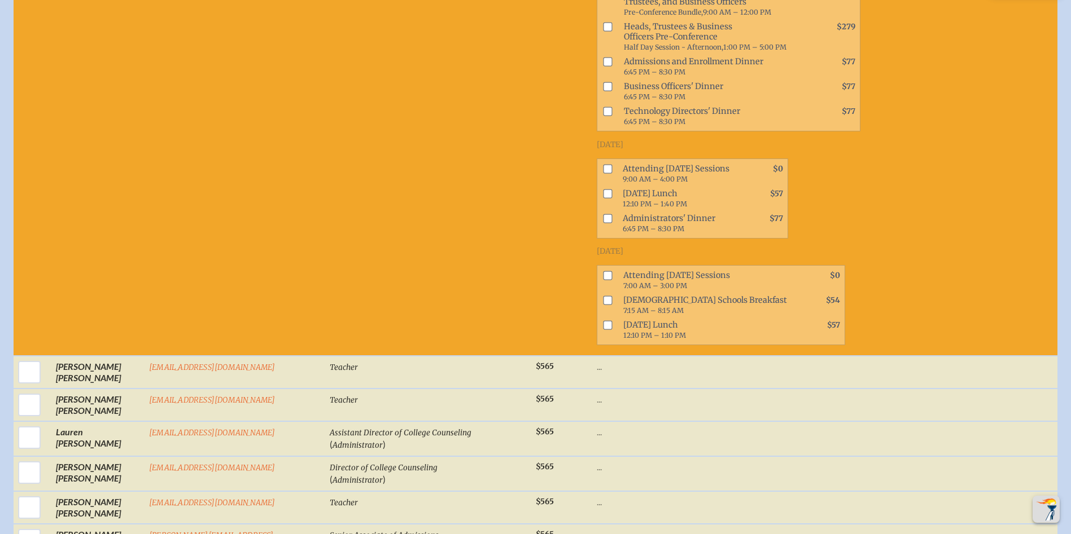
scroll to position [1483, 0]
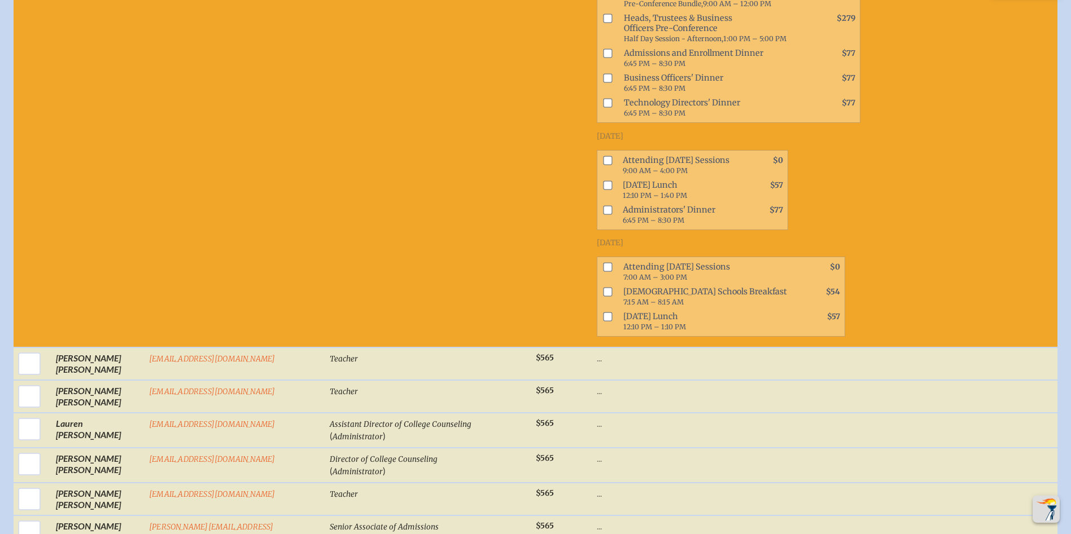
click at [536, 262] on input "checkbox" at bounding box center [607, 266] width 9 height 9
checkbox input "true"
click at [536, 156] on input "checkbox" at bounding box center [607, 160] width 9 height 9
checkbox input "true"
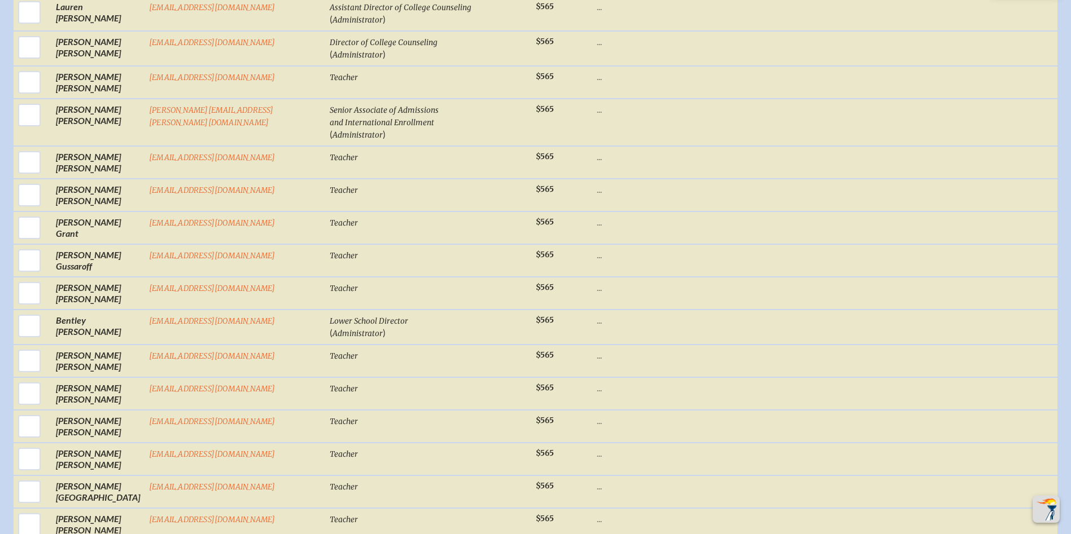
scroll to position [1908, 0]
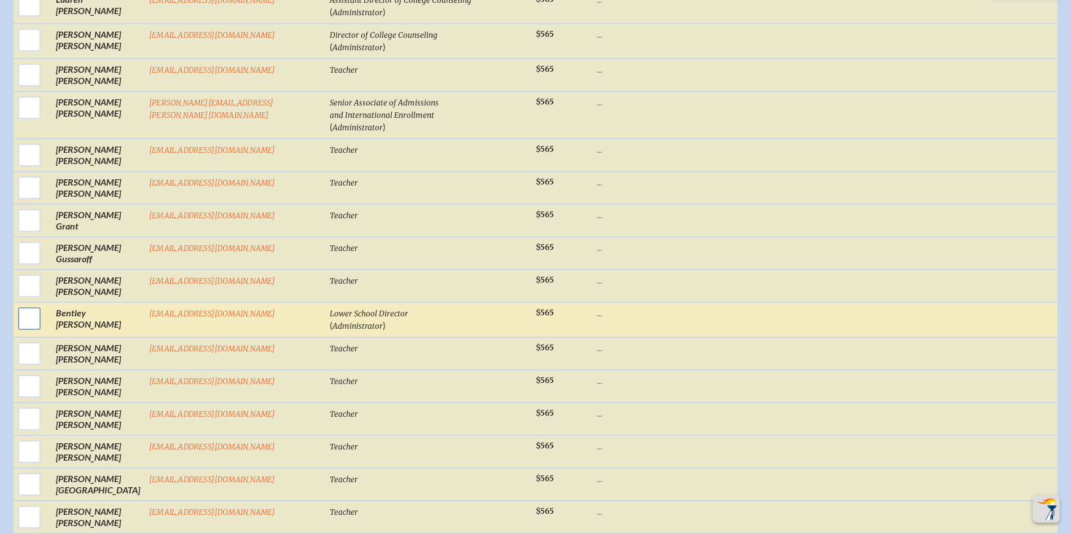
click at [22, 305] on input "checkbox" at bounding box center [29, 319] width 28 height 28
checkbox input "true"
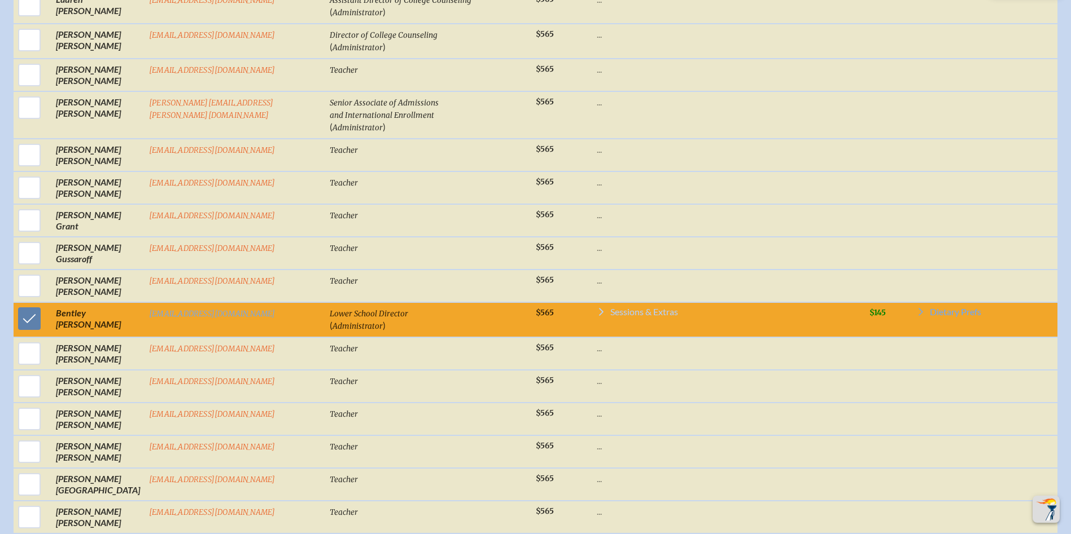
click at [536, 308] on icon at bounding box center [601, 312] width 9 height 9
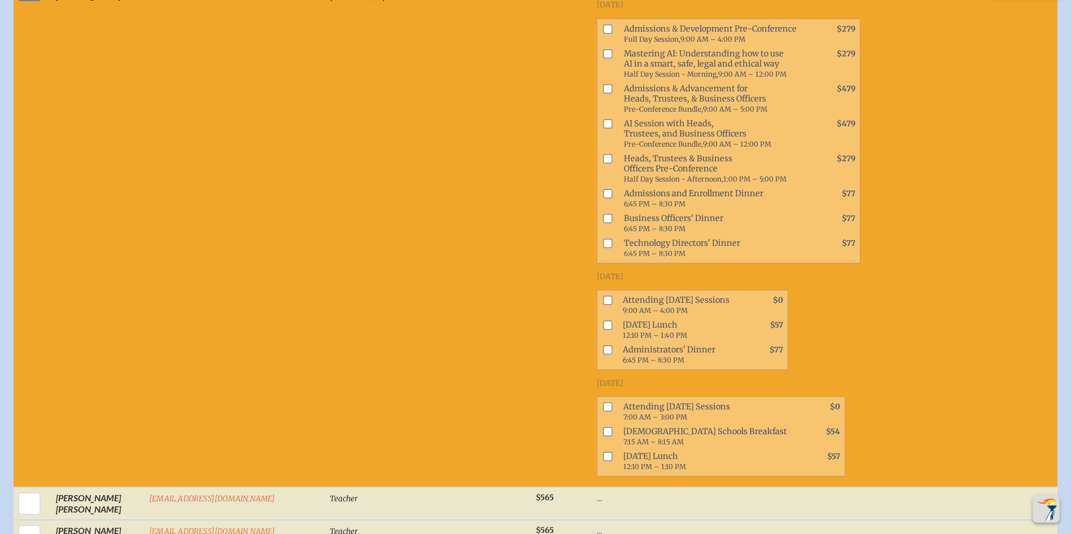
scroll to position [2246, 0]
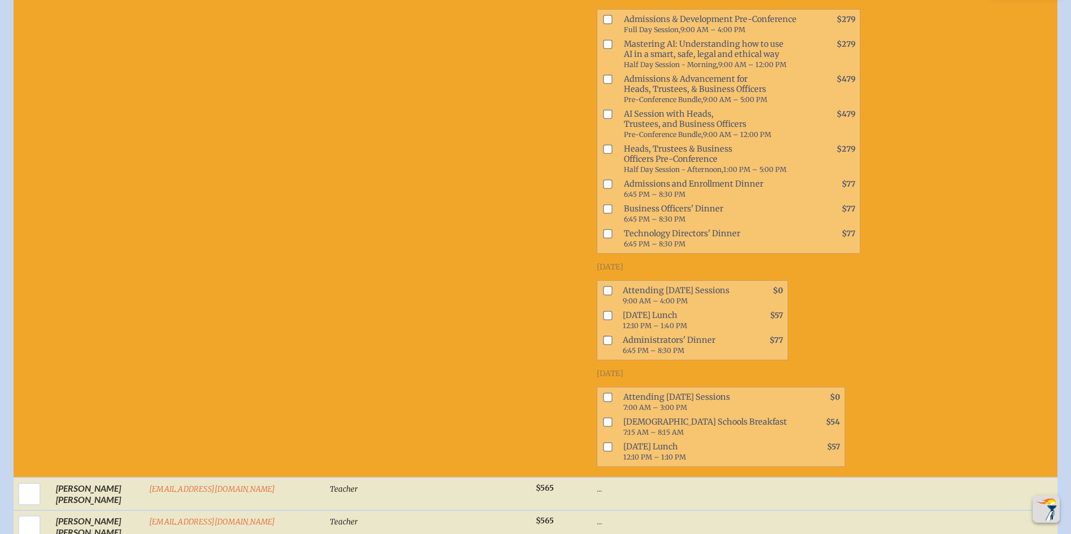
click at [536, 287] on input "checkbox" at bounding box center [607, 291] width 9 height 9
checkbox input "true"
click at [536, 393] on input "checkbox" at bounding box center [607, 397] width 9 height 9
checkbox input "true"
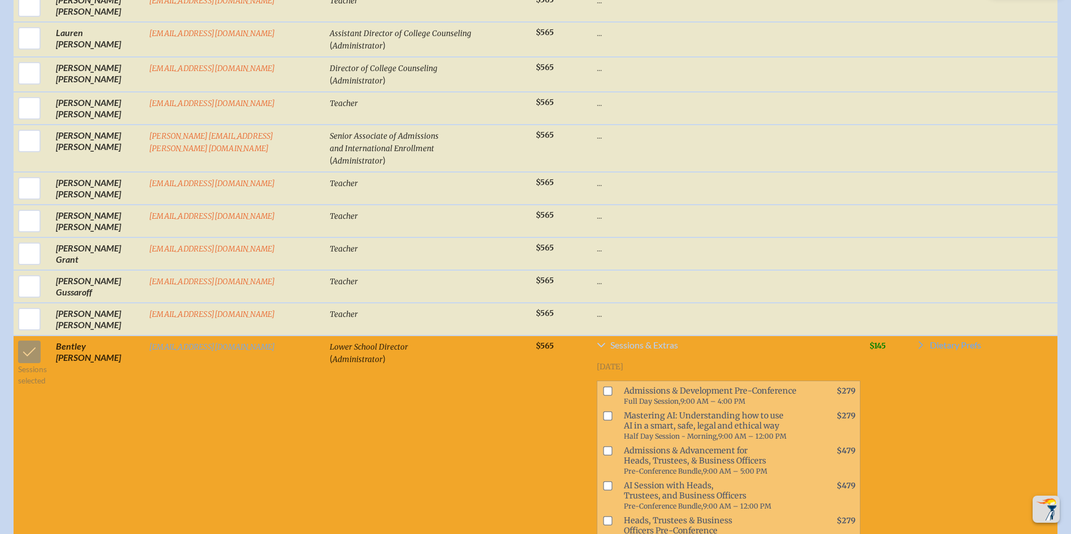
scroll to position [1851, 0]
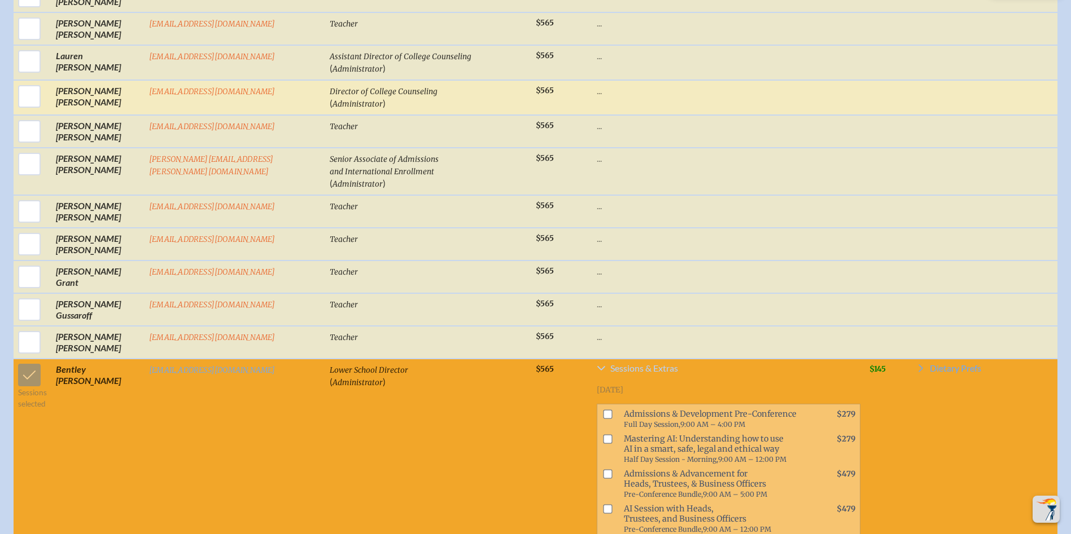
drag, startPoint x: 27, startPoint y: 79, endPoint x: 54, endPoint y: 79, distance: 26.5
click at [26, 82] on input "checkbox" at bounding box center [29, 96] width 28 height 28
checkbox input "true"
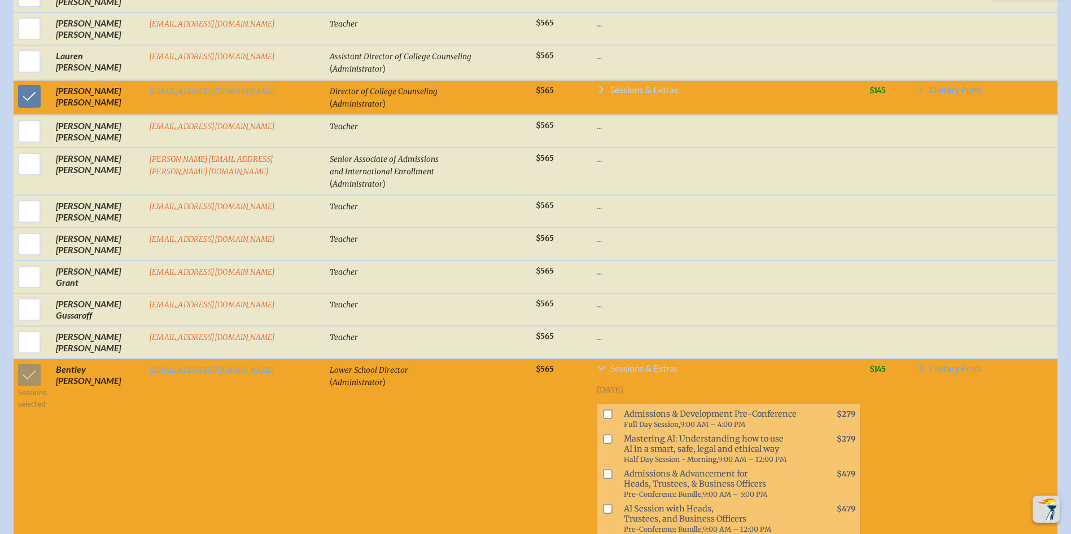
click at [536, 85] on span "Sessions & Extras" at bounding box center [644, 89] width 68 height 9
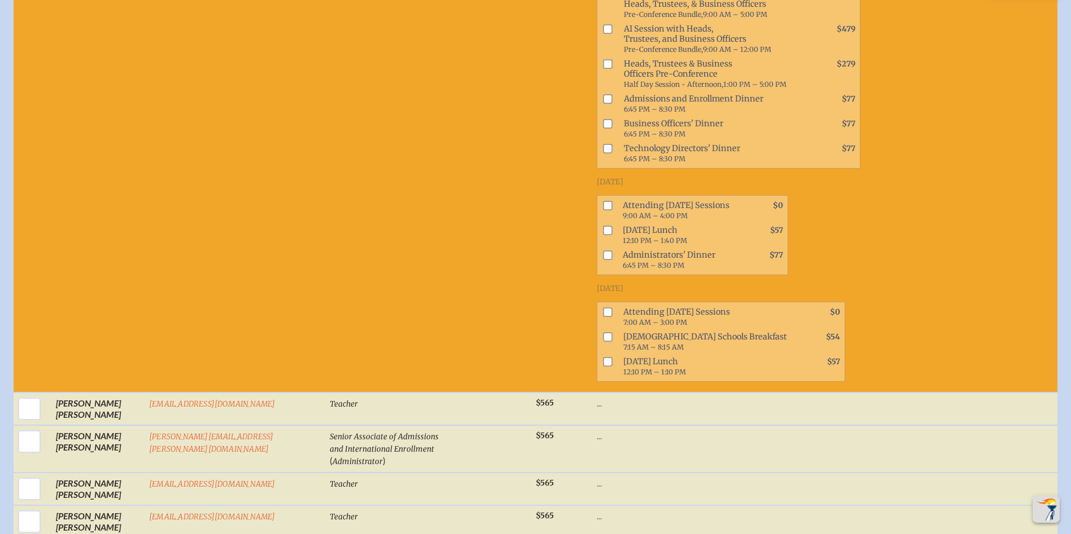
scroll to position [2077, 0]
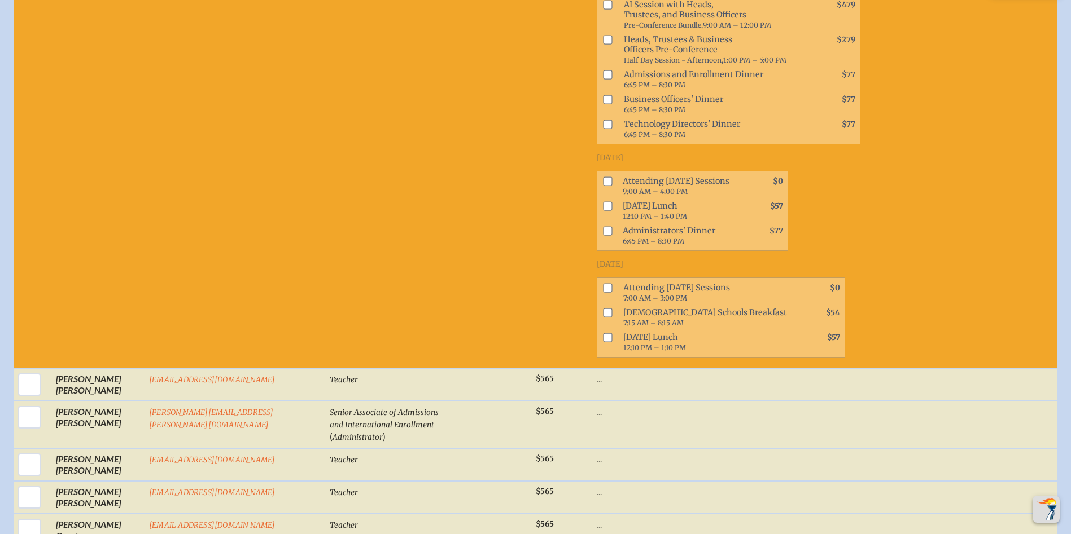
click at [536, 177] on input "checkbox" at bounding box center [607, 181] width 9 height 9
checkbox input "true"
click at [536, 284] on input "checkbox" at bounding box center [607, 288] width 9 height 9
checkbox input "true"
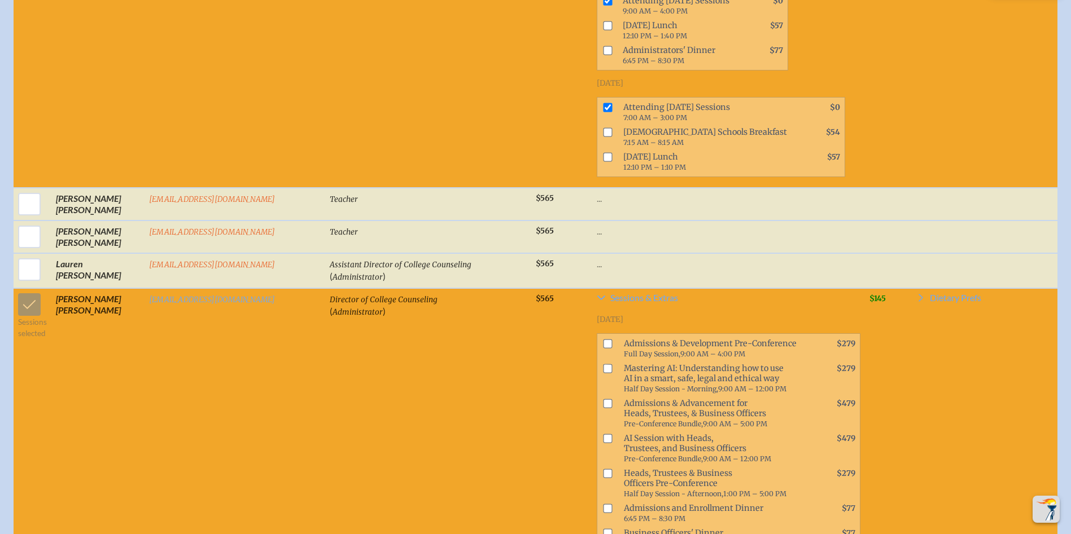
scroll to position [1625, 0]
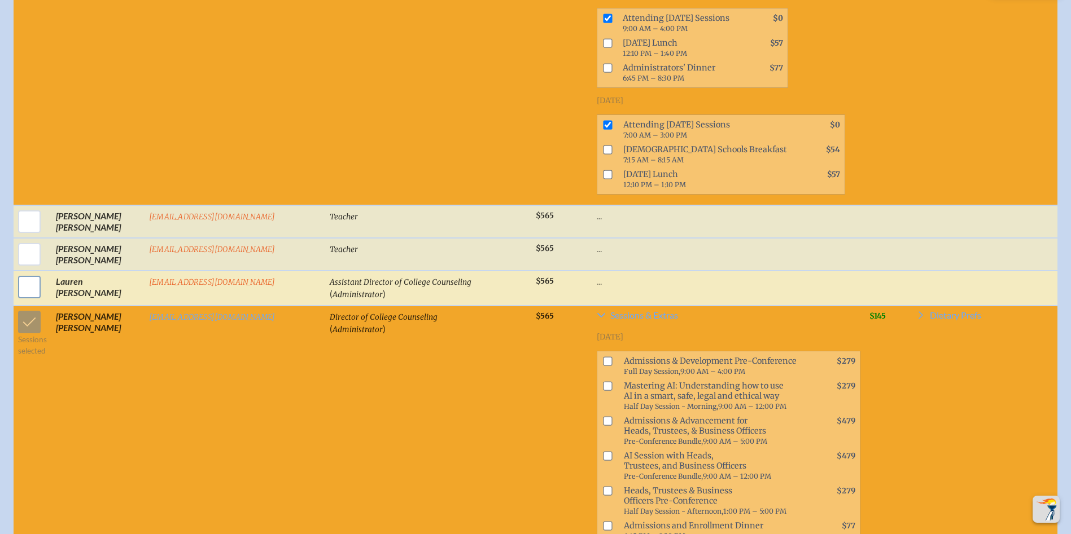
click at [21, 273] on input "checkbox" at bounding box center [29, 287] width 28 height 28
checkbox input "true"
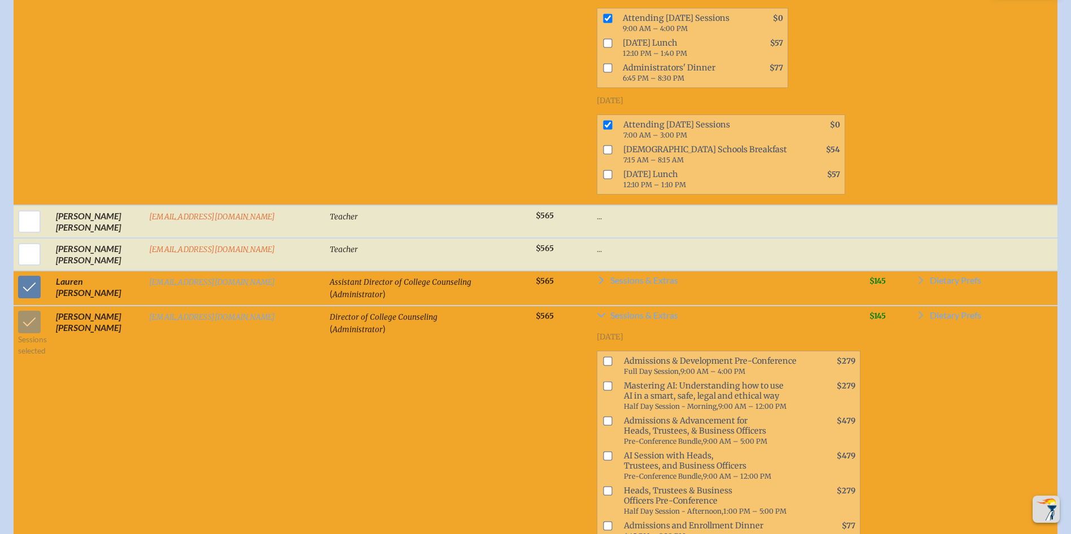
click at [536, 271] on td "Sessions & Extras Wednesday, November 19th, 2025 Admissions & Development Pre-C…" at bounding box center [728, 288] width 272 height 35
click at [536, 276] on span "Sessions & Extras" at bounding box center [644, 280] width 68 height 9
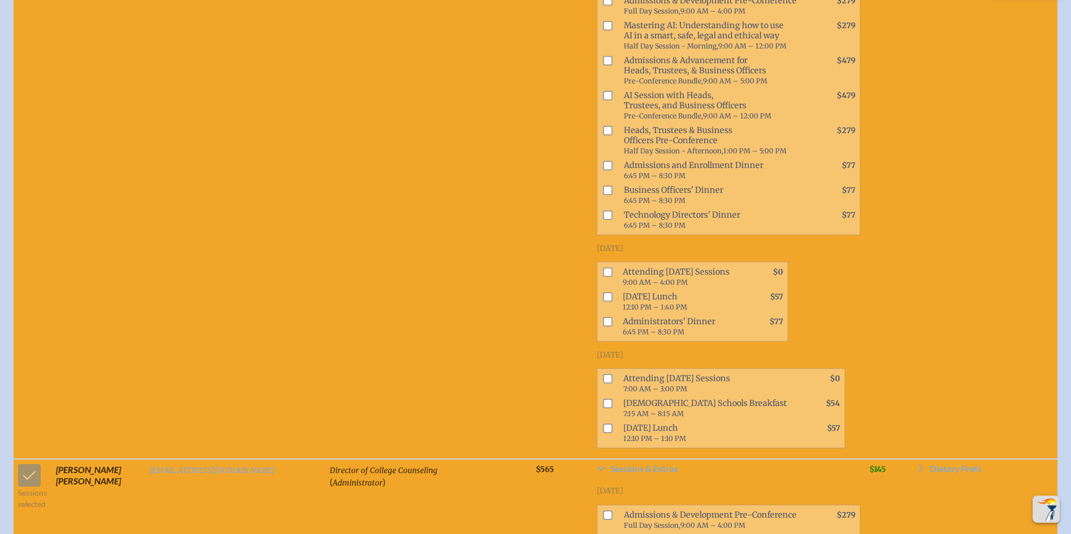
scroll to position [2077, 0]
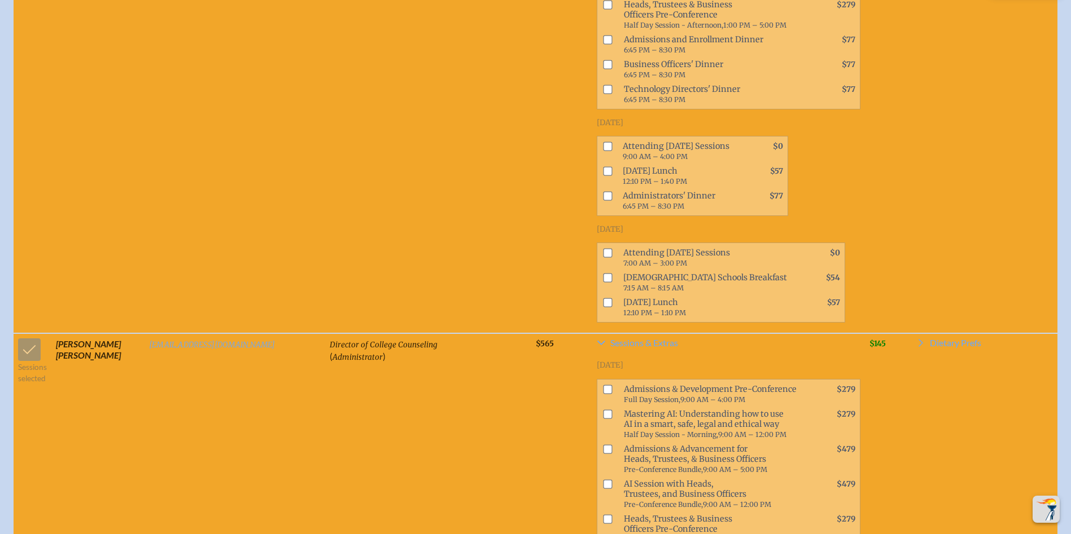
click at [536, 142] on input "checkbox" at bounding box center [607, 146] width 9 height 9
checkbox input "true"
click at [536, 249] on input "checkbox" at bounding box center [607, 253] width 9 height 9
checkbox input "true"
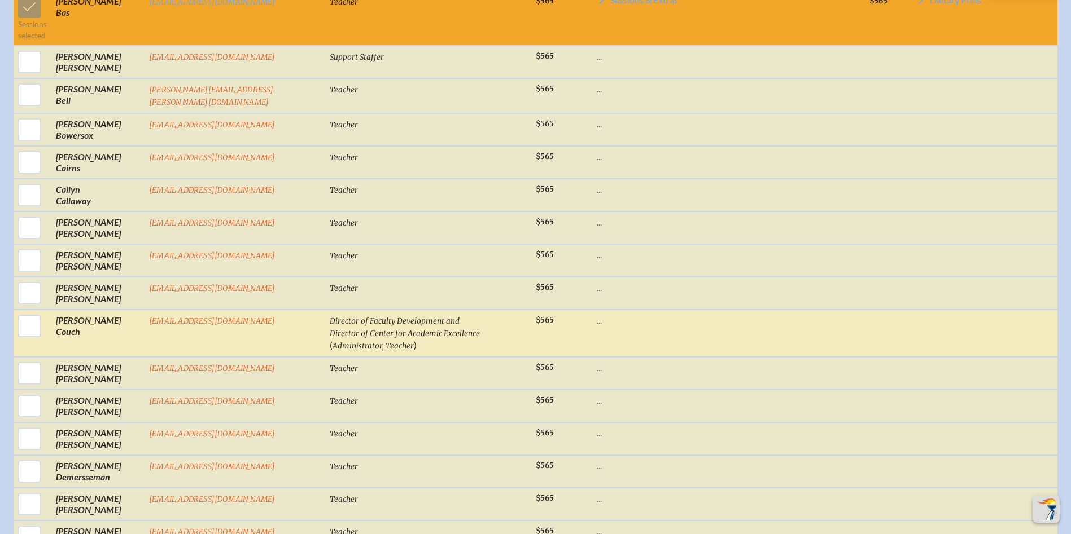
scroll to position [677, 0]
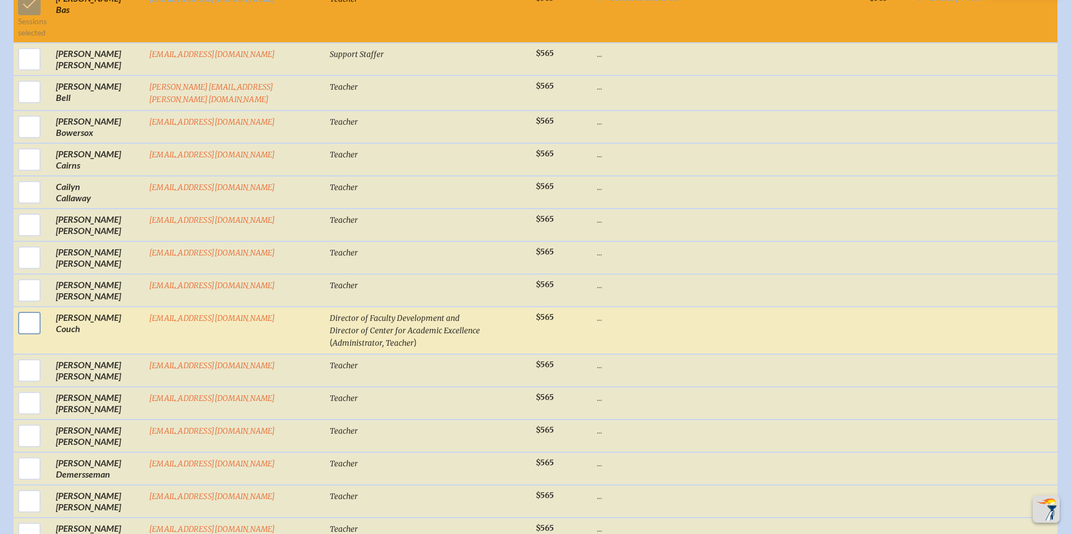
click at [22, 327] on input "checkbox" at bounding box center [29, 323] width 28 height 28
checkbox input "true"
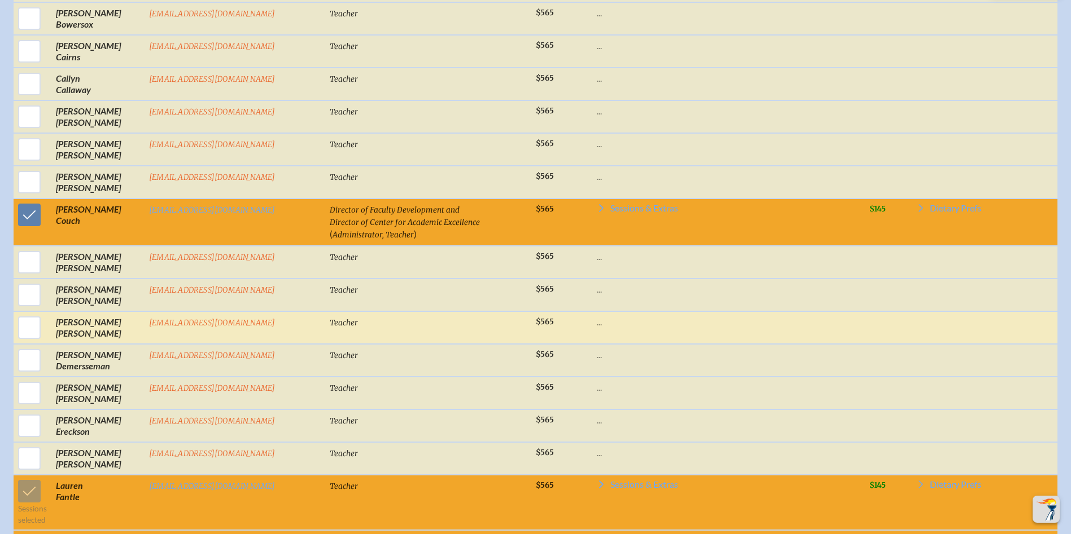
scroll to position [790, 0]
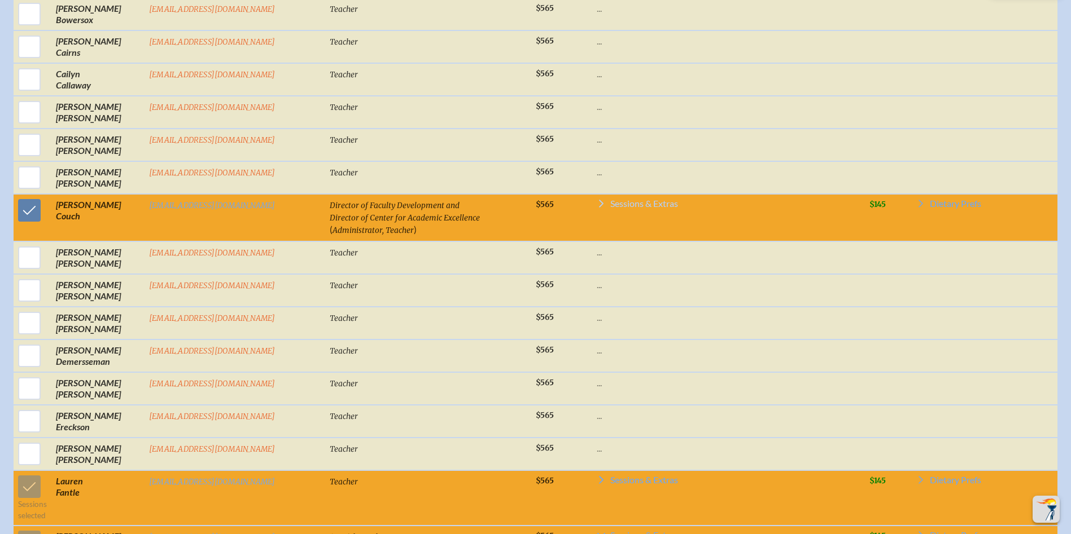
click at [536, 208] on span "Sessions & Extras" at bounding box center [644, 203] width 68 height 9
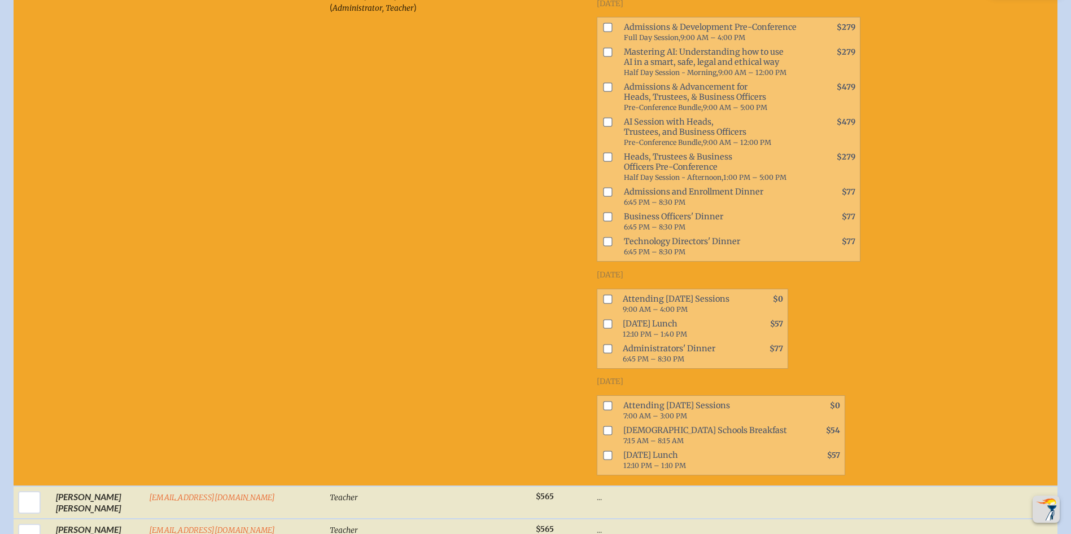
scroll to position [1016, 0]
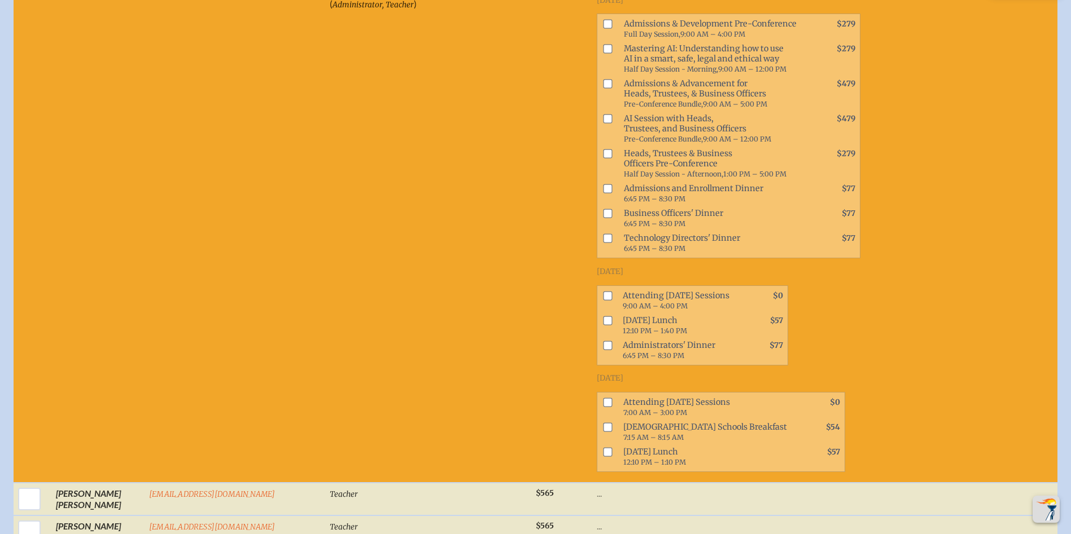
click at [536, 291] on input "checkbox" at bounding box center [607, 295] width 9 height 9
checkbox input "true"
click at [536, 398] on input "checkbox" at bounding box center [607, 402] width 9 height 9
checkbox input "true"
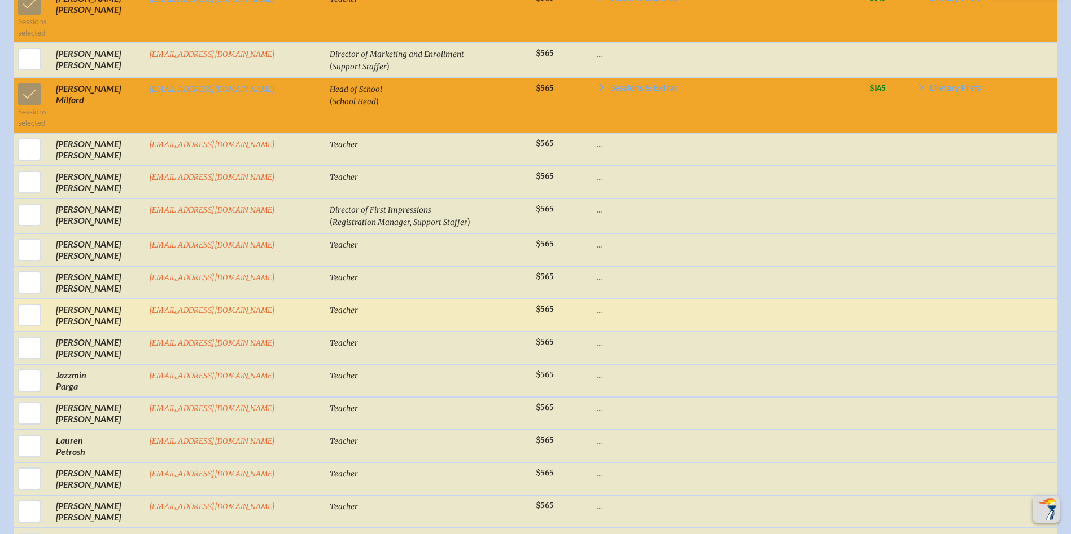
scroll to position [5249, 0]
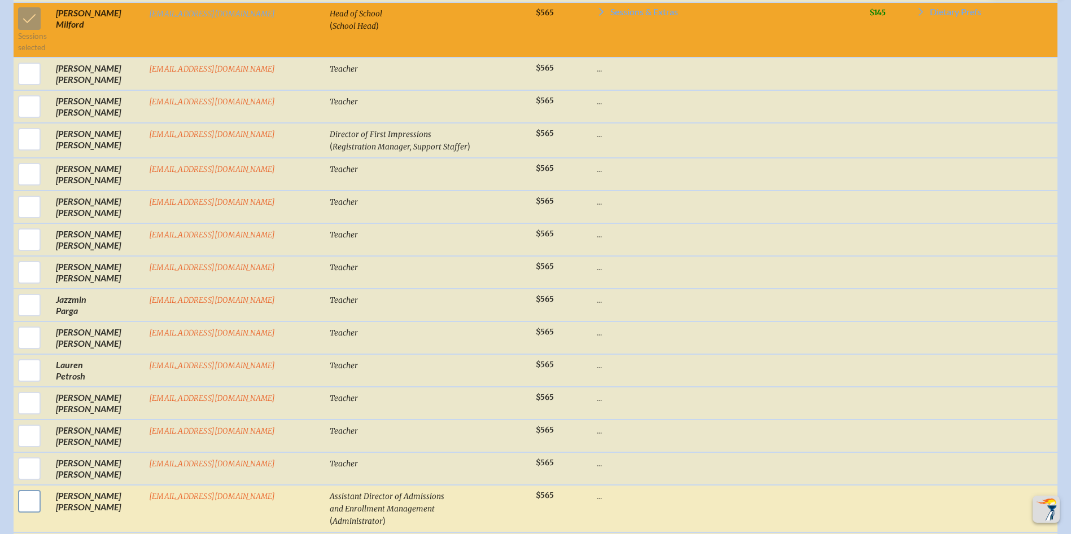
click at [34, 488] on input "checkbox" at bounding box center [29, 502] width 28 height 28
checkbox input "true"
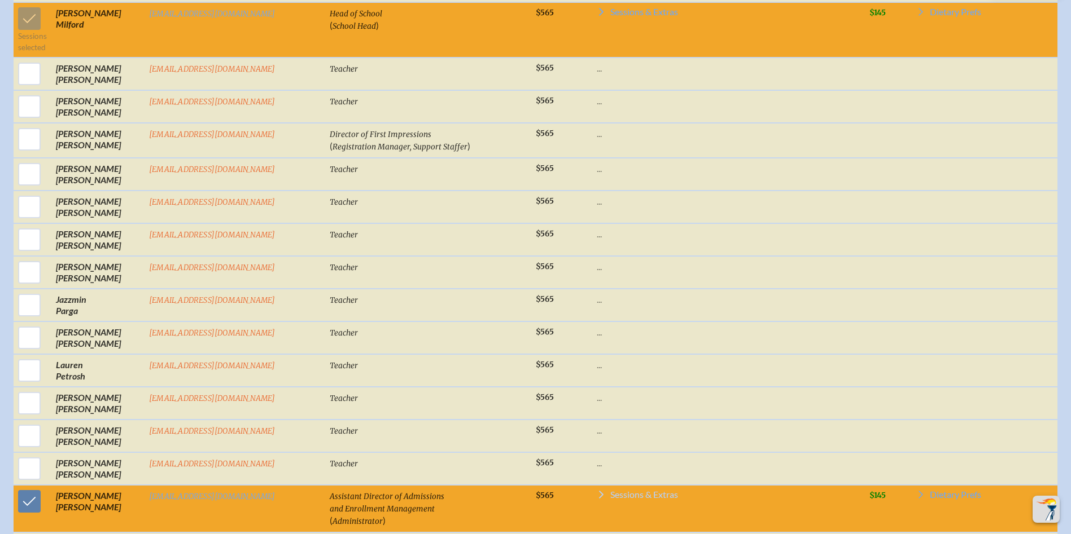
click at [536, 490] on span "Sessions & Extras" at bounding box center [644, 494] width 68 height 9
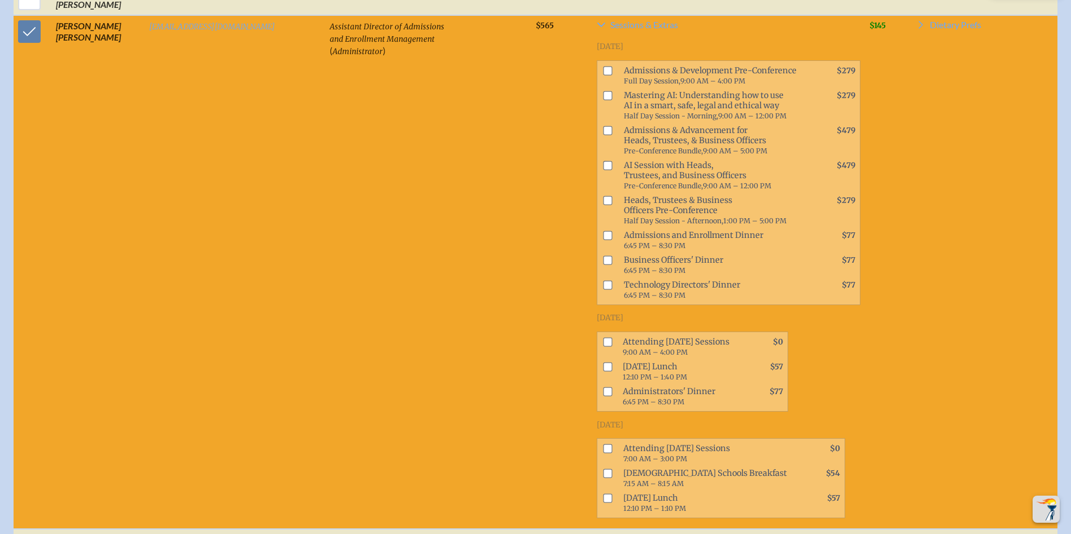
scroll to position [5757, 0]
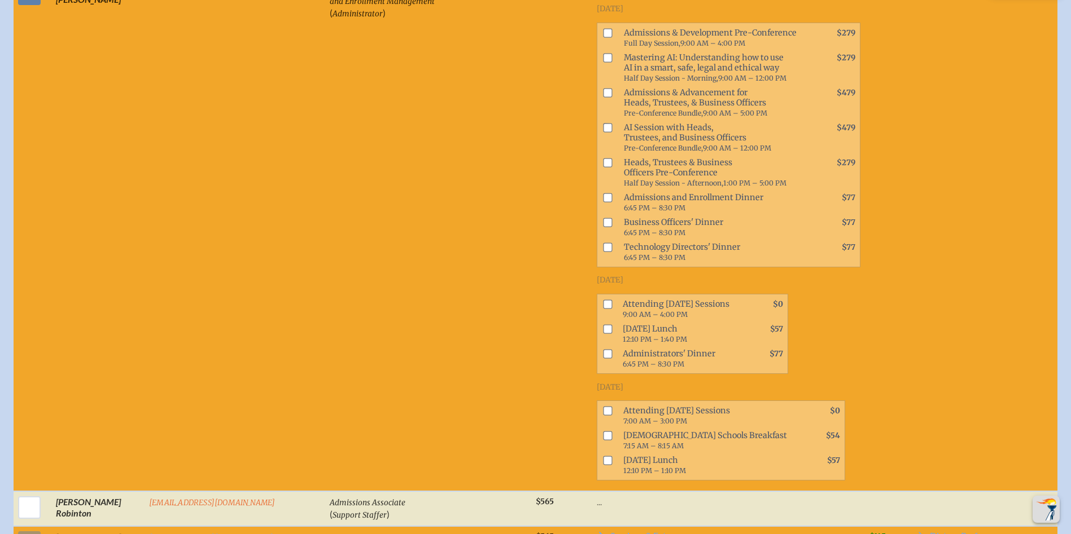
click at [536, 297] on span at bounding box center [605, 309] width 16 height 25
click at [536, 300] on input "checkbox" at bounding box center [607, 304] width 9 height 9
checkbox input "true"
click at [536, 407] on input "checkbox" at bounding box center [607, 411] width 9 height 9
checkbox input "true"
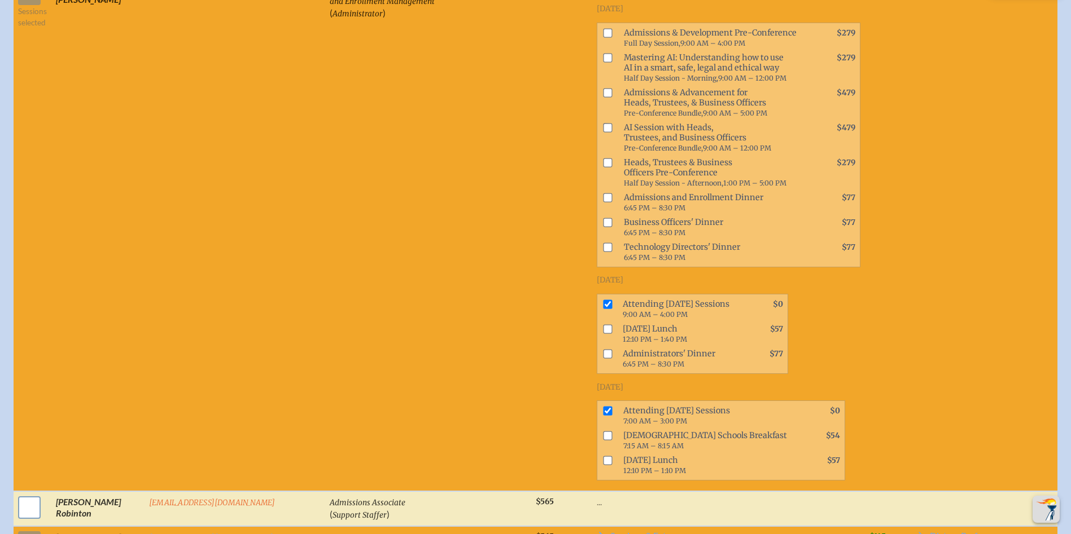
click at [21, 494] on input "checkbox" at bounding box center [29, 508] width 28 height 28
checkbox input "true"
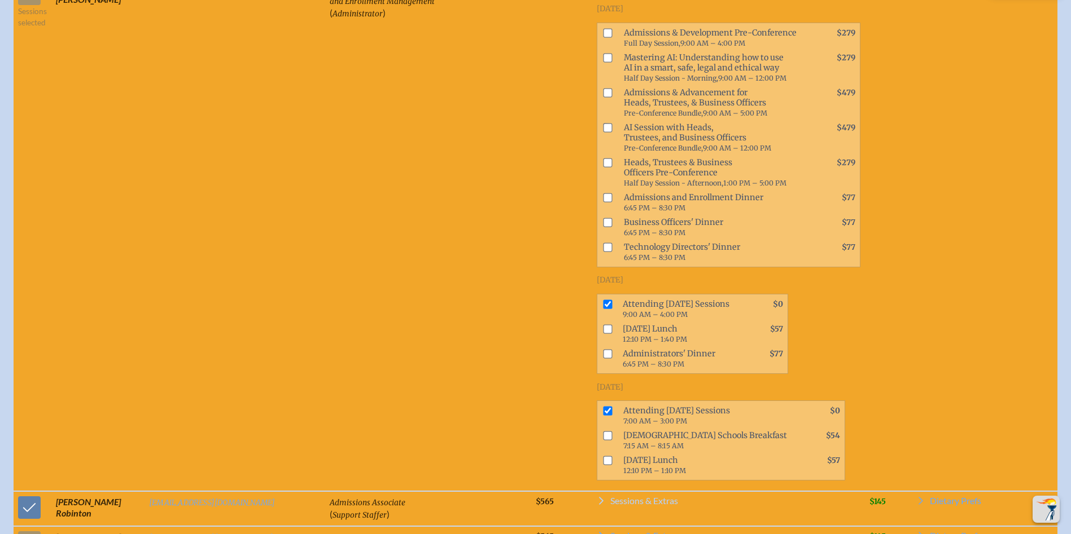
click at [536, 497] on span "Sessions & Extras" at bounding box center [644, 501] width 68 height 9
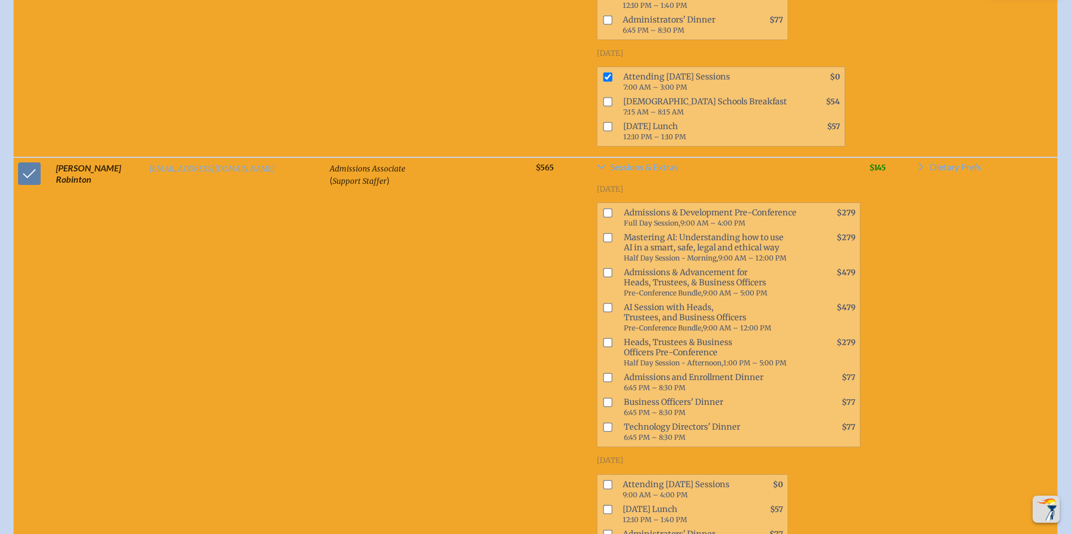
scroll to position [6095, 0]
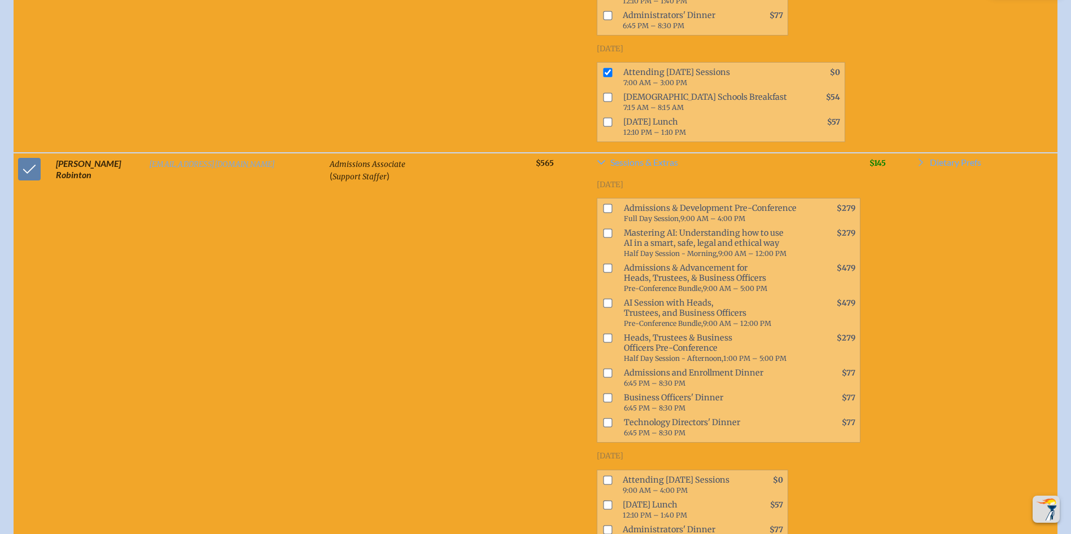
click at [536, 476] on input "checkbox" at bounding box center [607, 480] width 9 height 9
checkbox input "true"
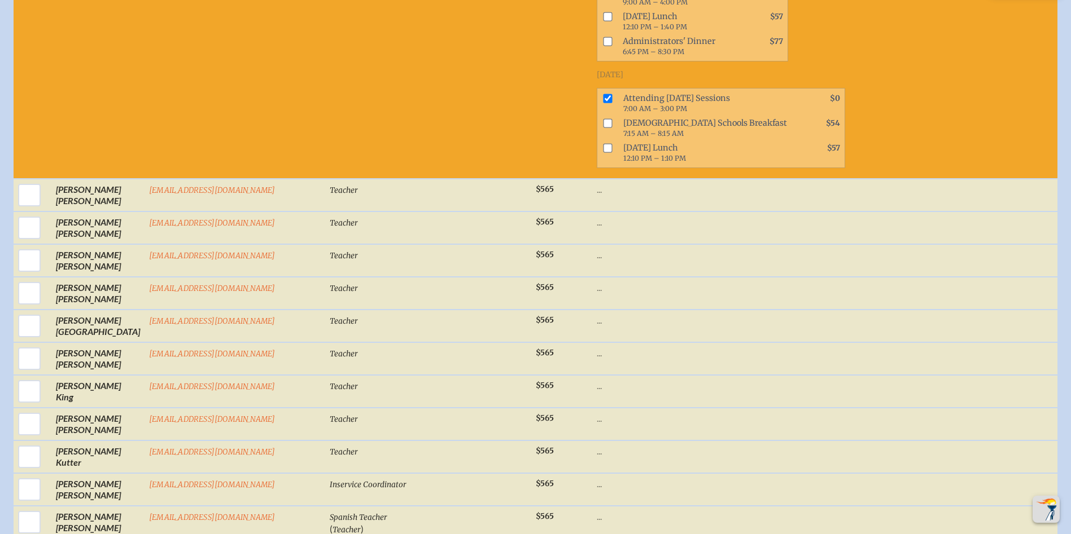
scroll to position [3951, 0]
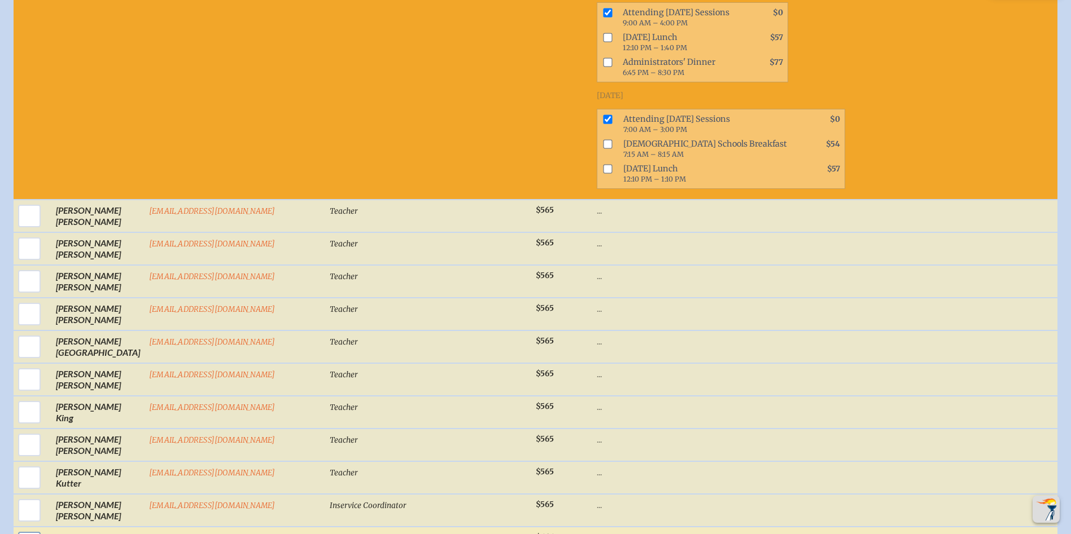
click at [33, 529] on input "checkbox" at bounding box center [29, 543] width 28 height 28
checkbox input "true"
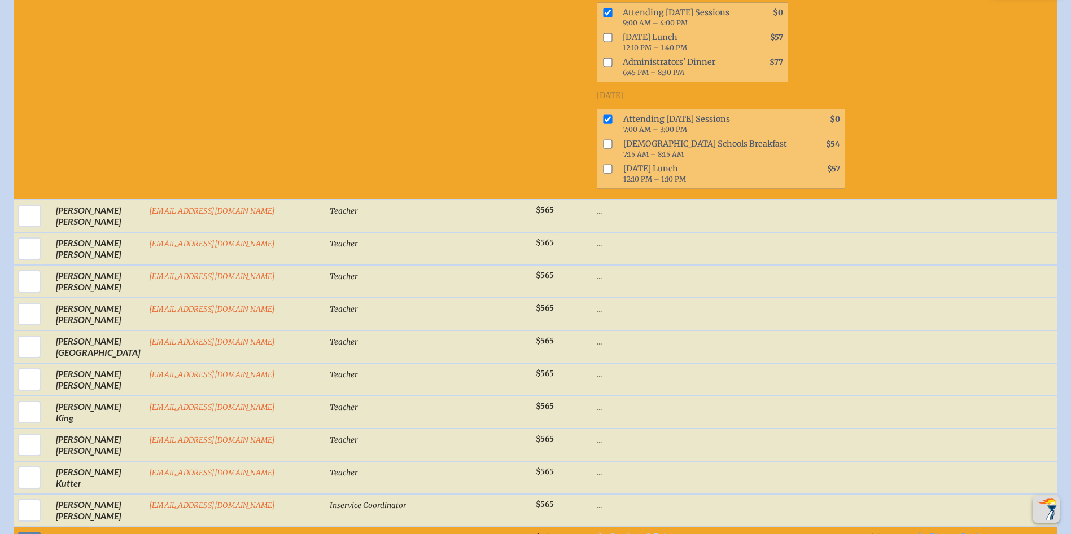
click at [536, 532] on span "Sessions & Extras" at bounding box center [644, 536] width 68 height 9
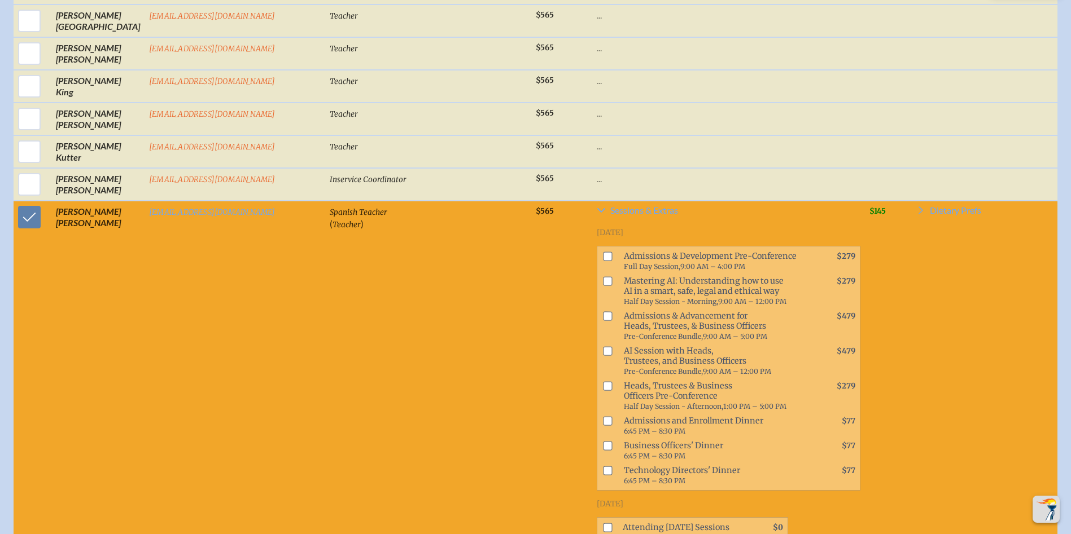
scroll to position [4459, 0]
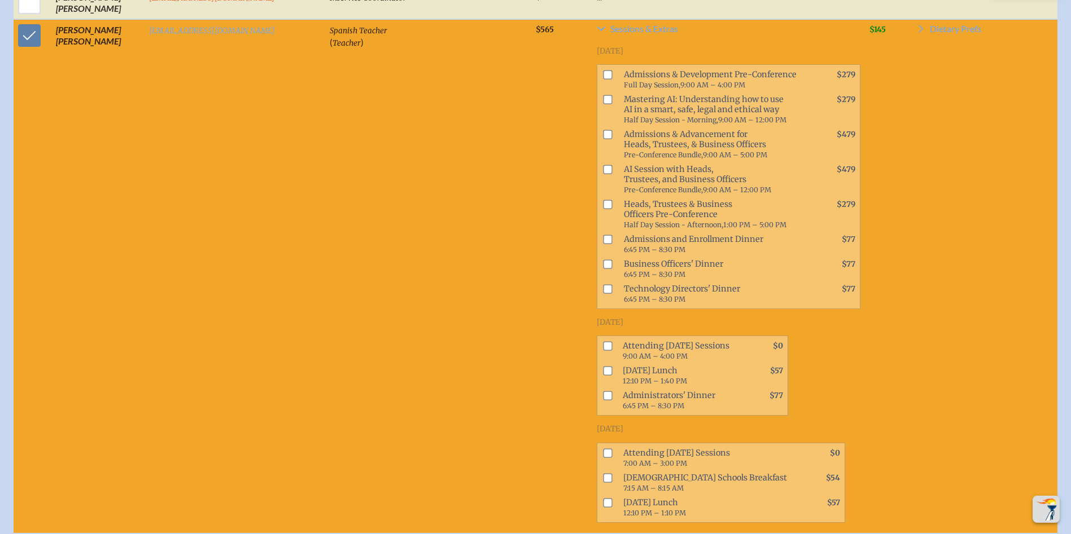
click at [536, 449] on input "checkbox" at bounding box center [607, 453] width 9 height 9
checkbox input "true"
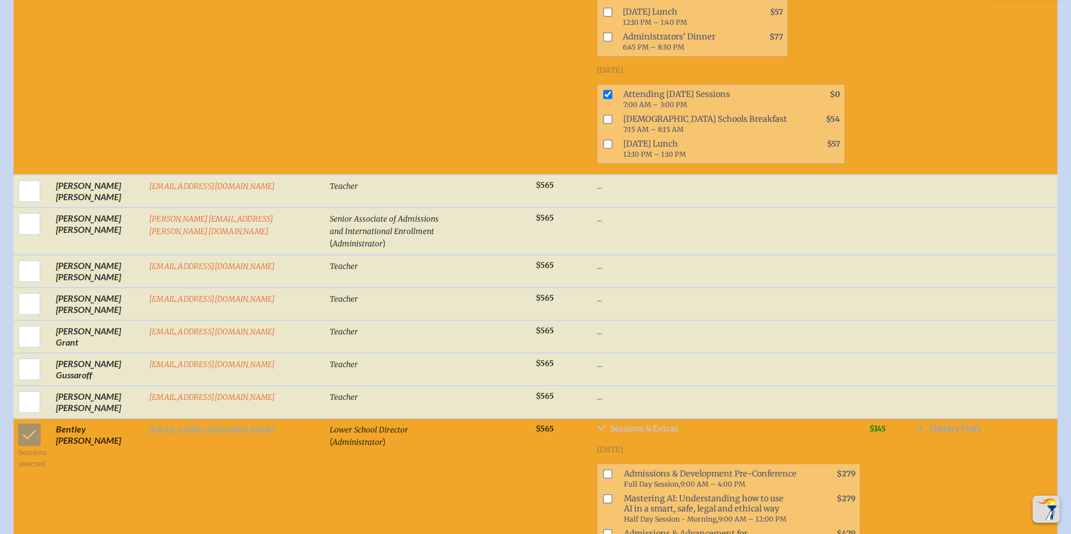
scroll to position [3217, 0]
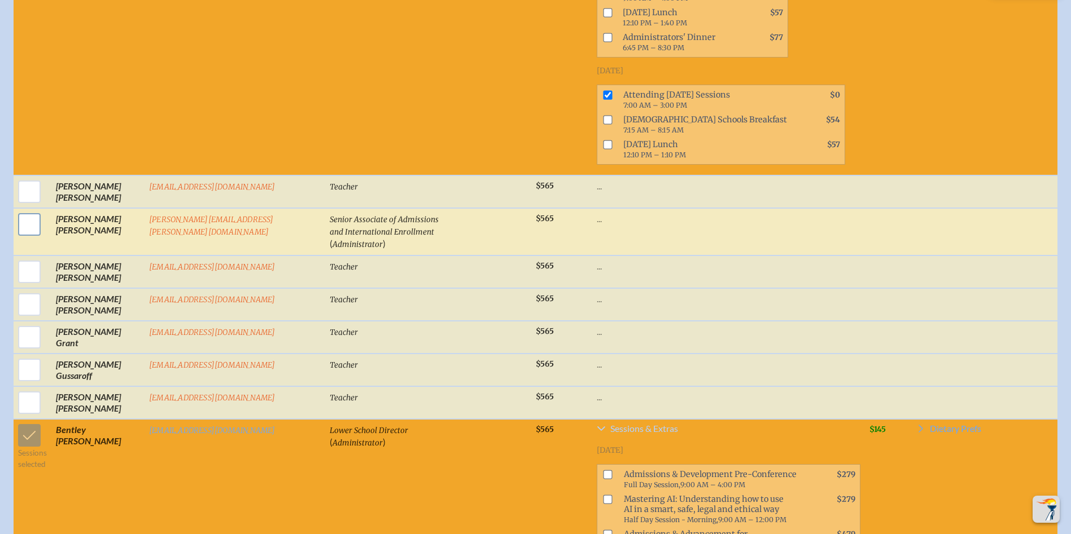
click at [32, 211] on input "checkbox" at bounding box center [29, 225] width 28 height 28
checkbox input "true"
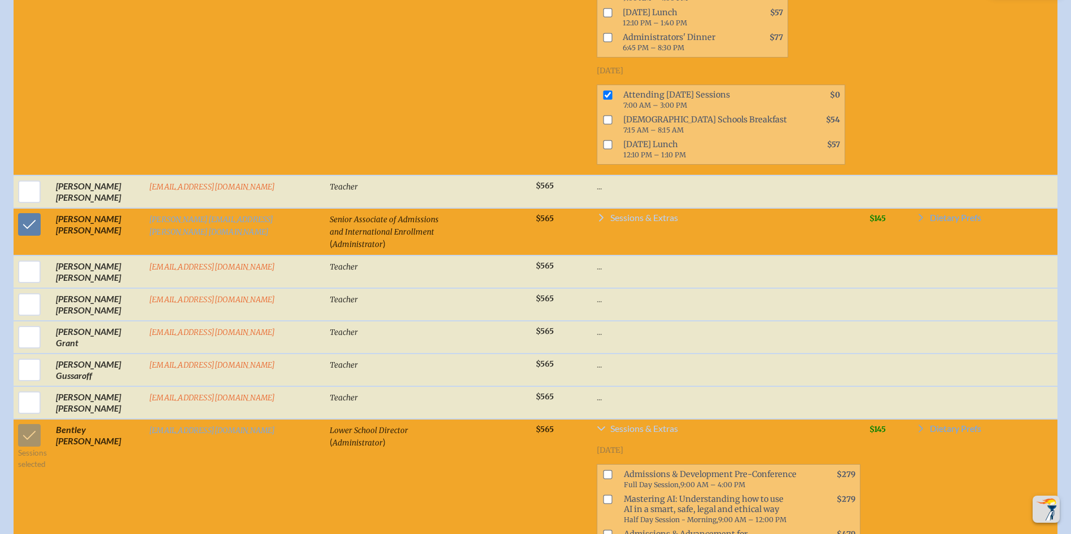
click at [536, 213] on span "Sessions & Extras" at bounding box center [644, 217] width 68 height 9
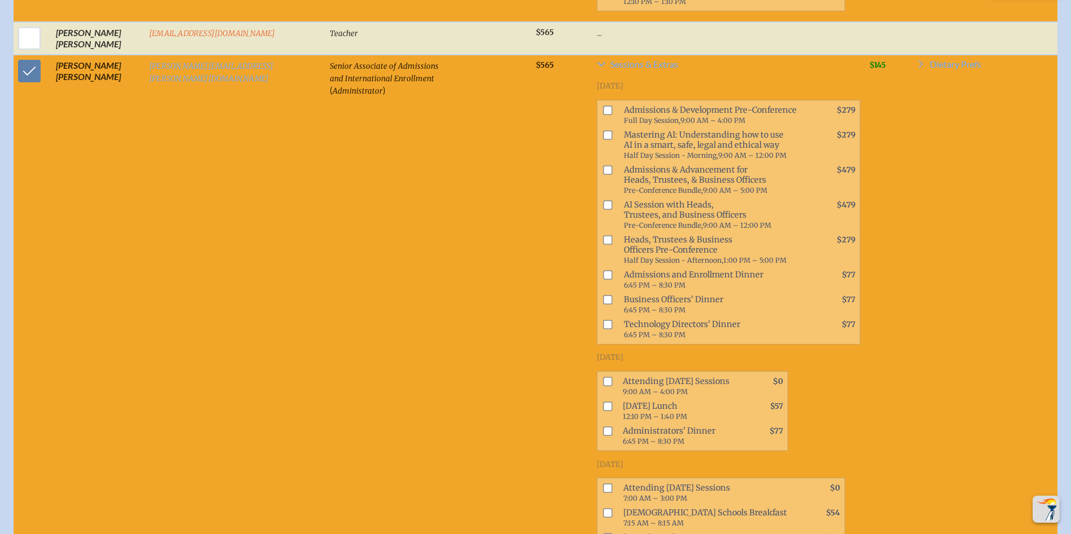
scroll to position [3386, 0]
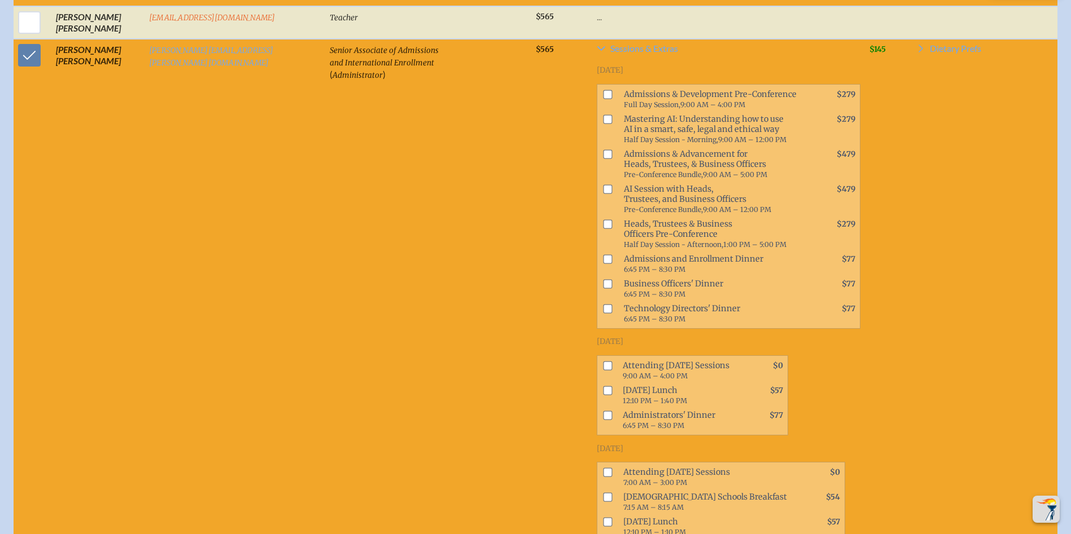
click at [536, 361] on input "checkbox" at bounding box center [607, 365] width 9 height 9
checkbox input "true"
click at [536, 468] on input "checkbox" at bounding box center [607, 472] width 9 height 9
checkbox input "true"
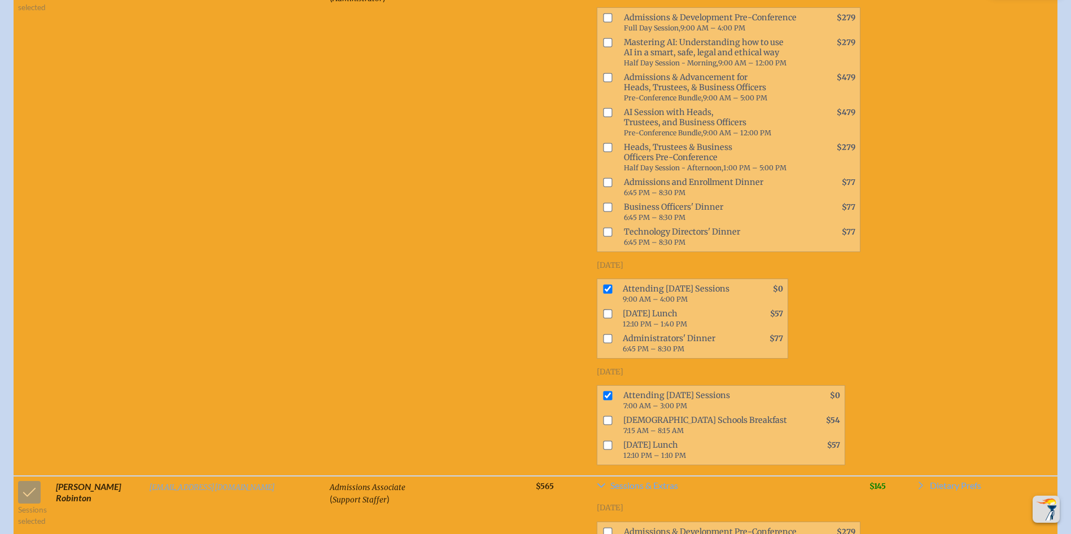
scroll to position [6716, 0]
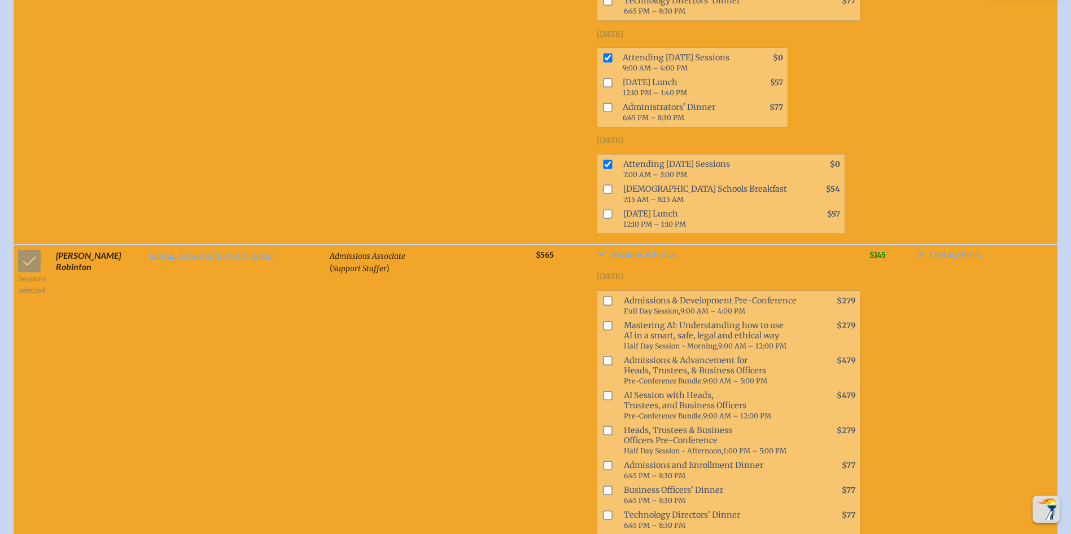
scroll to position [7055, 0]
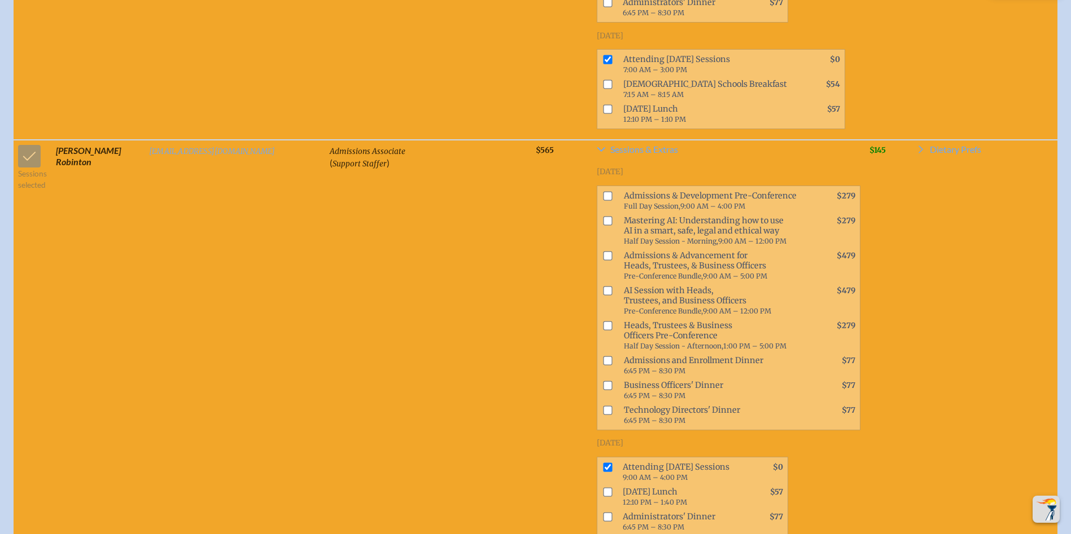
drag, startPoint x: 562, startPoint y: 268, endPoint x: 562, endPoint y: 286, distance: 17.5
click at [536, 463] on input "checkbox" at bounding box center [607, 467] width 9 height 9
checkbox input "false"
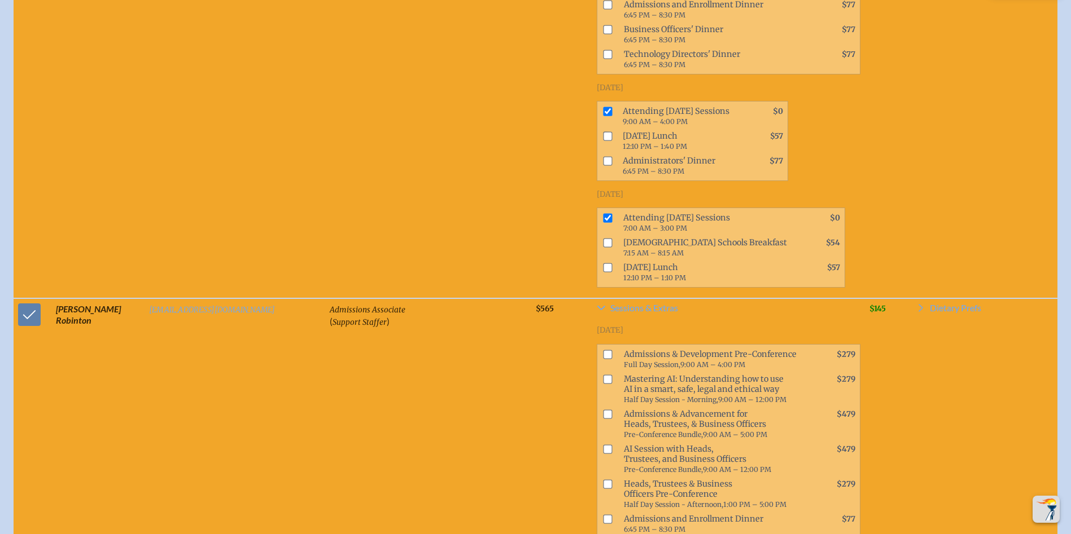
scroll to position [6829, 0]
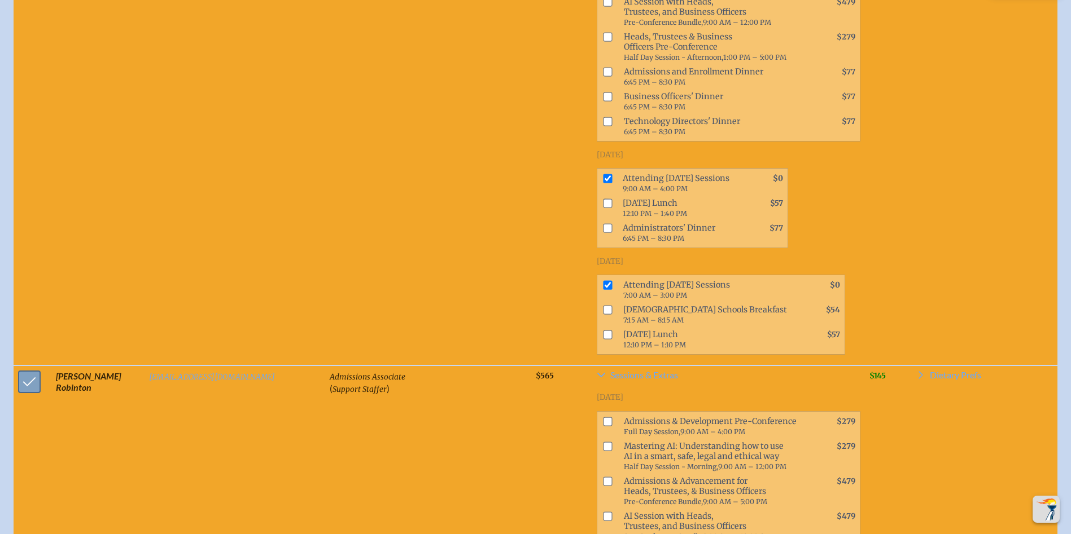
click at [30, 368] on input "checkbox" at bounding box center [29, 382] width 28 height 28
checkbox input "false"
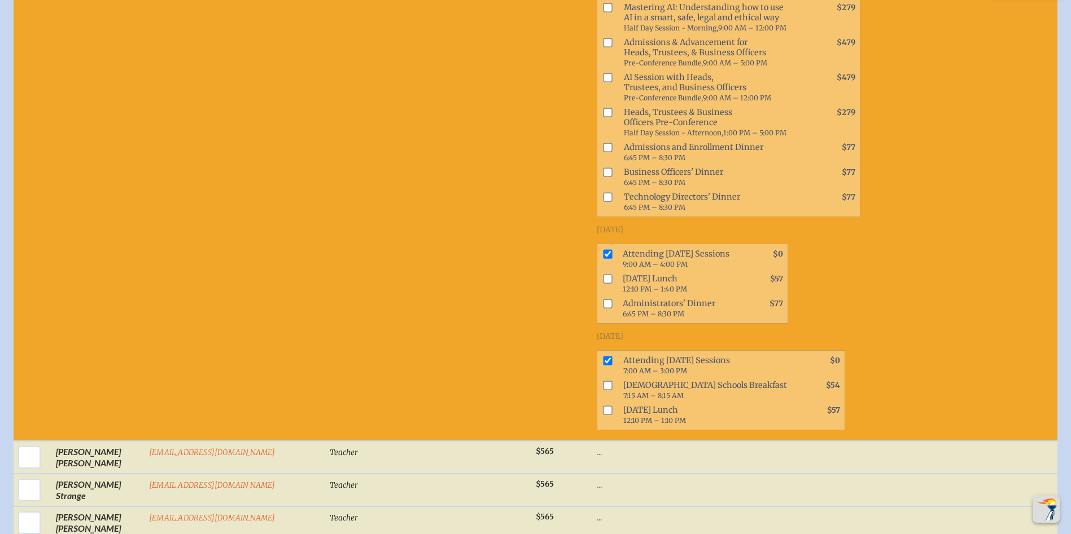
scroll to position [7902, 0]
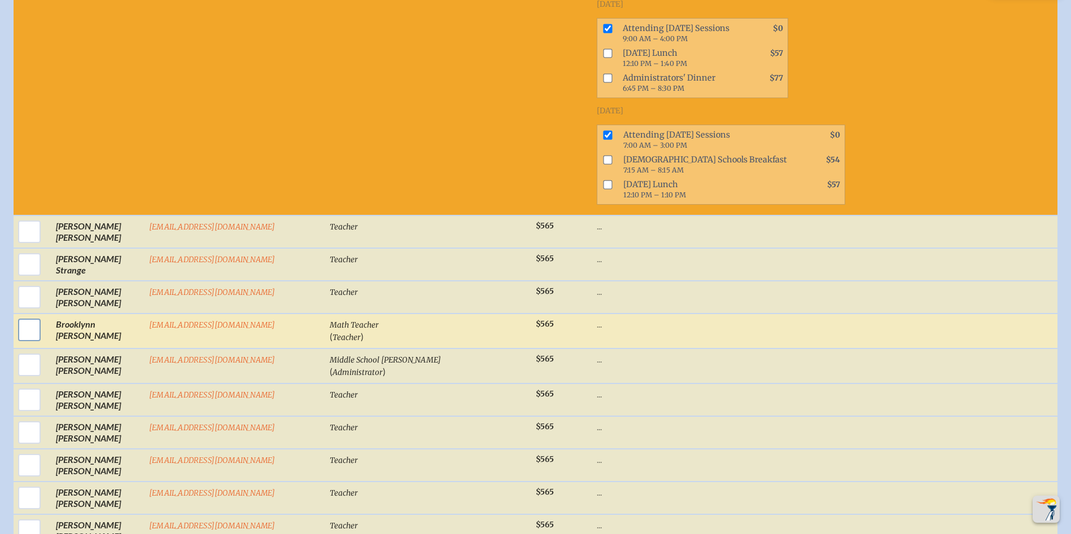
click at [24, 316] on input "checkbox" at bounding box center [29, 330] width 28 height 28
checkbox input "true"
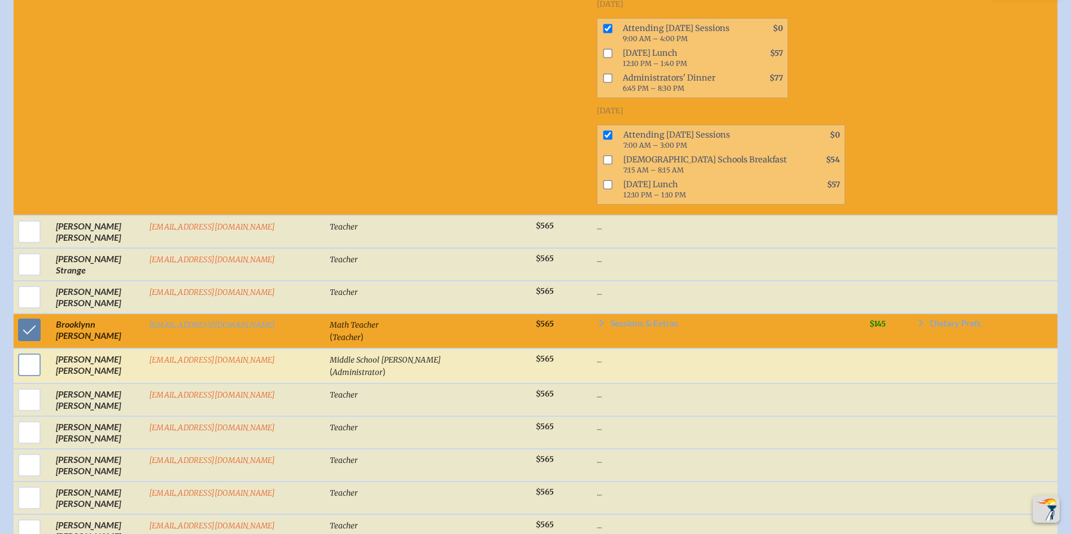
click at [26, 351] on input "checkbox" at bounding box center [29, 365] width 28 height 28
checkbox input "true"
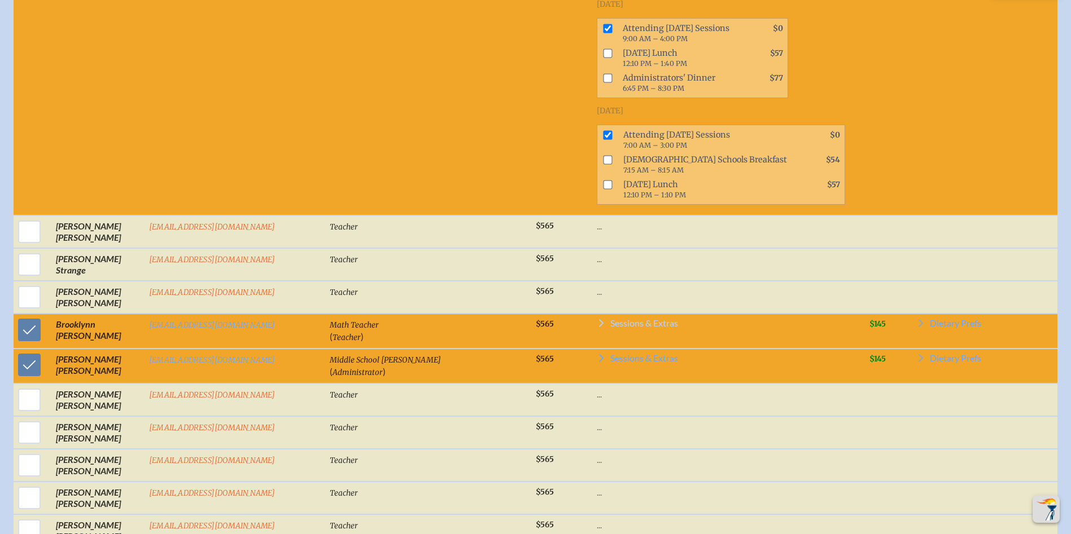
click at [536, 319] on span "Sessions & Extras" at bounding box center [644, 323] width 68 height 9
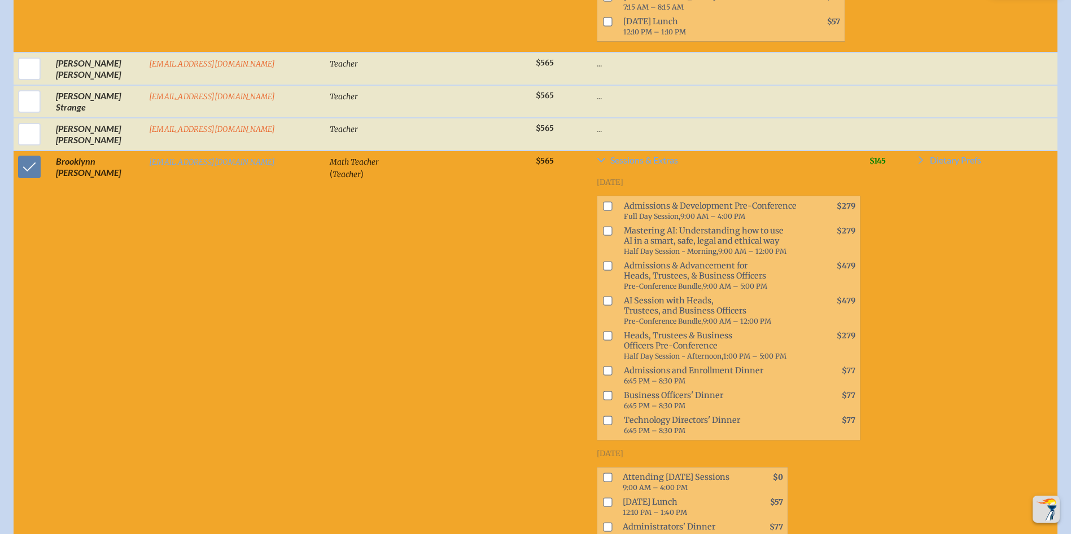
scroll to position [8071, 0]
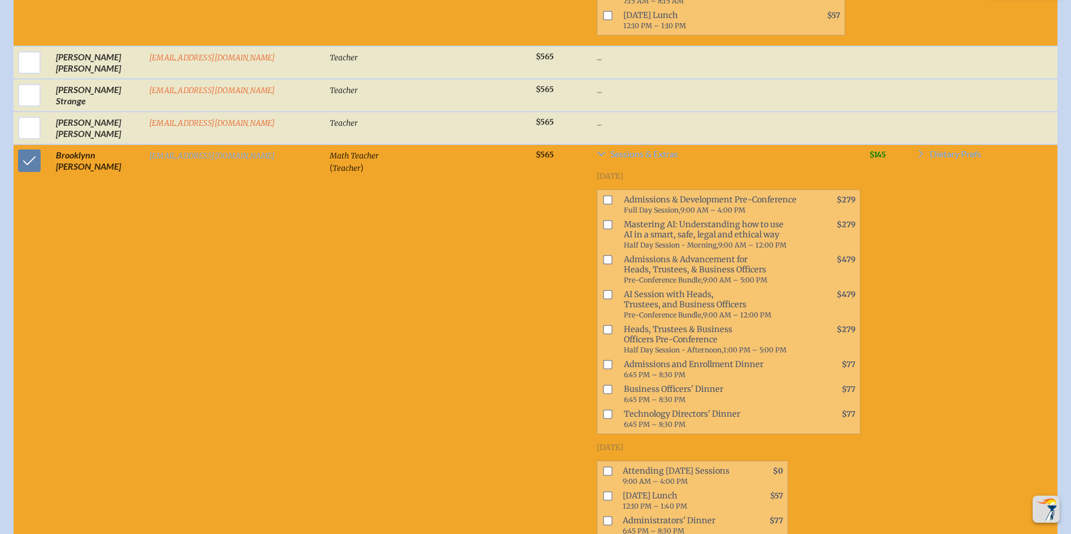
click at [536, 464] on span at bounding box center [605, 476] width 16 height 25
click at [536, 467] on input "checkbox" at bounding box center [607, 471] width 9 height 9
checkbox input "true"
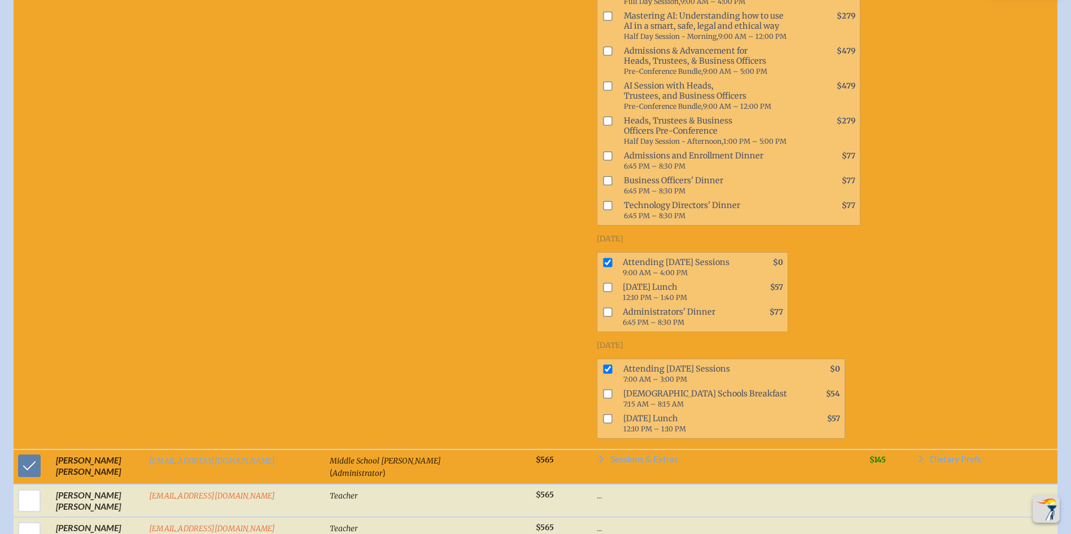
scroll to position [8297, 0]
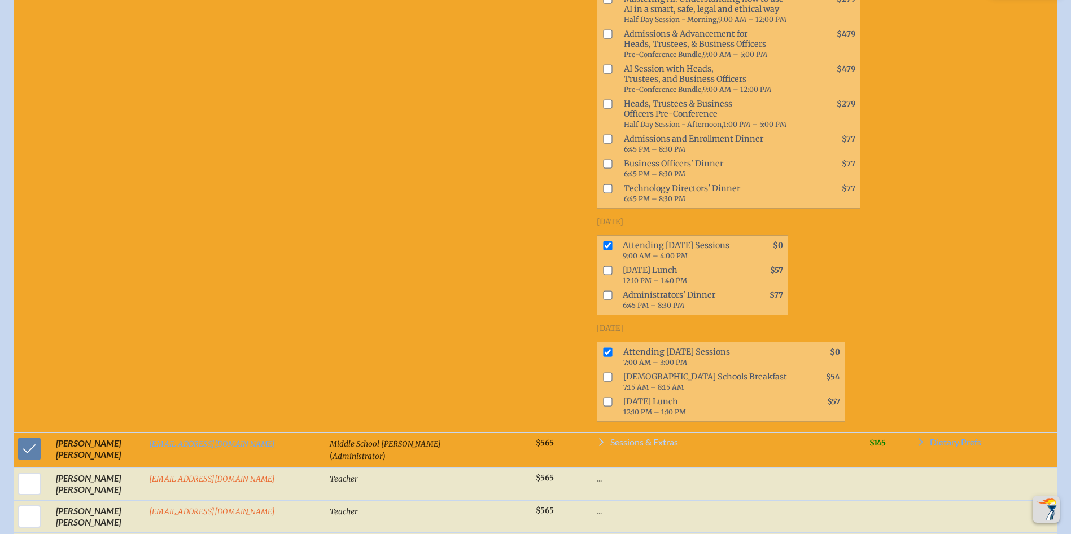
click at [536, 438] on span "Sessions & Extras" at bounding box center [644, 442] width 68 height 9
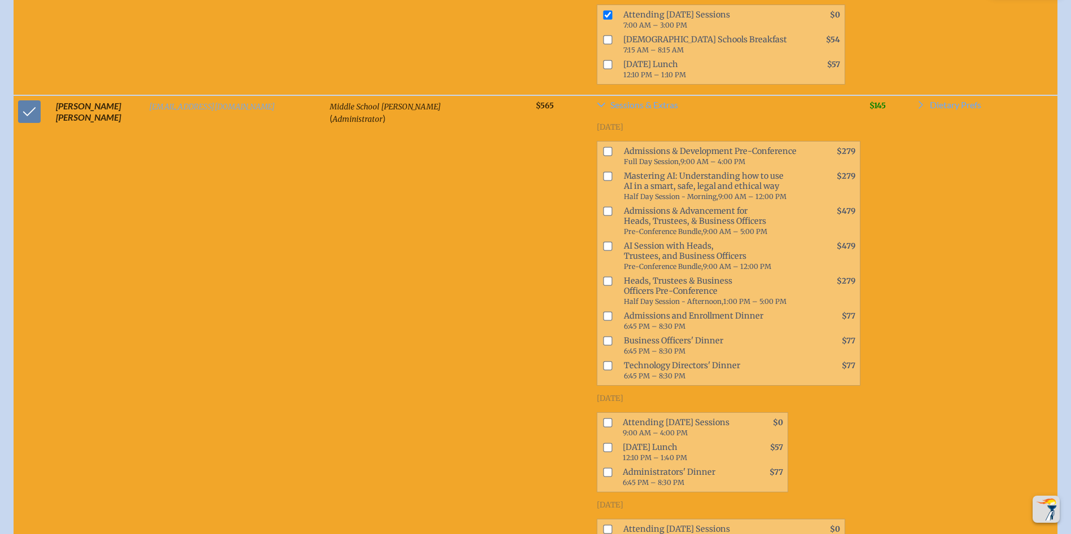
scroll to position [8635, 0]
click at [536, 414] on span at bounding box center [605, 426] width 16 height 25
click at [536, 417] on input "checkbox" at bounding box center [607, 421] width 9 height 9
checkbox input "true"
click at [536, 524] on input "checkbox" at bounding box center [607, 528] width 9 height 9
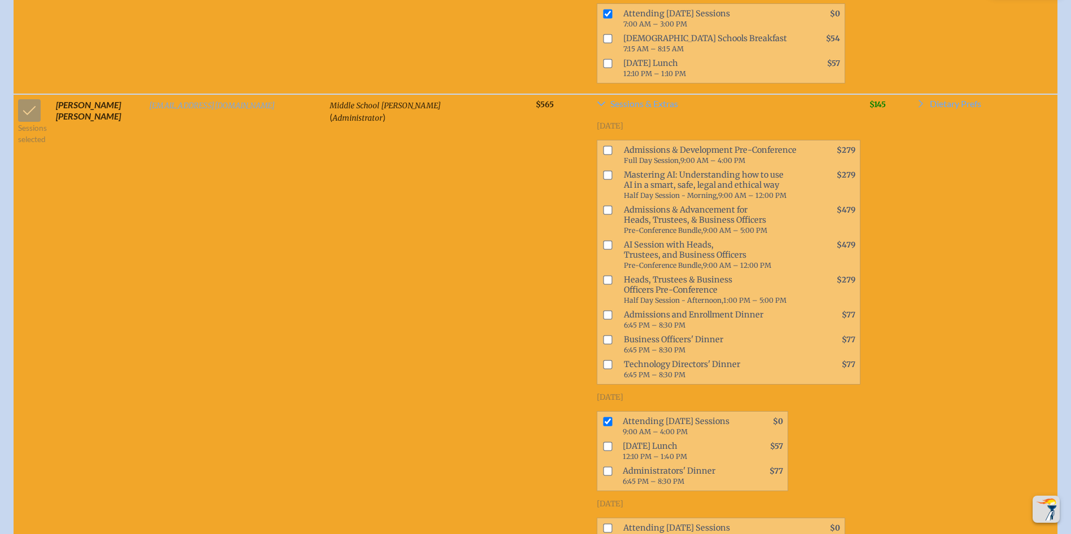
checkbox input "true"
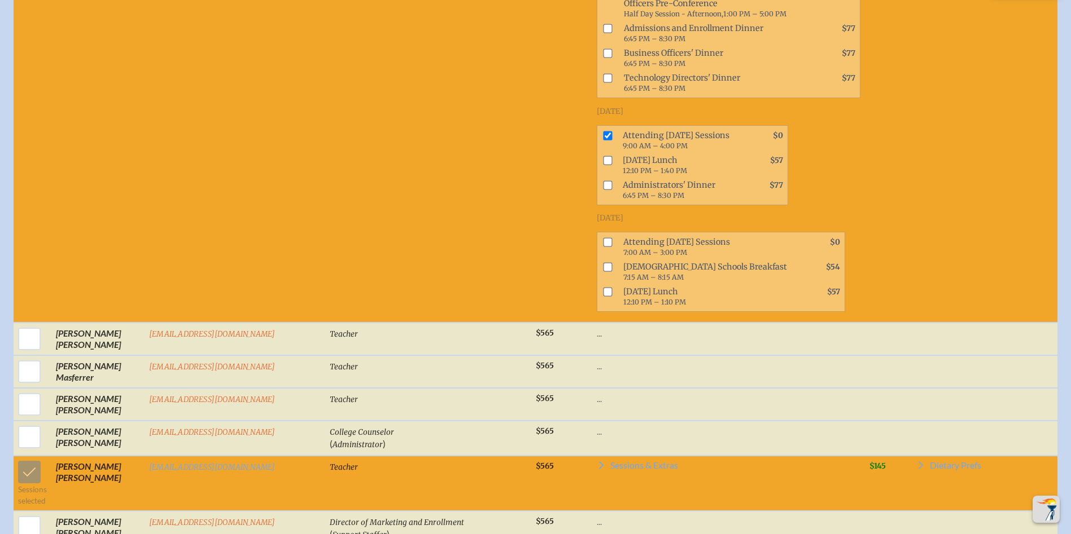
scroll to position [5644, 0]
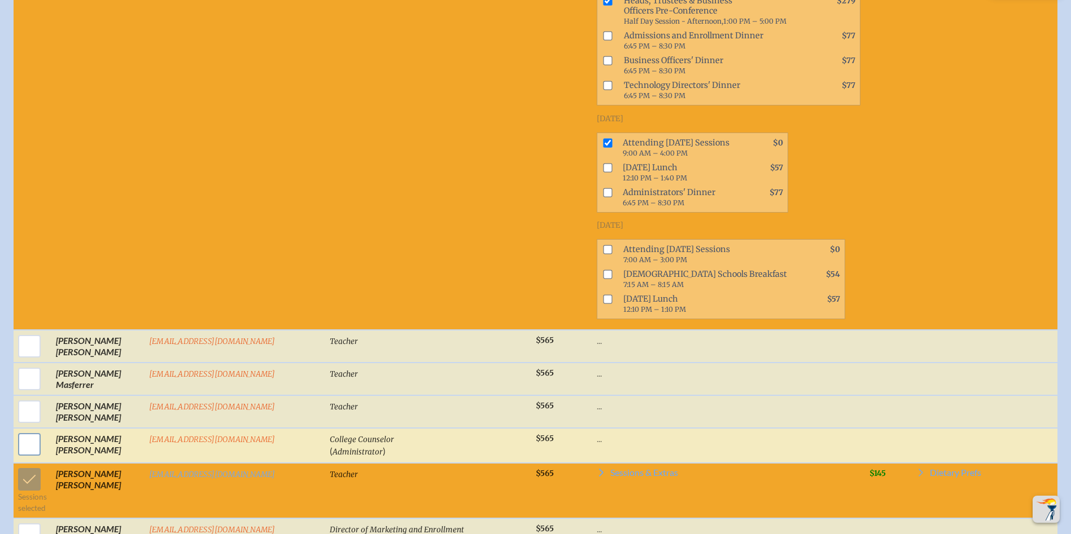
click at [26, 431] on input "checkbox" at bounding box center [29, 445] width 28 height 28
checkbox input "true"
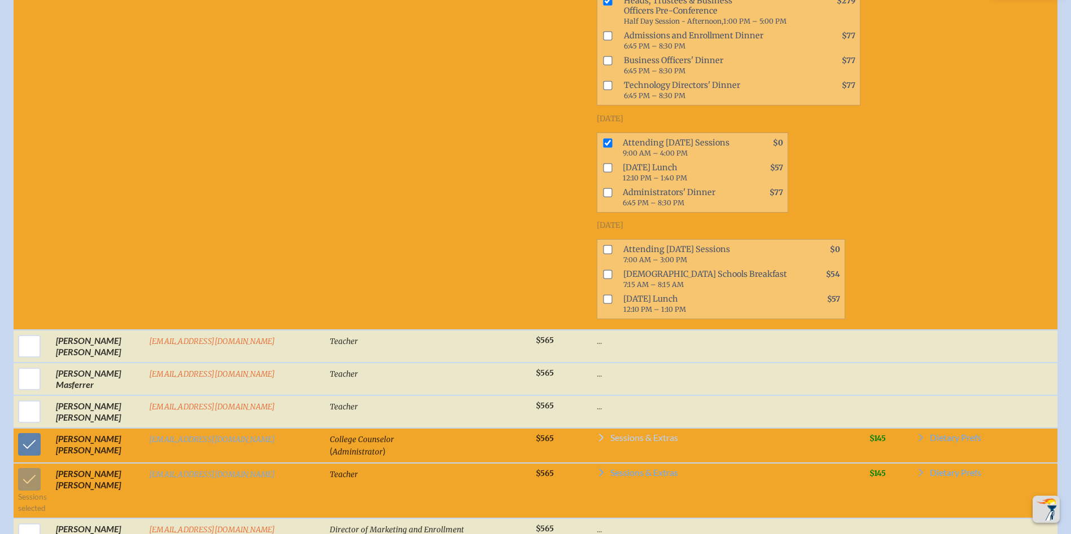
click at [536, 433] on span "Sessions & Extras" at bounding box center [644, 437] width 68 height 9
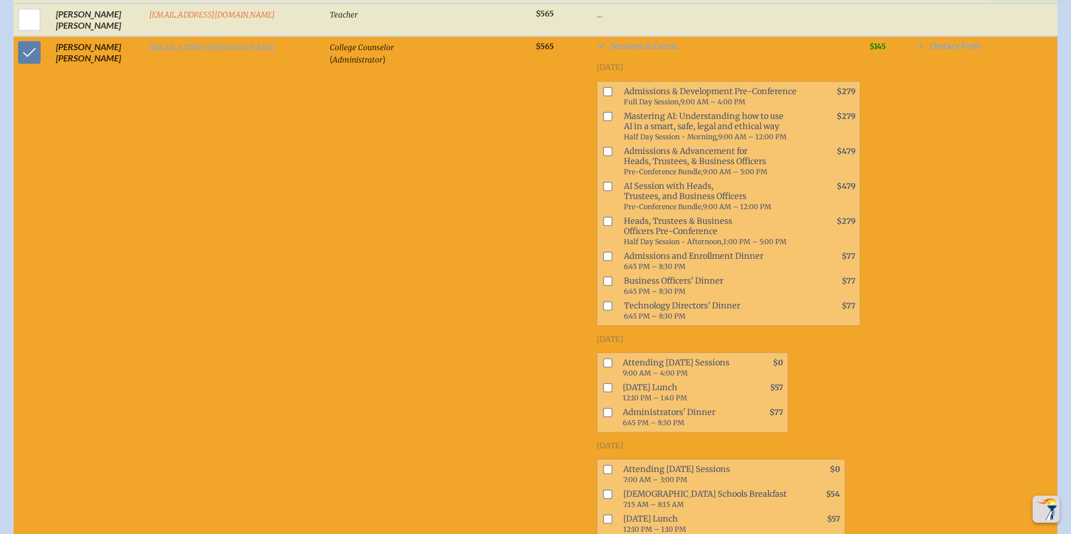
scroll to position [6095, 0]
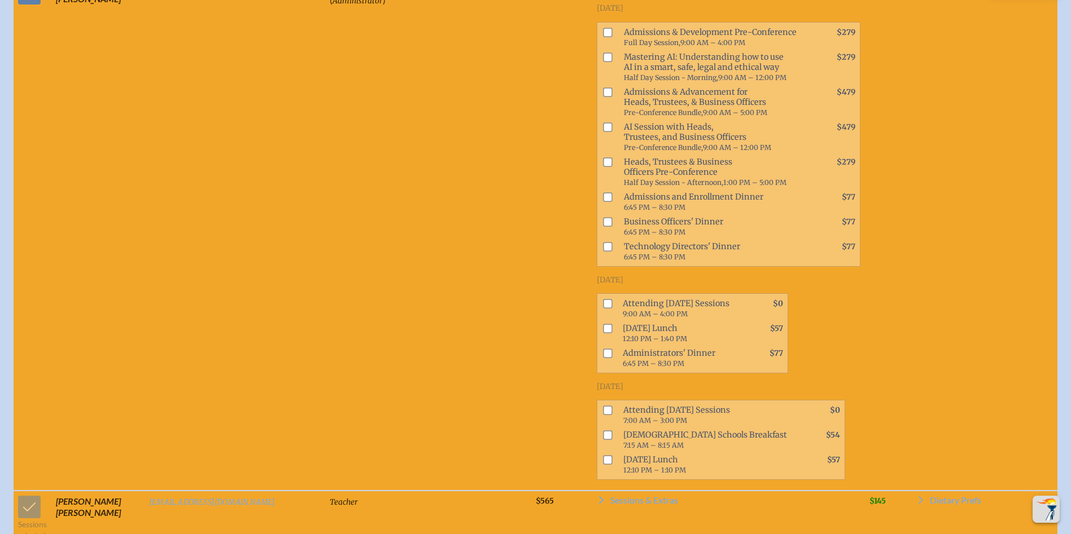
click at [536, 300] on input "checkbox" at bounding box center [607, 304] width 9 height 9
checkbox input "true"
click at [536, 406] on input "checkbox" at bounding box center [607, 410] width 9 height 9
checkbox input "true"
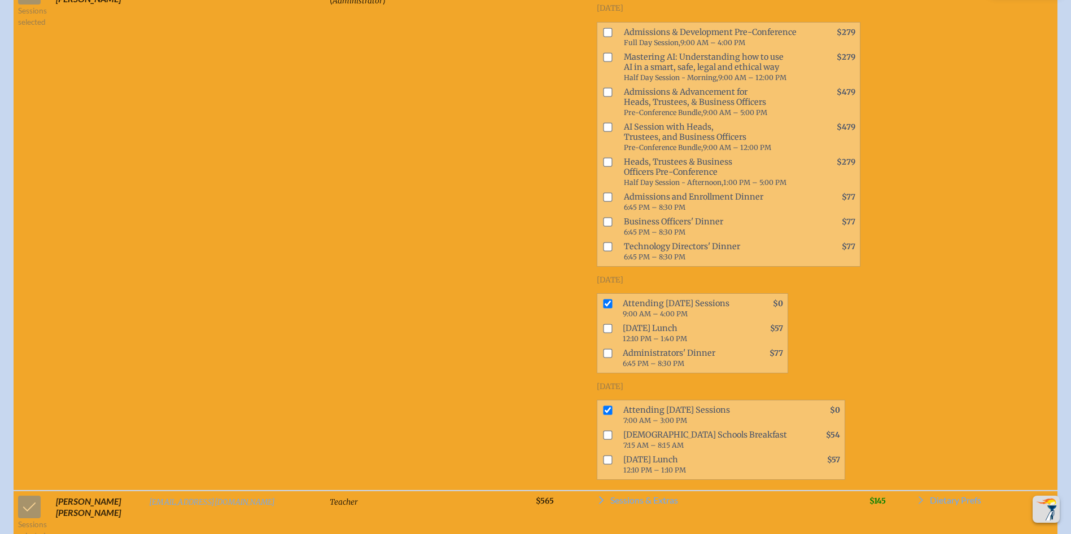
checkbox input "true"
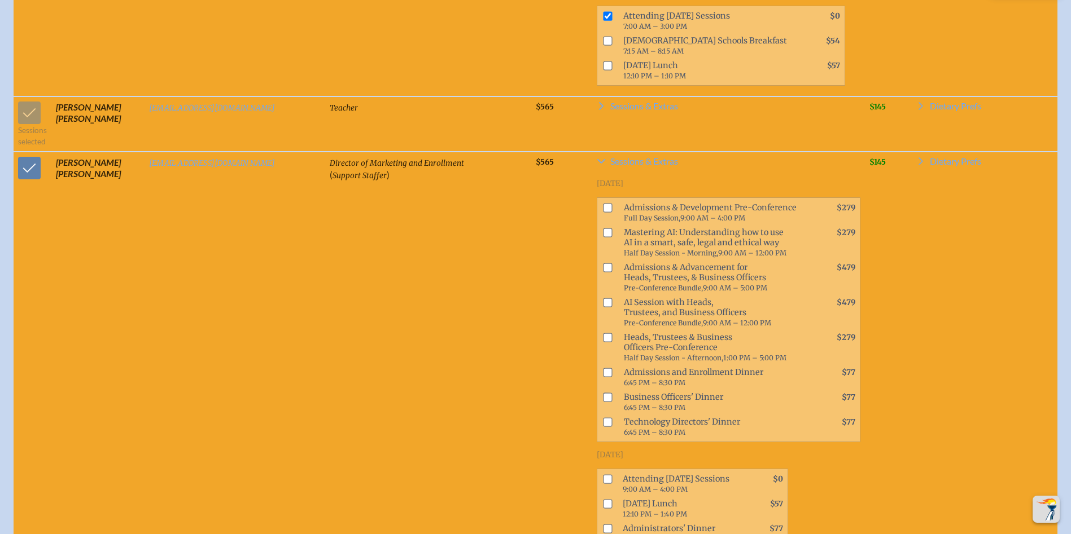
scroll to position [6547, 0]
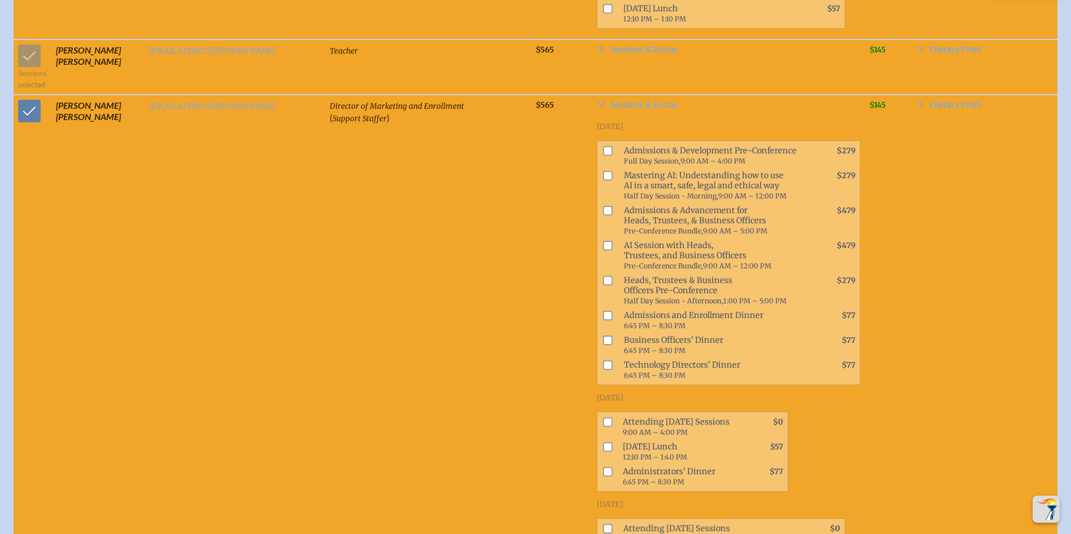
click at [536, 418] on input "checkbox" at bounding box center [607, 422] width 9 height 9
checkbox input "true"
click at [536, 524] on input "checkbox" at bounding box center [607, 528] width 9 height 9
checkbox input "true"
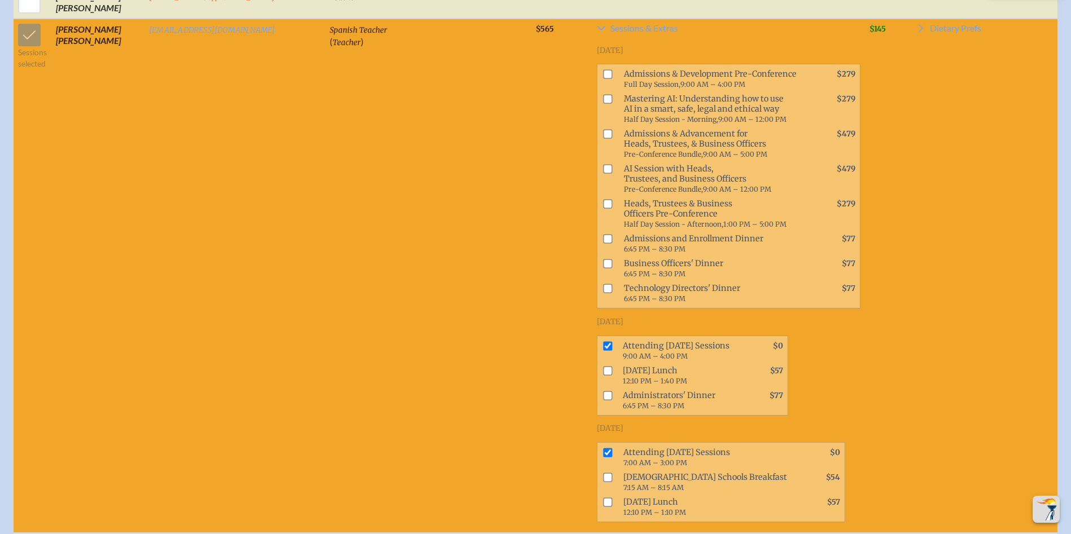
scroll to position [10411, 0]
